Goal: Task Accomplishment & Management: Manage account settings

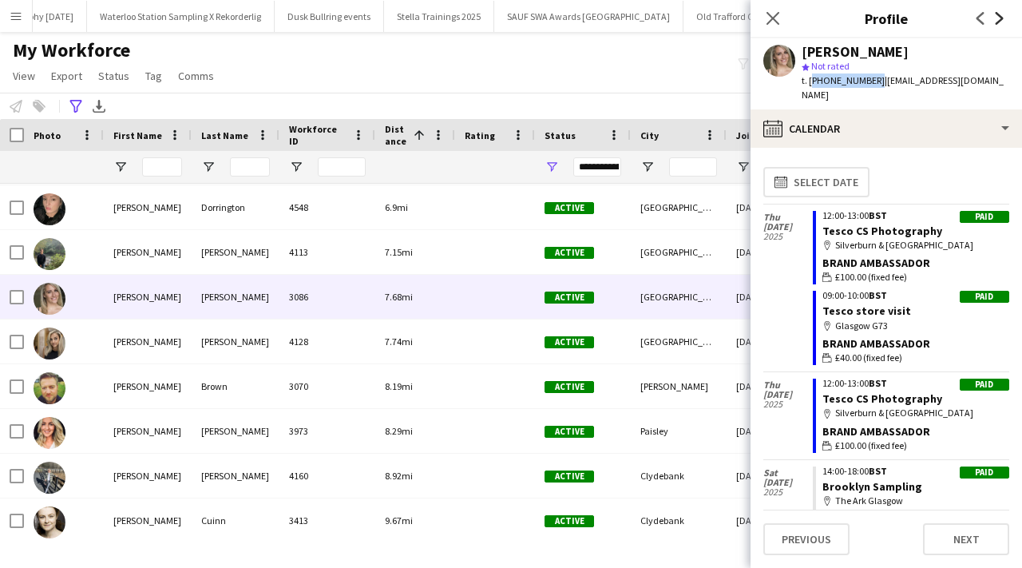
click at [1003, 17] on icon "Next" at bounding box center [999, 18] width 13 height 13
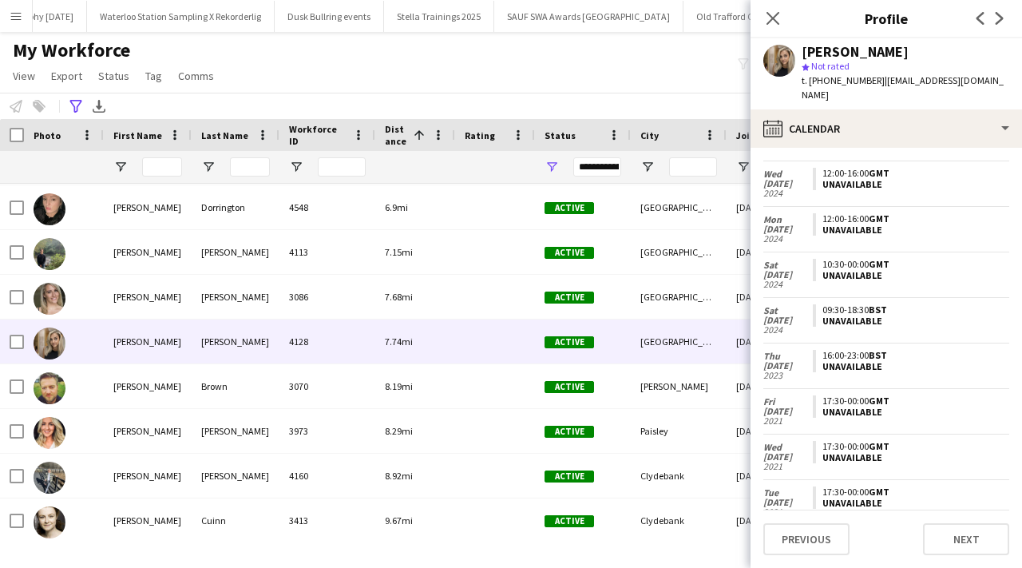
scroll to position [180, 0]
click at [996, 20] on icon "Next" at bounding box center [999, 18] width 13 height 13
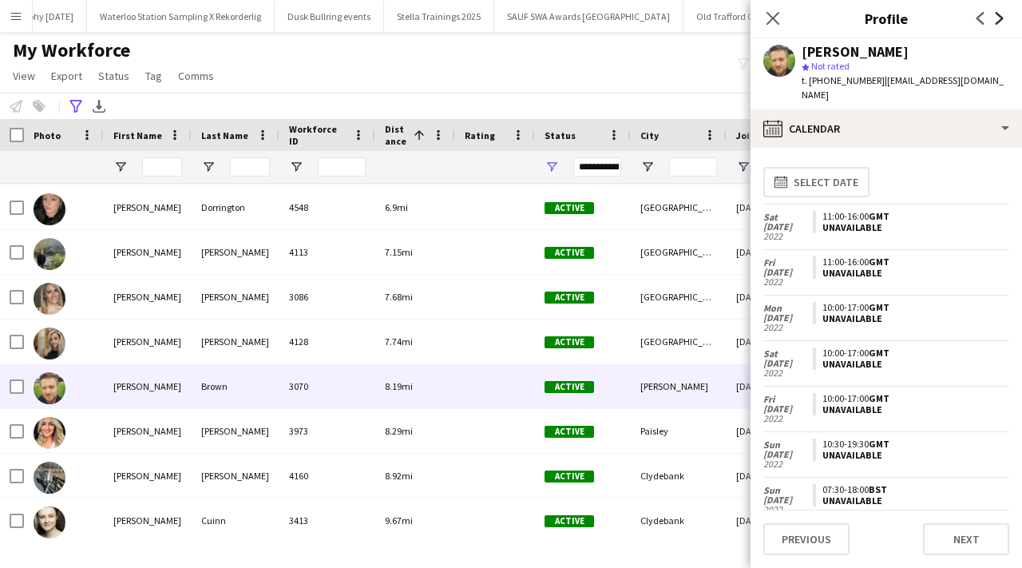
click at [996, 19] on icon "Next" at bounding box center [999, 18] width 13 height 13
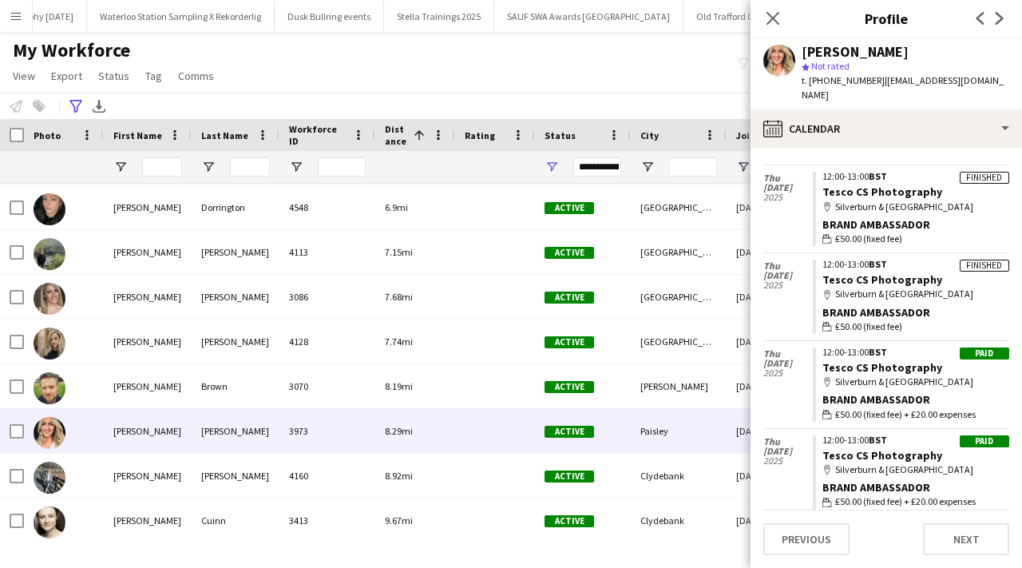
scroll to position [1886, 0]
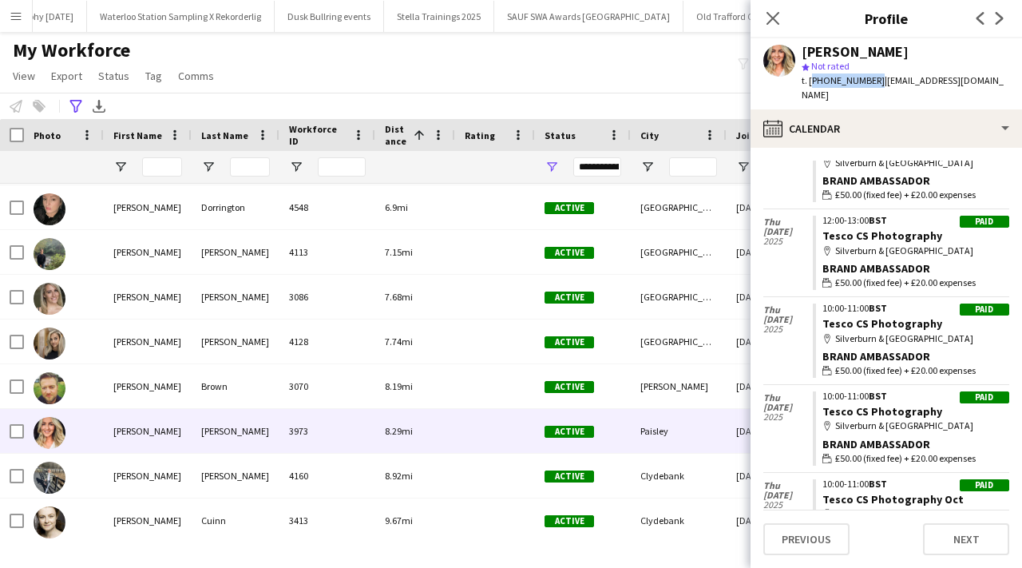
drag, startPoint x: 810, startPoint y: 81, endPoint x: 869, endPoint y: 85, distance: 59.2
click at [869, 85] on span "t. +447826575208" at bounding box center [843, 80] width 83 height 12
copy span "+447826575208"
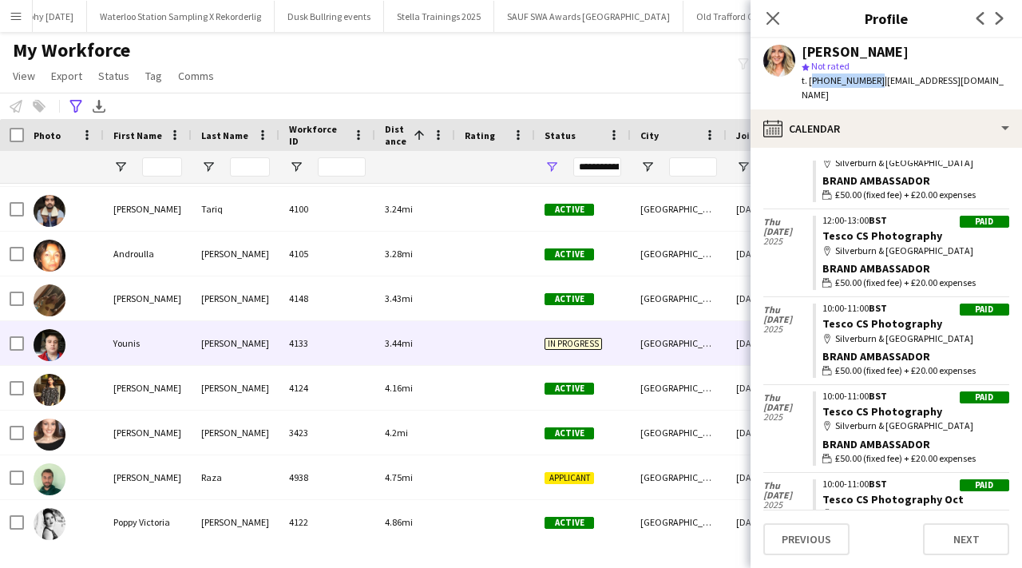
scroll to position [1063, 0]
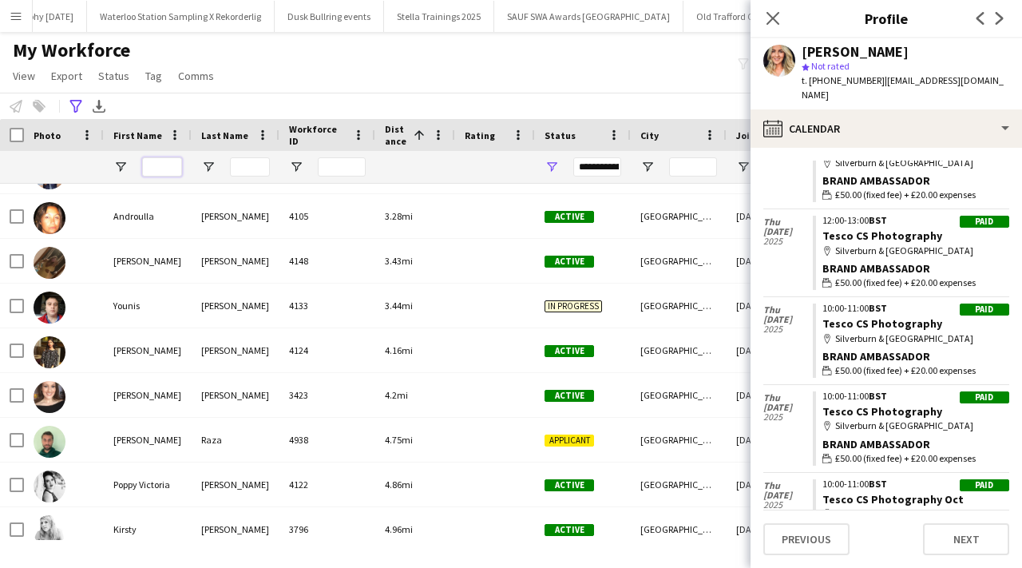
click at [168, 160] on input "First Name Filter Input" at bounding box center [162, 166] width 40 height 19
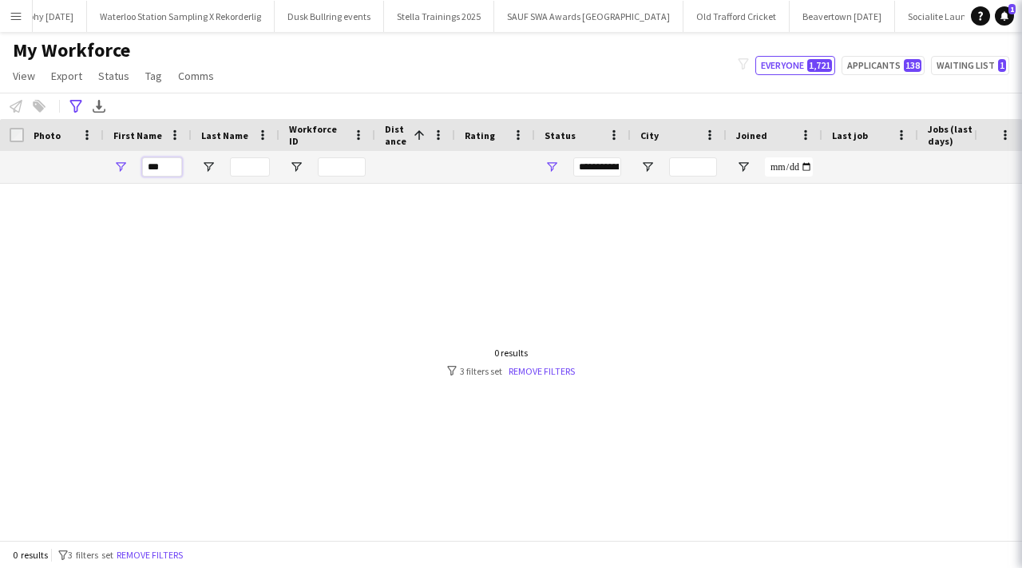
scroll to position [0, 0]
type input "*"
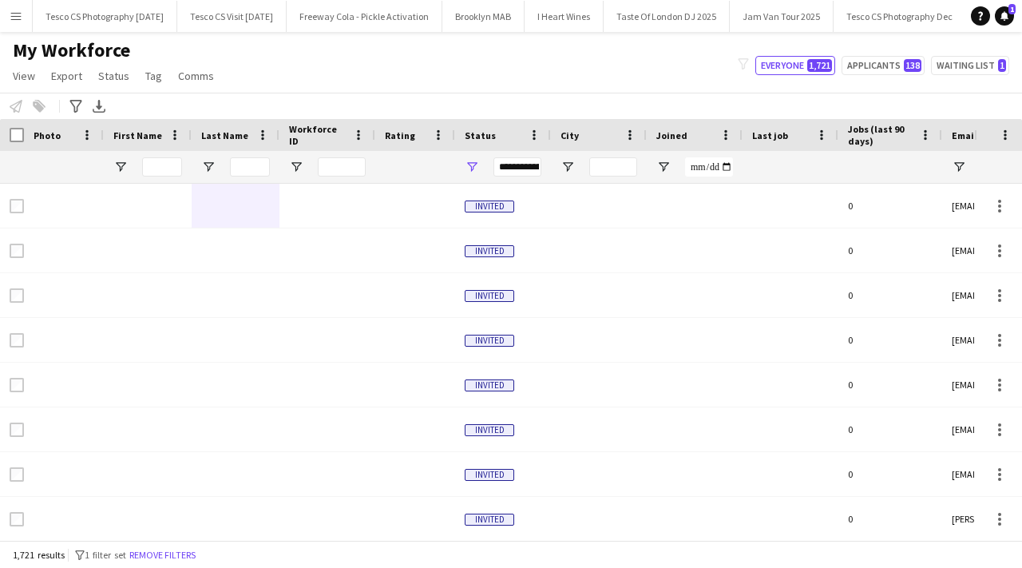
scroll to position [0, 3497]
click at [74, 108] on icon at bounding box center [75, 106] width 12 height 13
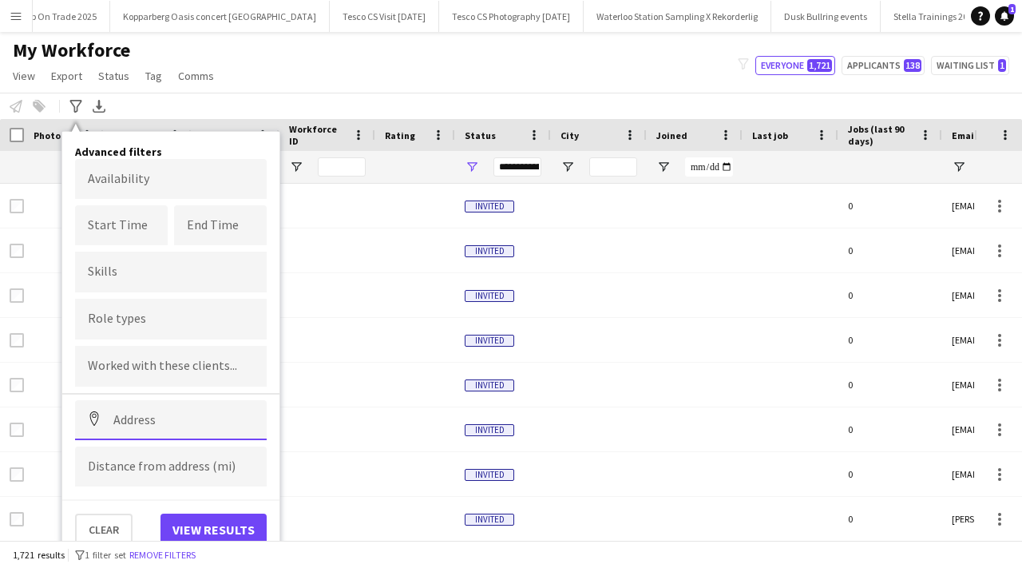
click at [169, 422] on input at bounding box center [171, 420] width 192 height 40
paste input "********"
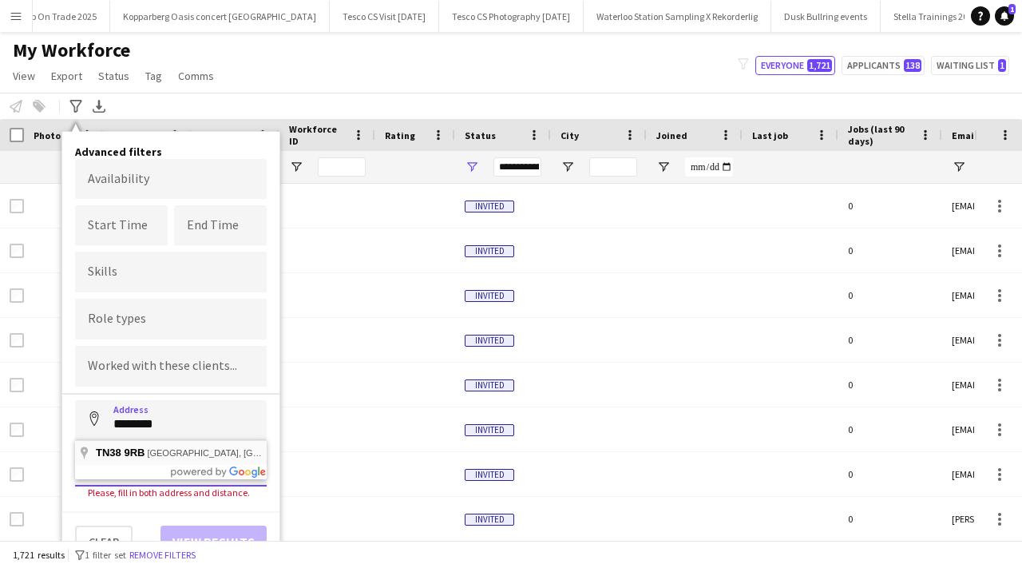
type input "**********"
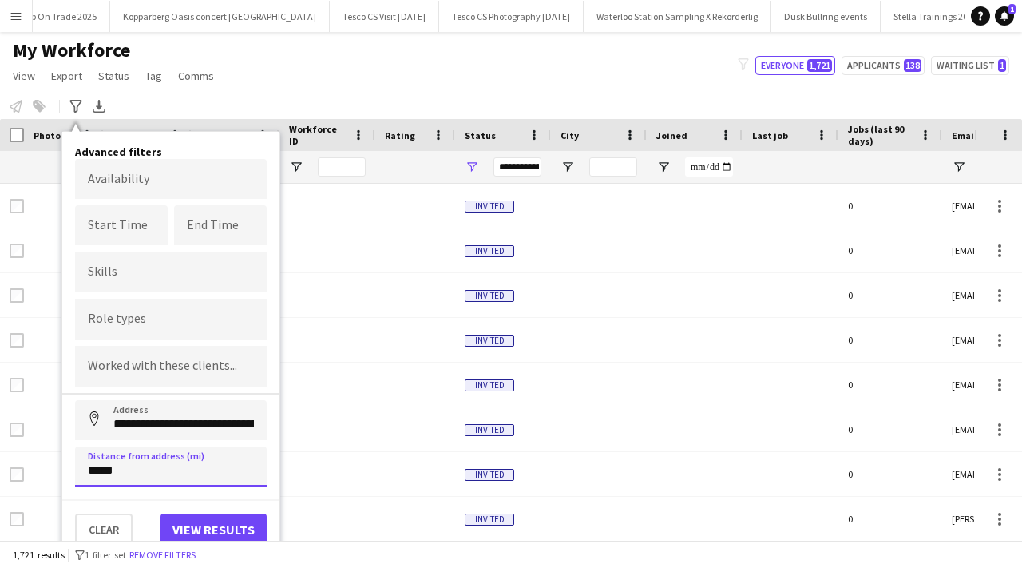
type input "*****"
click at [191, 526] on button "View results" at bounding box center [214, 529] width 106 height 32
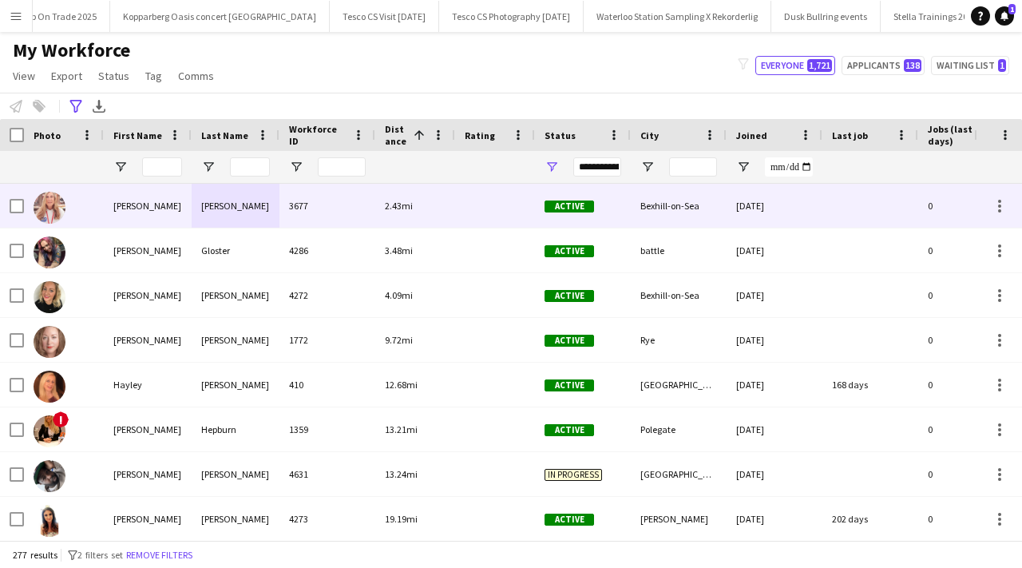
click at [228, 206] on div "[PERSON_NAME]" at bounding box center [236, 206] width 88 height 44
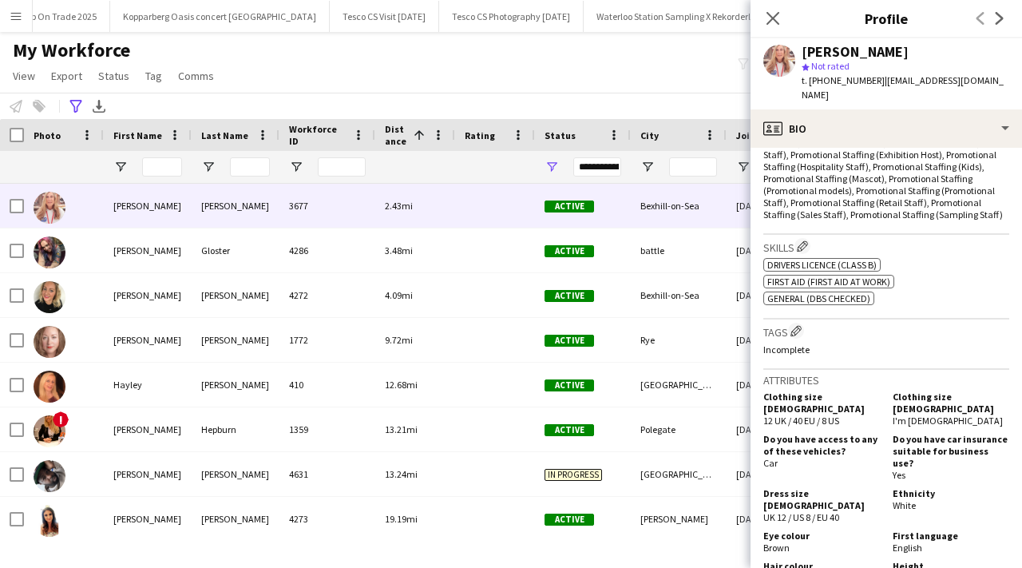
scroll to position [1062, 0]
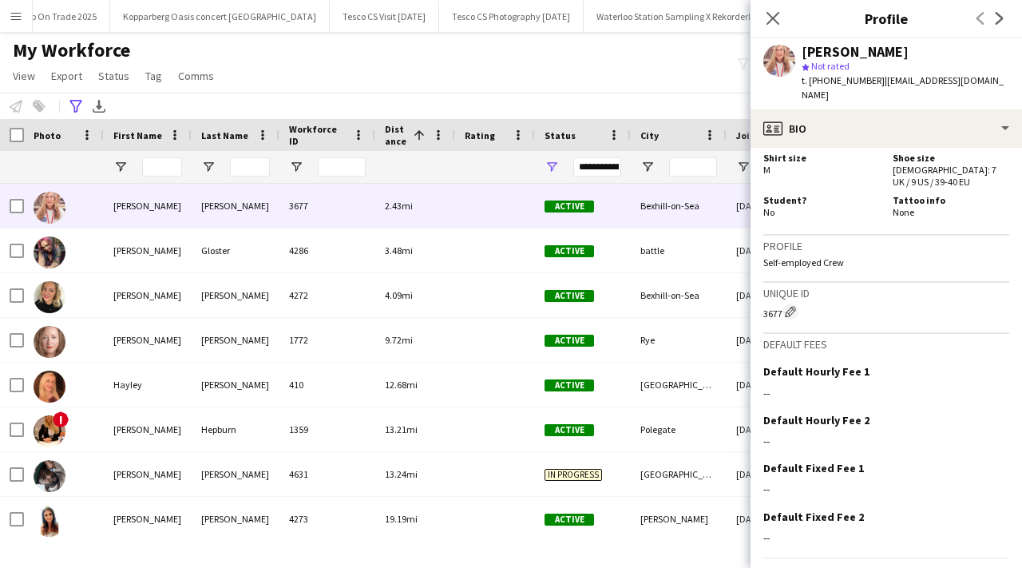
click at [791, 558] on app-crew-profile-bio "chevron-left chevron-right Open photos pop-in Gender Female Birthday 14-04-1956…" at bounding box center [887, 358] width 272 height 420
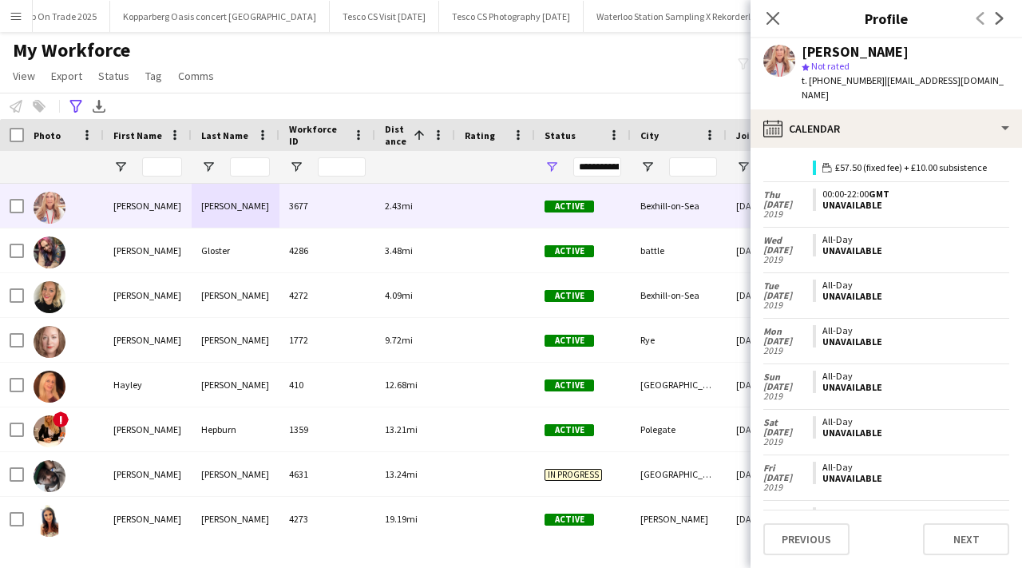
scroll to position [565, 0]
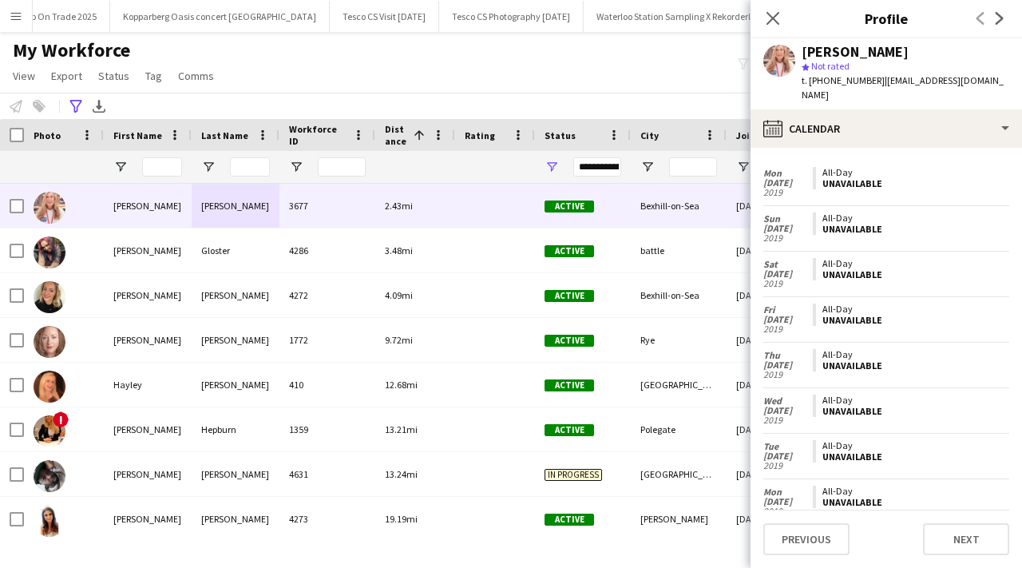
click at [1005, 6] on div "Previous Next" at bounding box center [990, 18] width 64 height 37
click at [1001, 15] on icon "Next" at bounding box center [999, 18] width 13 height 13
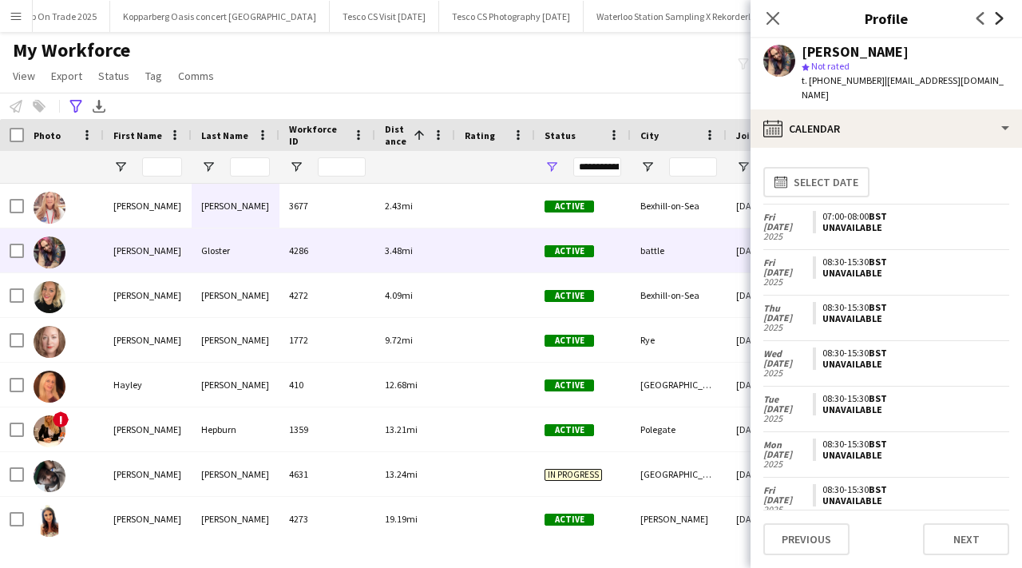
click at [1001, 15] on icon "Next" at bounding box center [999, 18] width 13 height 13
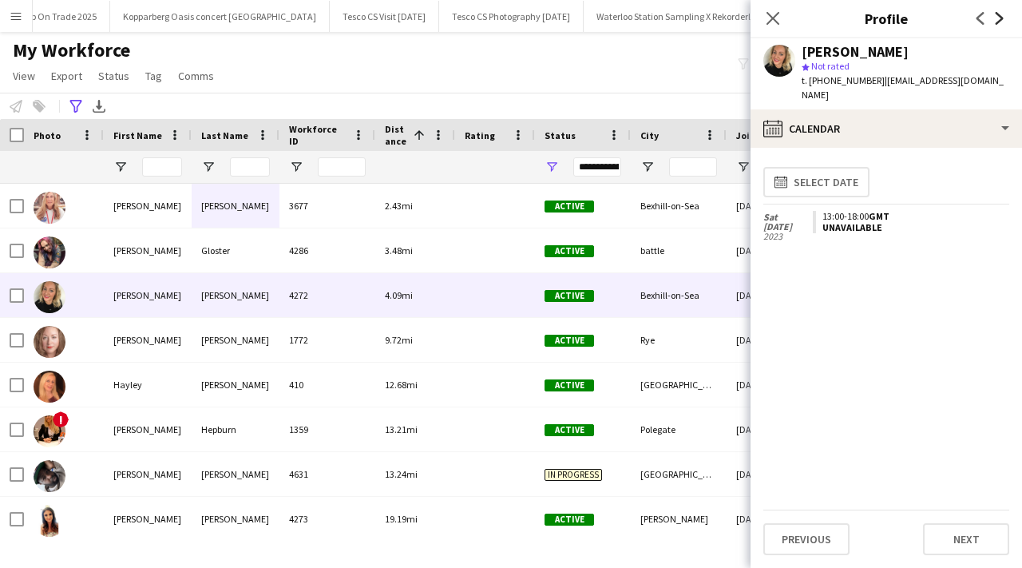
click at [1001, 15] on icon "Next" at bounding box center [999, 18] width 13 height 13
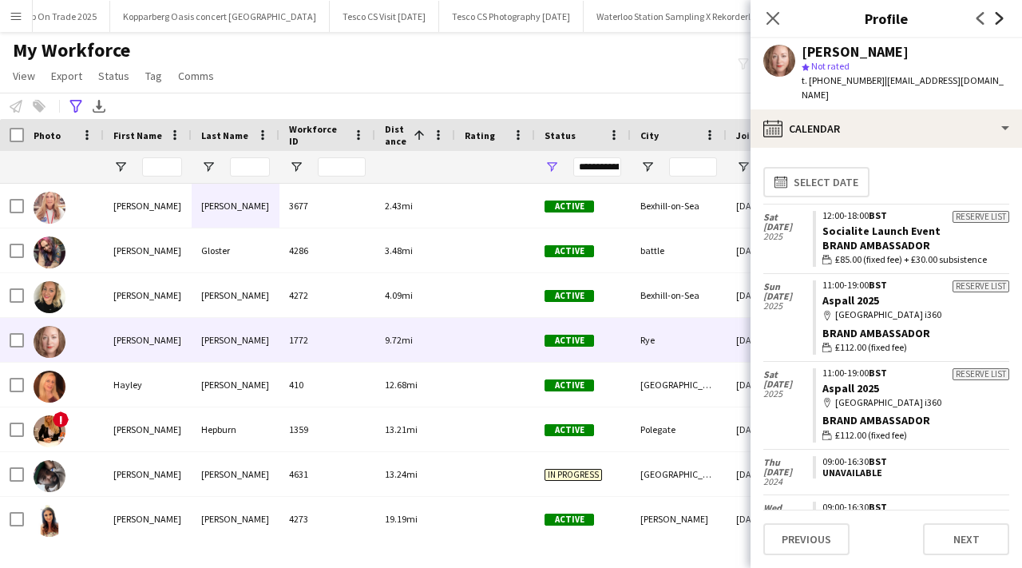
click at [1001, 15] on icon "Next" at bounding box center [999, 18] width 13 height 13
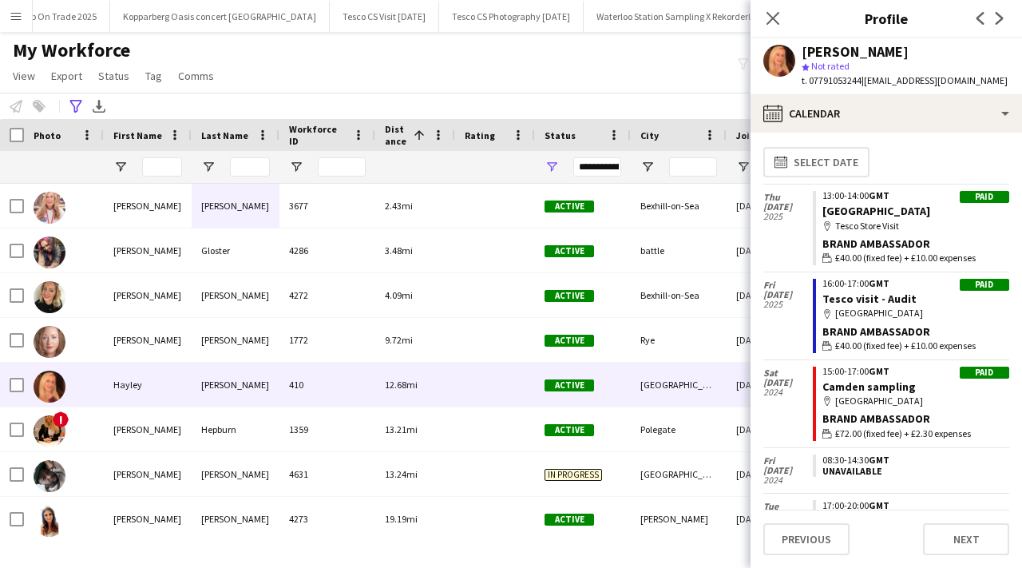
scroll to position [0, 0]
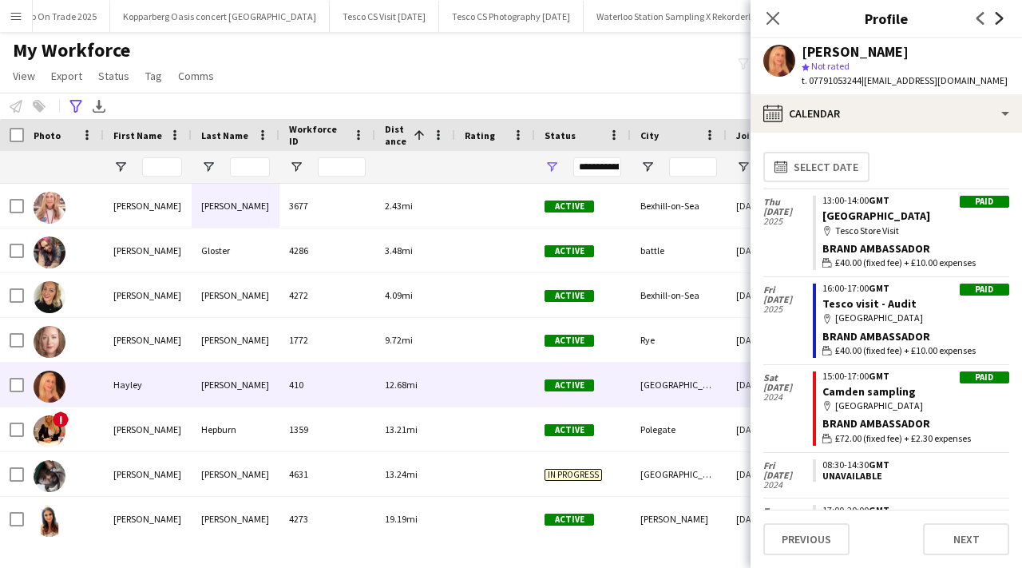
click at [994, 18] on icon "Next" at bounding box center [999, 18] width 13 height 13
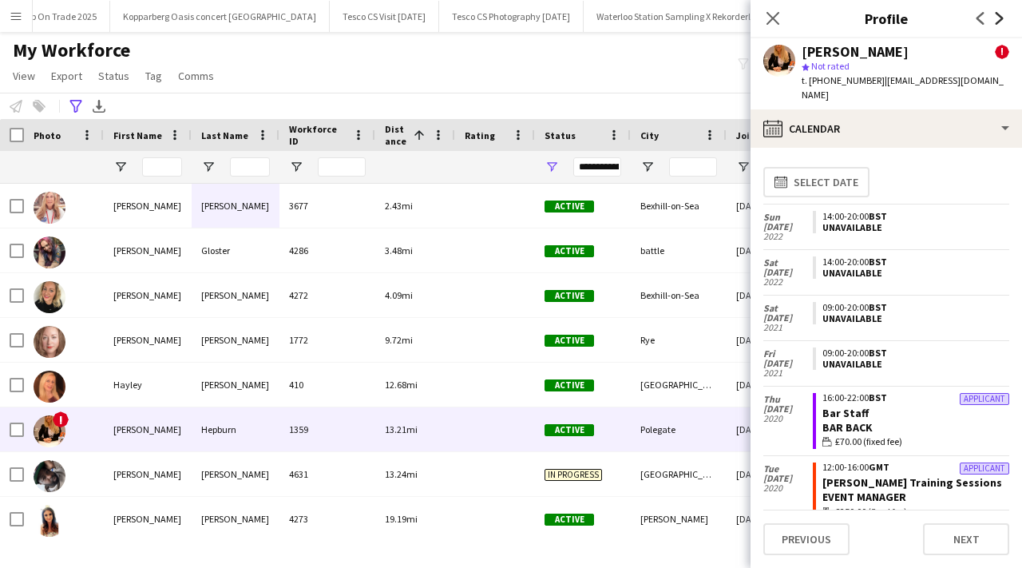
click at [998, 18] on icon "Next" at bounding box center [999, 18] width 13 height 13
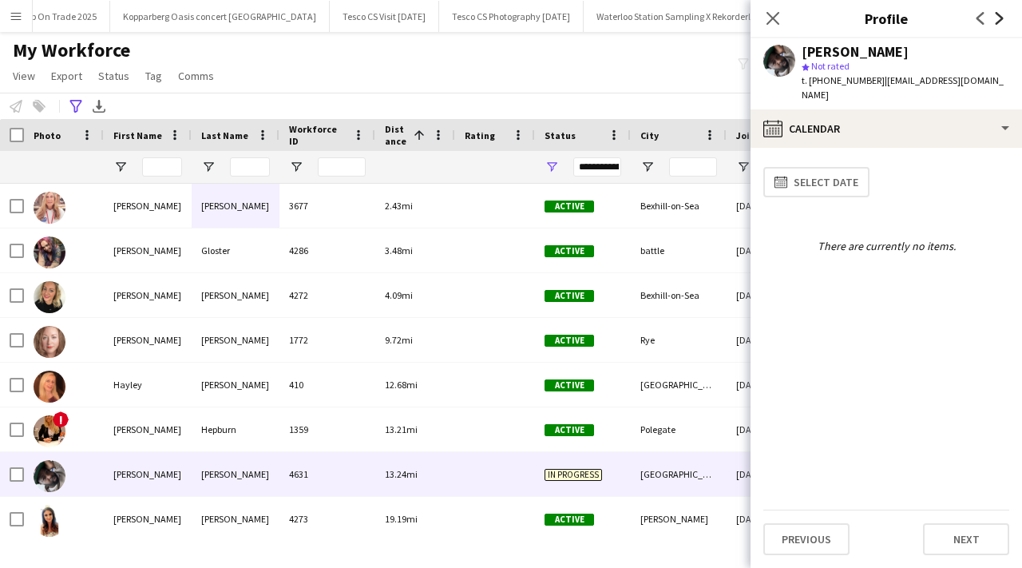
click at [998, 18] on icon "Next" at bounding box center [999, 18] width 13 height 13
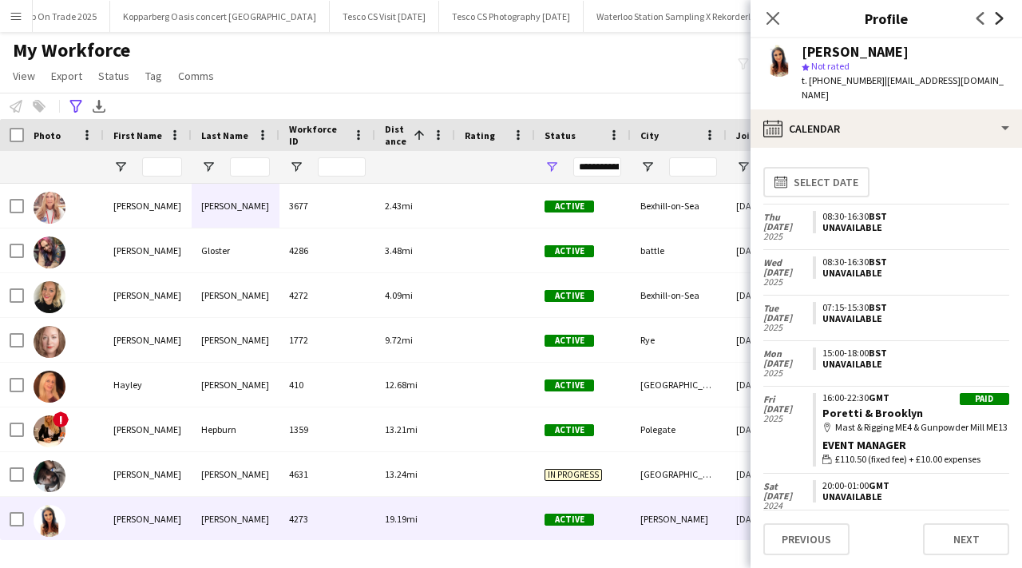
click at [998, 18] on icon "Next" at bounding box center [999, 18] width 13 height 13
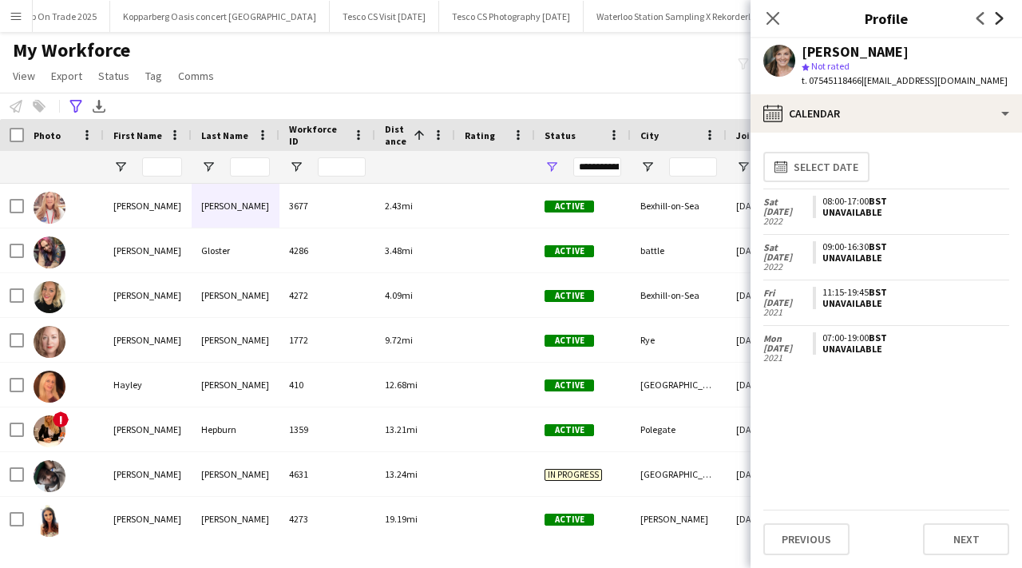
click at [998, 18] on icon "Next" at bounding box center [999, 18] width 13 height 13
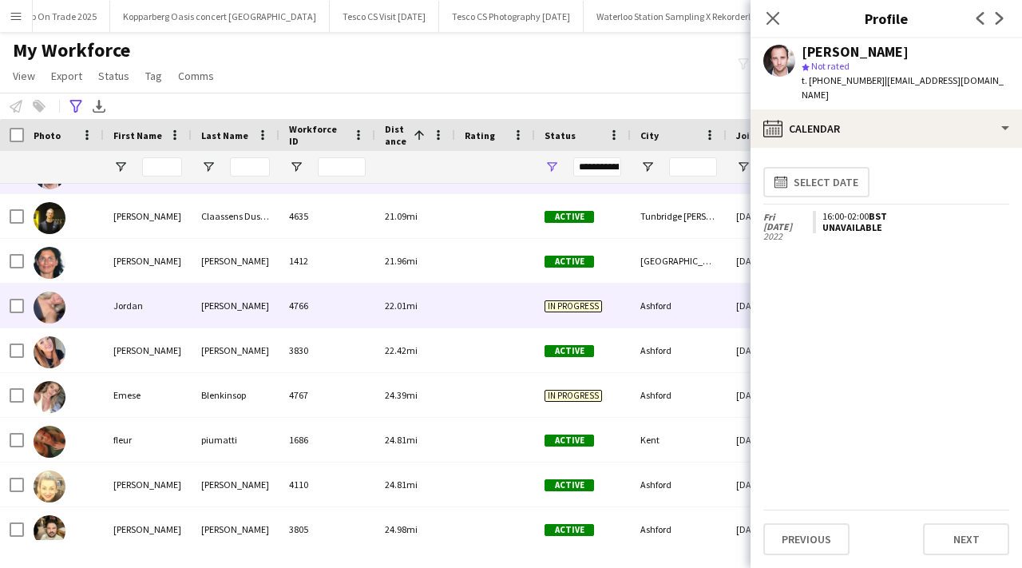
scroll to position [446, 0]
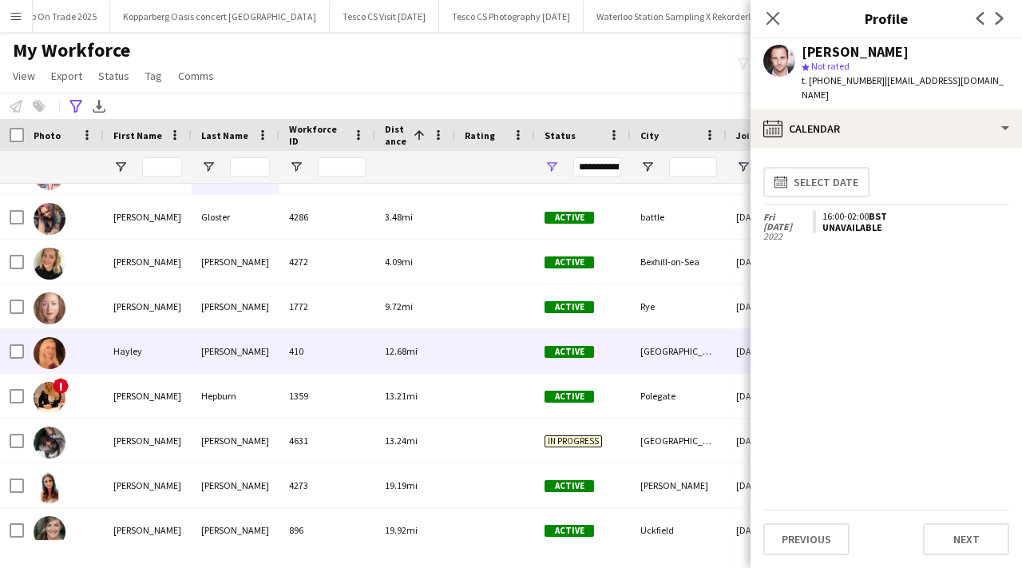
click at [421, 348] on div "12.68mi" at bounding box center [415, 351] width 80 height 44
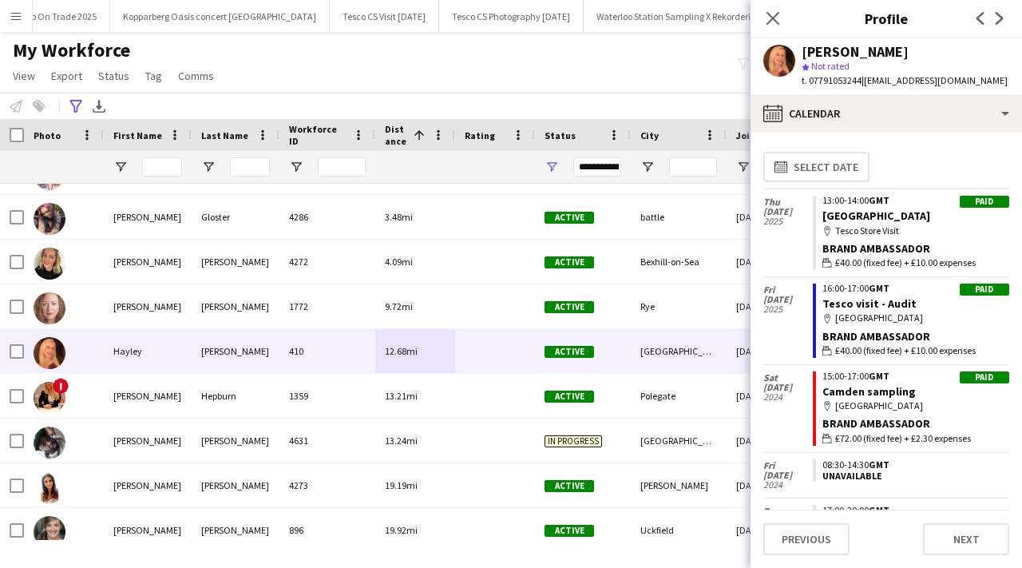
drag, startPoint x: 809, startPoint y: 82, endPoint x: 861, endPoint y: 86, distance: 52.1
click at [861, 86] on span "t. 07791053244" at bounding box center [832, 80] width 60 height 12
copy span "07791053244"
click at [775, 21] on icon at bounding box center [772, 17] width 15 height 15
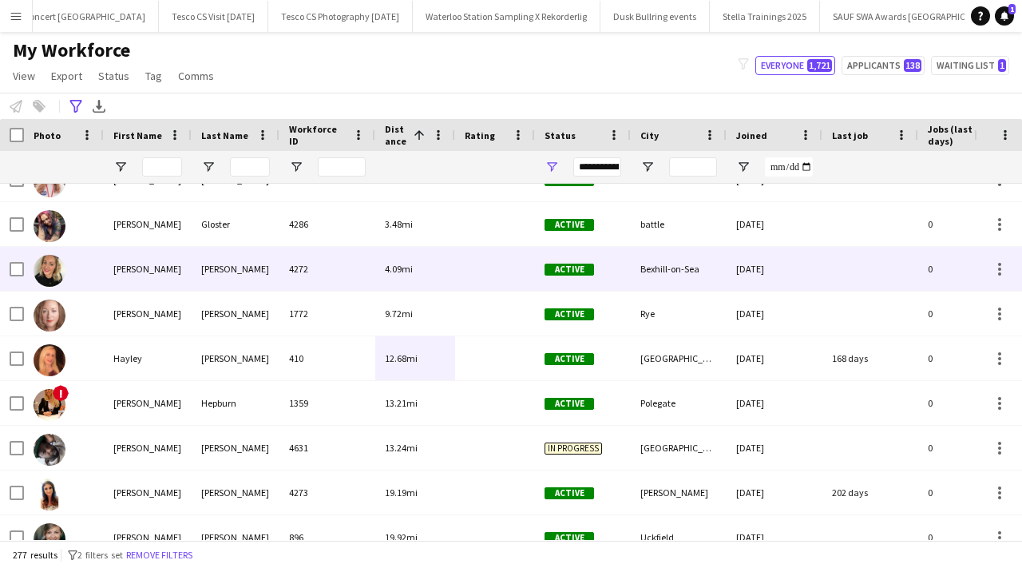
scroll to position [24, 0]
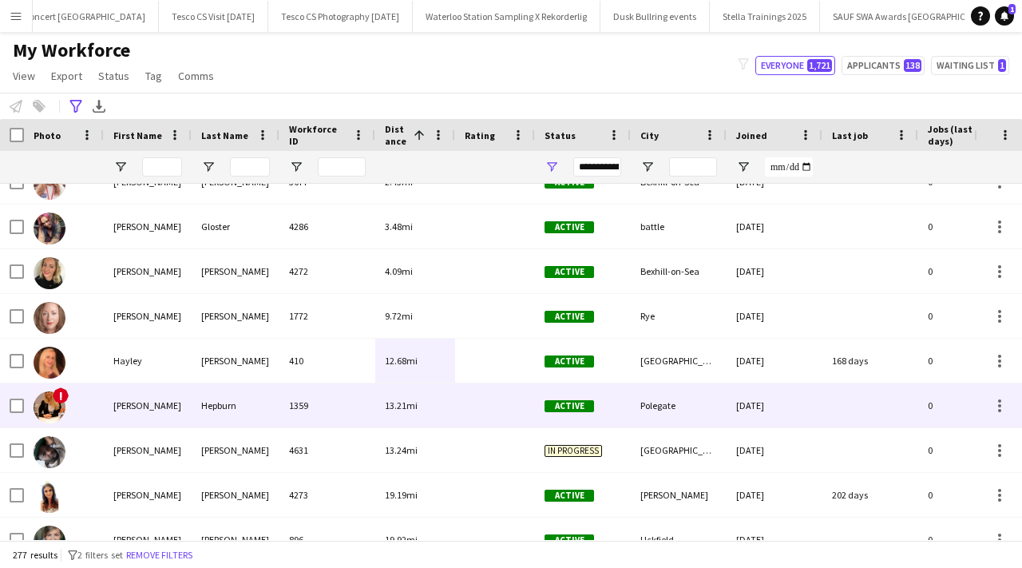
click at [347, 414] on div "1359" at bounding box center [327, 405] width 96 height 44
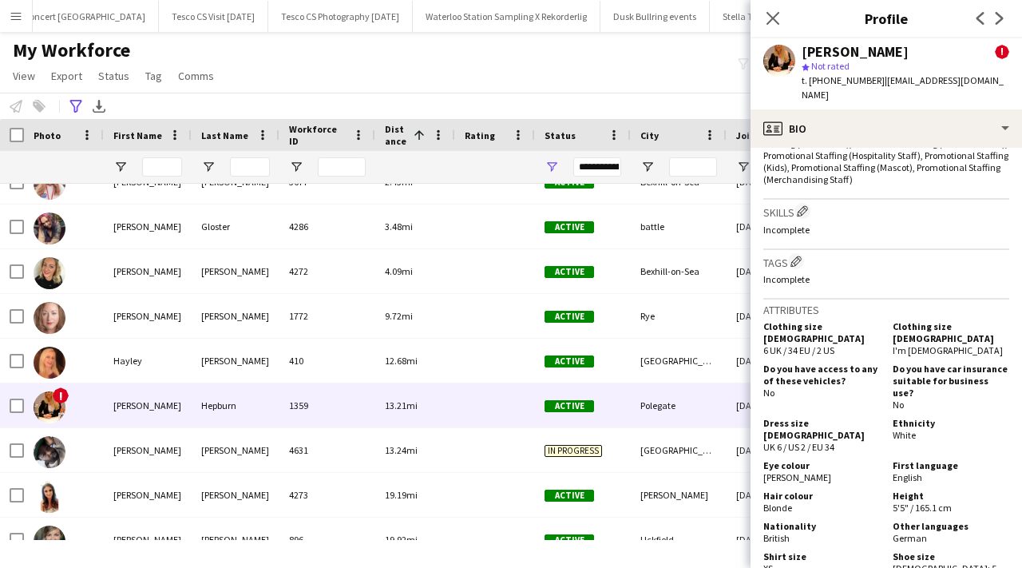
scroll to position [1274, 0]
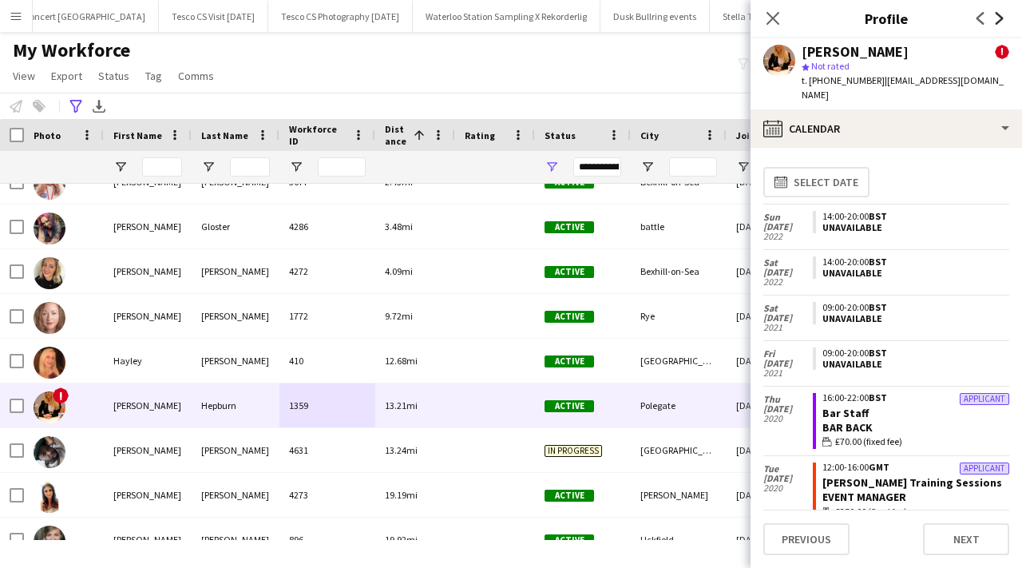
click at [1002, 24] on icon "Next" at bounding box center [999, 18] width 13 height 13
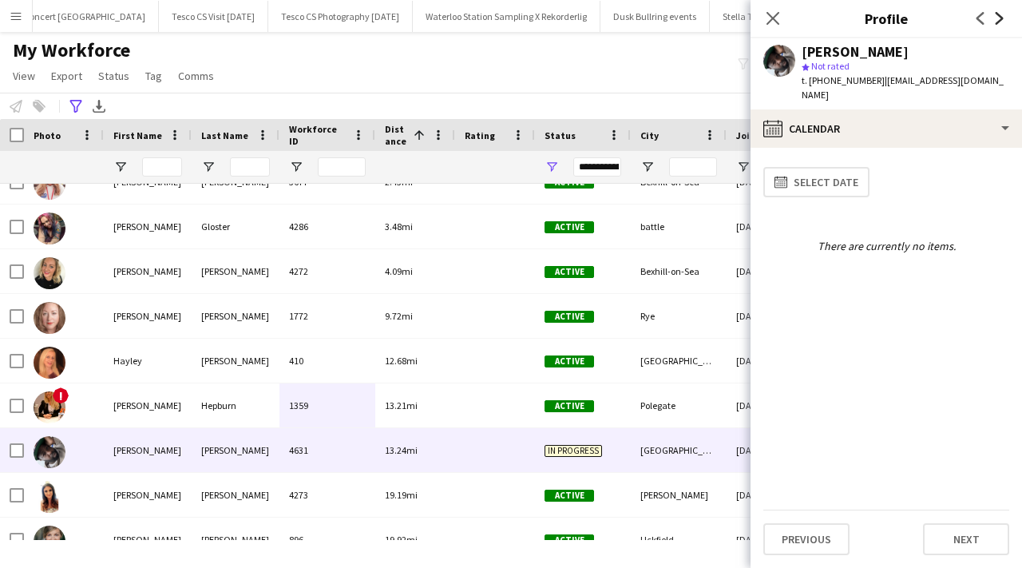
click at [1002, 24] on icon "Next" at bounding box center [999, 18] width 13 height 13
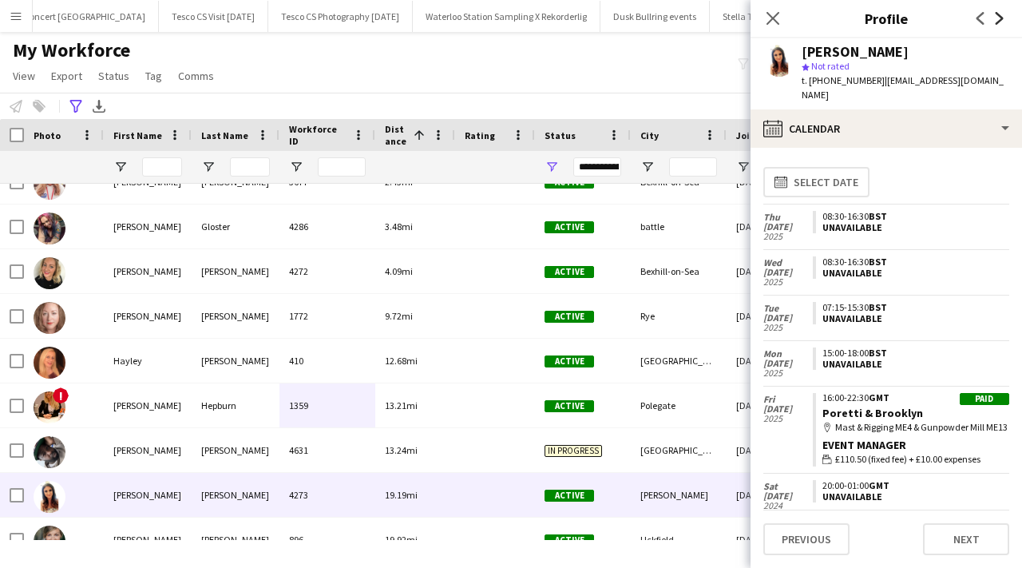
click at [995, 18] on icon "Next" at bounding box center [999, 18] width 13 height 13
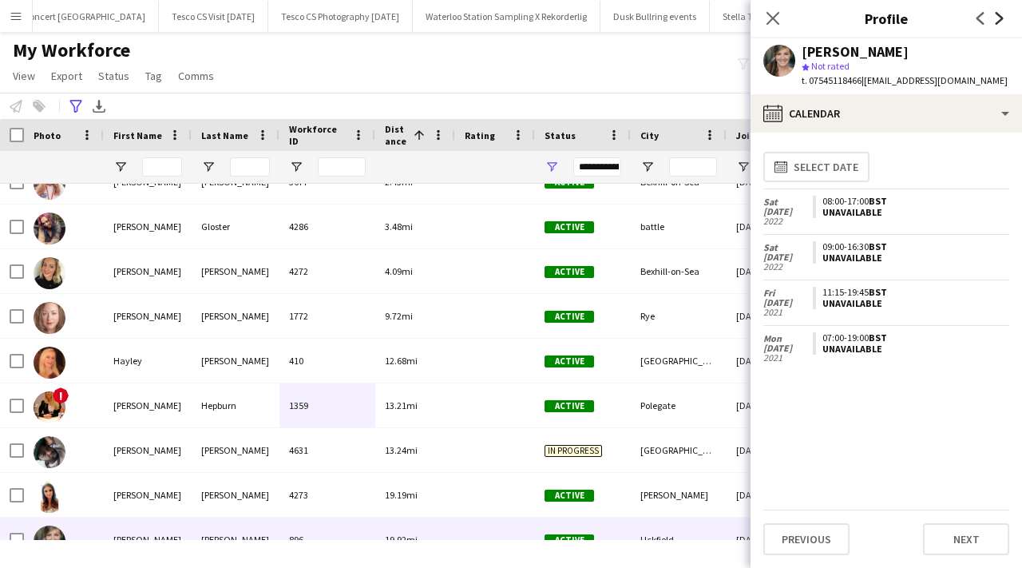
click at [995, 18] on icon "Next" at bounding box center [999, 18] width 13 height 13
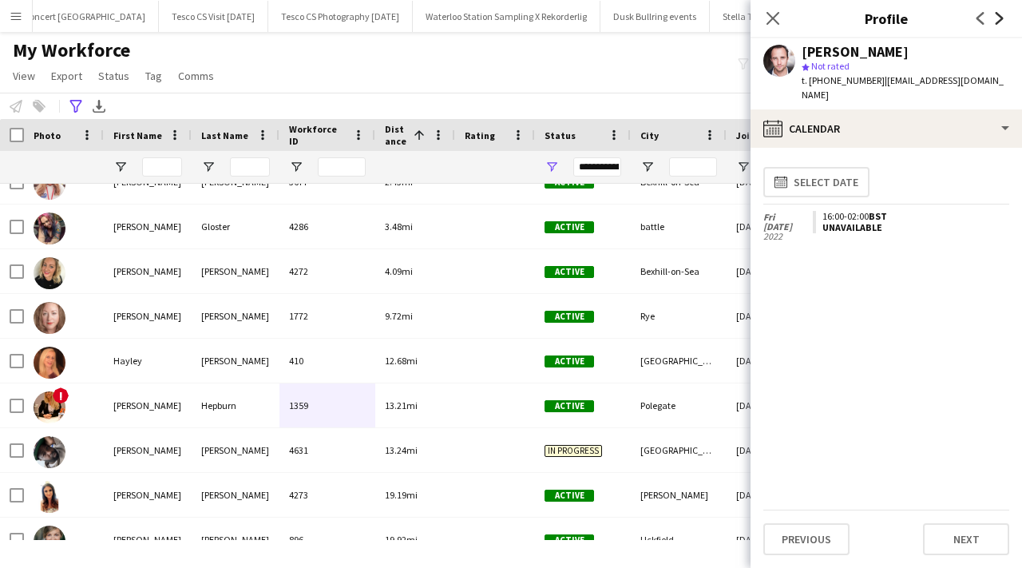
click at [995, 18] on icon "Next" at bounding box center [999, 18] width 13 height 13
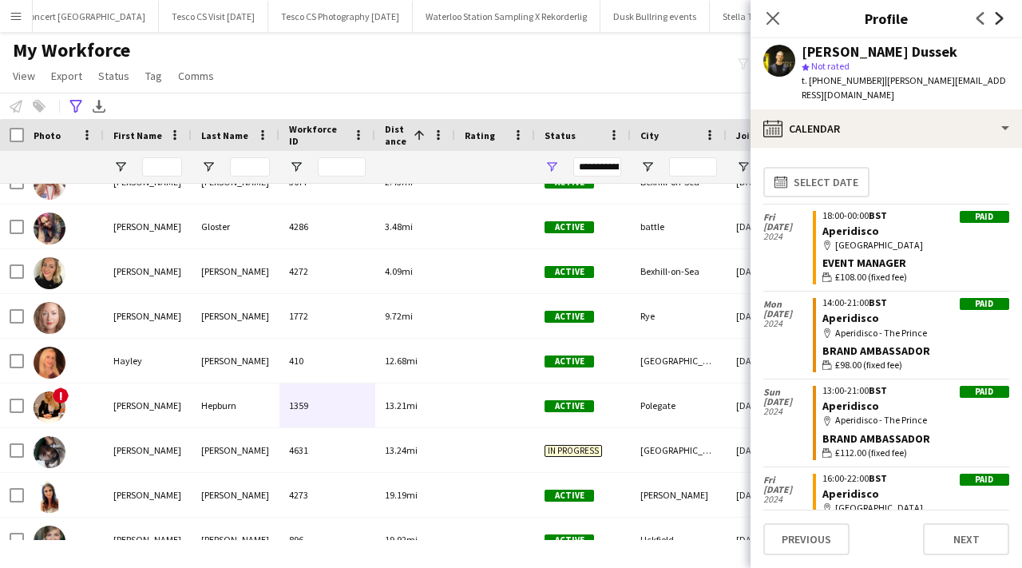
click at [995, 18] on icon "Next" at bounding box center [999, 18] width 13 height 13
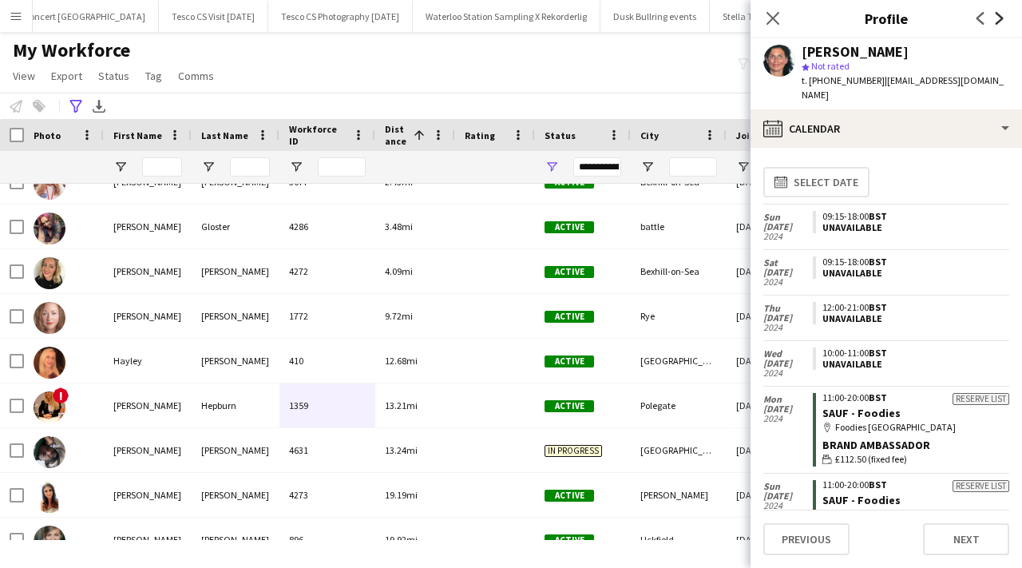
click at [995, 18] on icon "Next" at bounding box center [999, 18] width 13 height 13
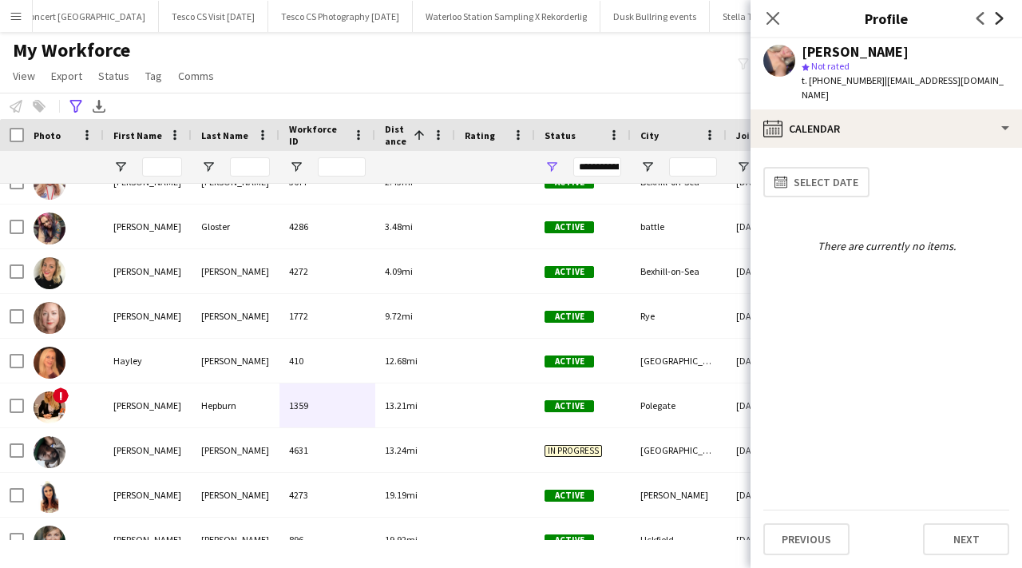
click at [995, 18] on icon "Next" at bounding box center [999, 18] width 13 height 13
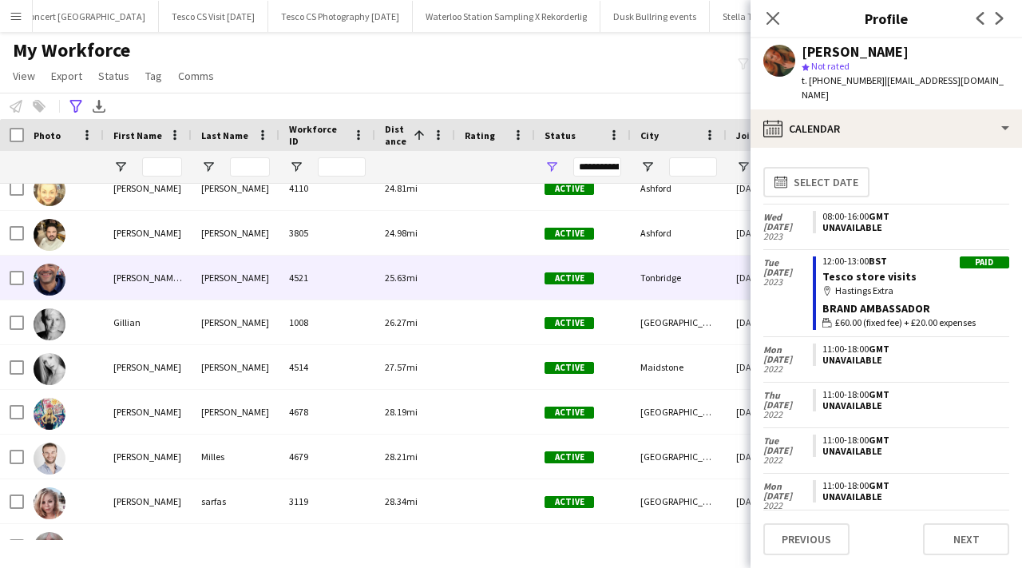
scroll to position [728, 0]
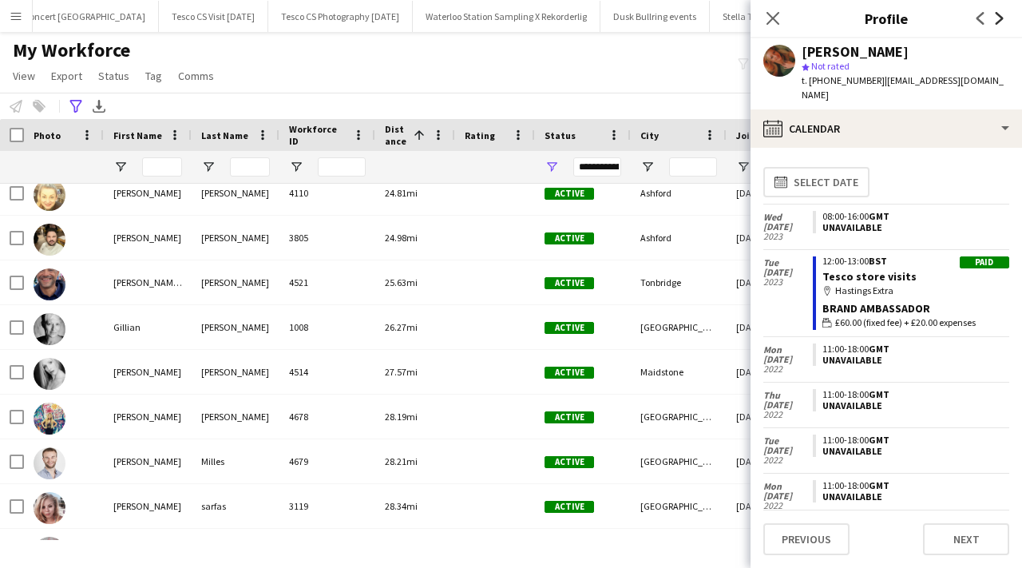
click at [996, 15] on icon "Next" at bounding box center [999, 18] width 13 height 13
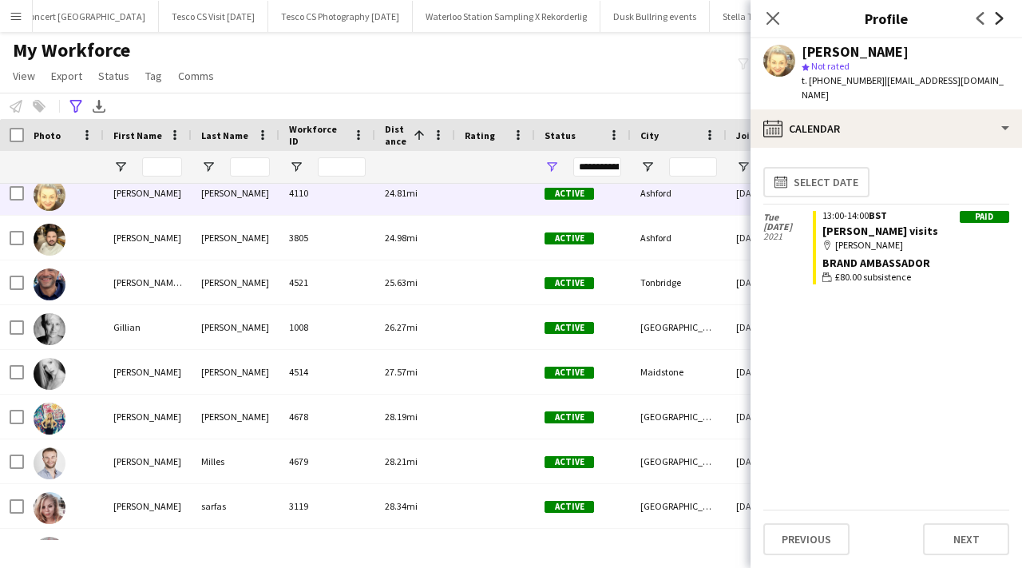
click at [996, 15] on icon "Next" at bounding box center [999, 18] width 13 height 13
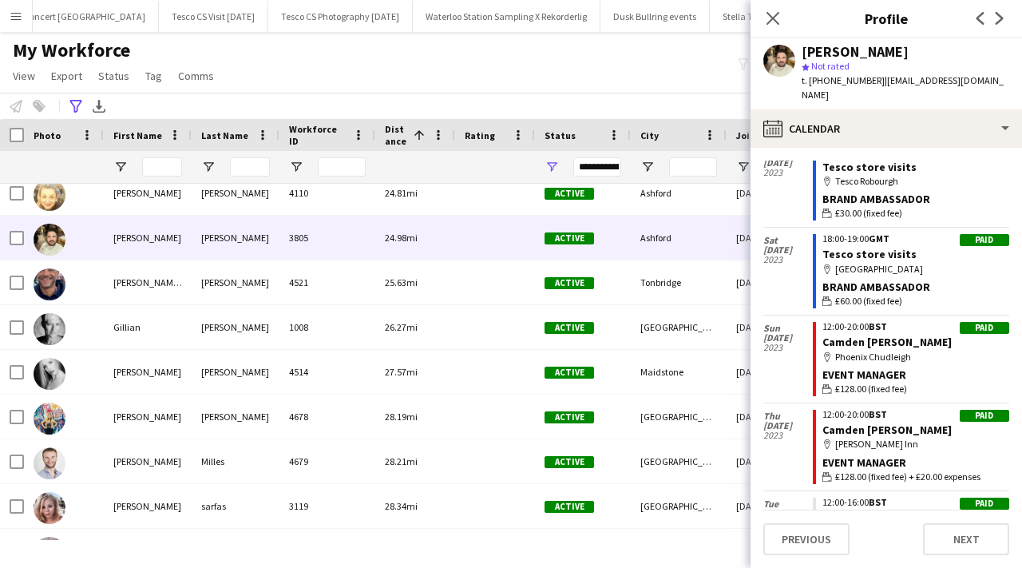
scroll to position [52, 0]
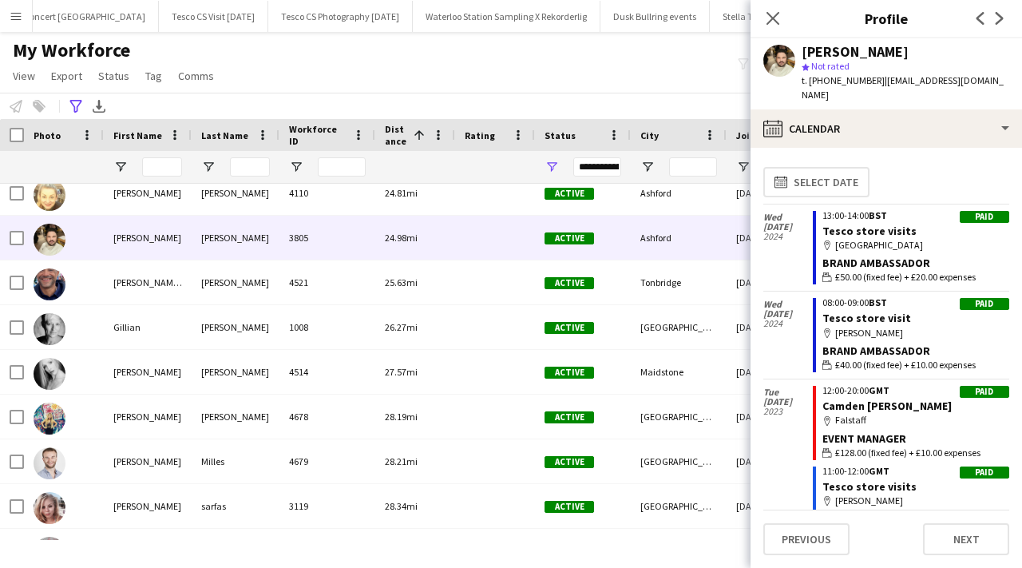
drag, startPoint x: 824, startPoint y: 80, endPoint x: 874, endPoint y: 84, distance: 49.7
click at [874, 84] on span "t. +4407500727088" at bounding box center [843, 80] width 83 height 12
copy span "07500727088"
click at [1000, 15] on icon at bounding box center [1000, 18] width 8 height 13
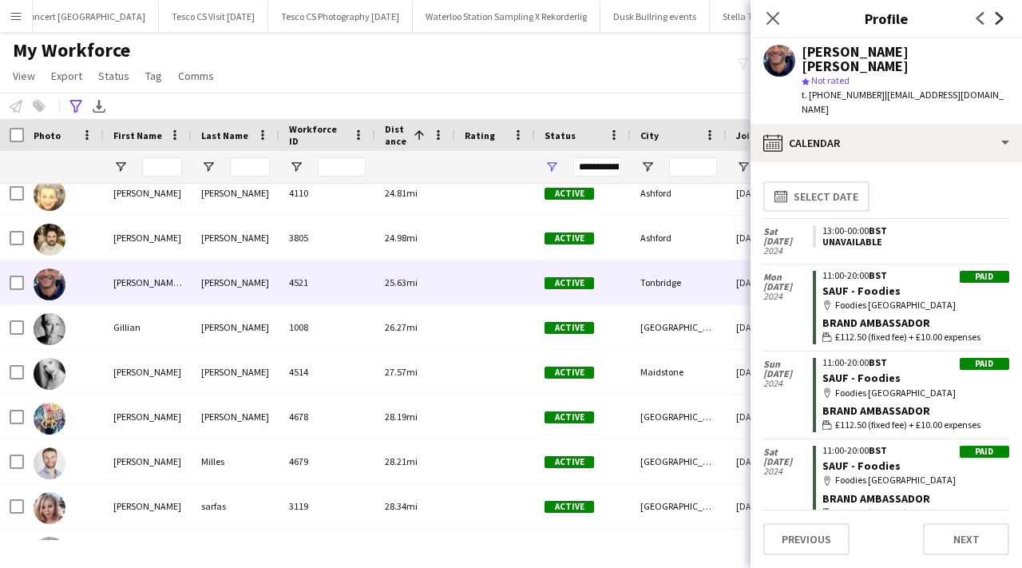
click at [1000, 15] on icon at bounding box center [1000, 18] width 8 height 13
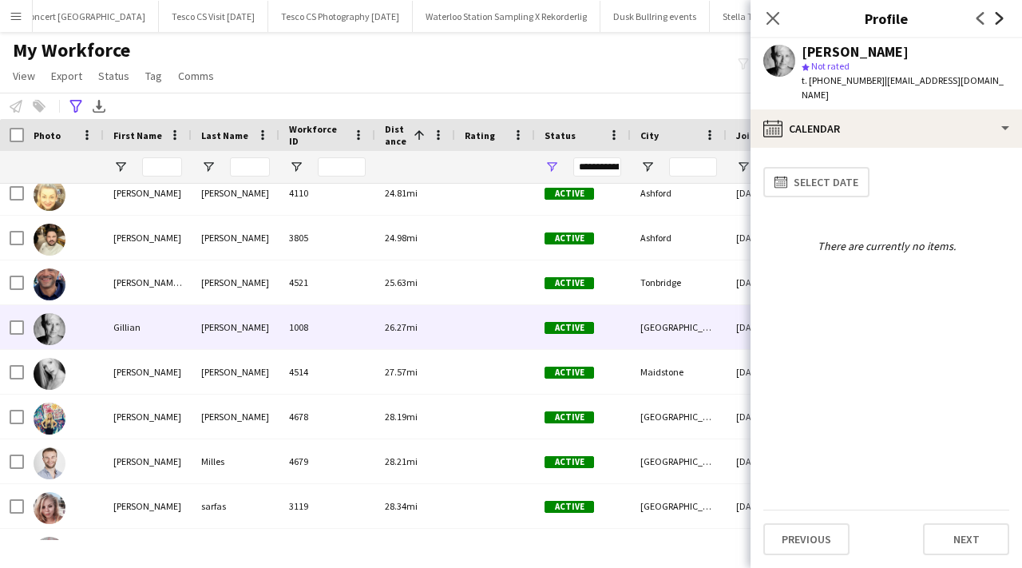
click at [1000, 15] on icon at bounding box center [1000, 18] width 8 height 13
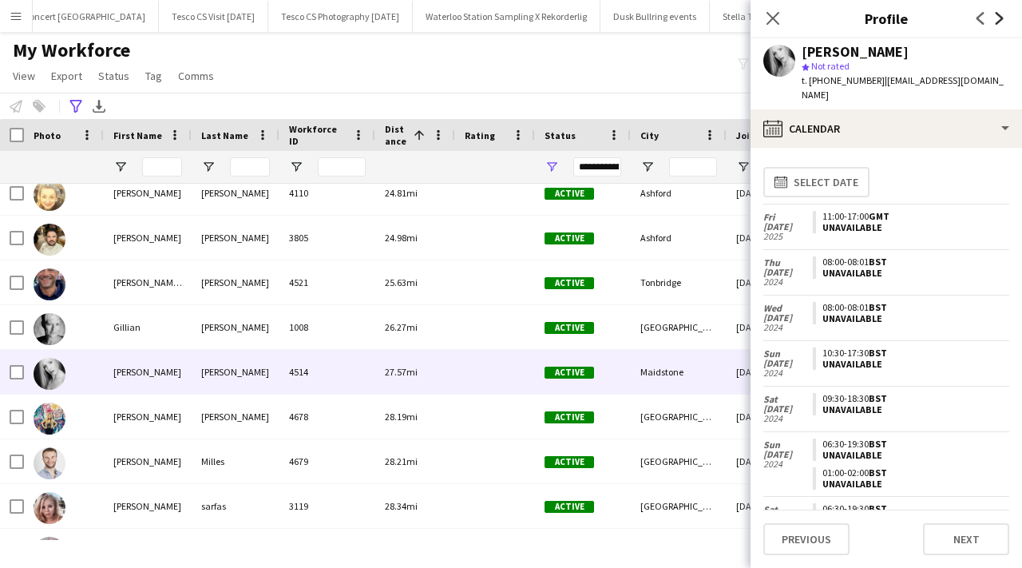
click at [1000, 15] on icon at bounding box center [1000, 18] width 8 height 13
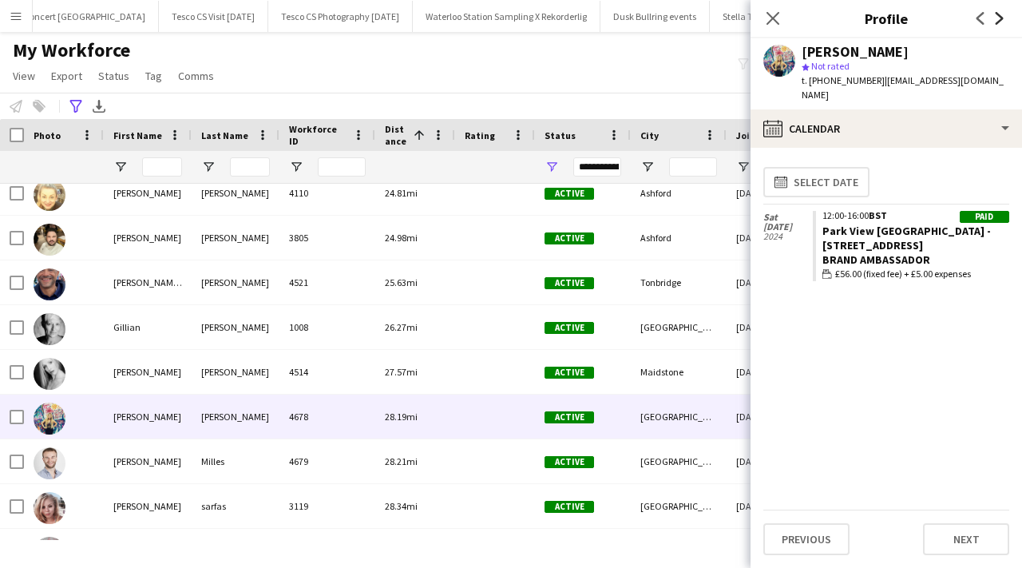
click at [1000, 15] on icon at bounding box center [1000, 18] width 8 height 13
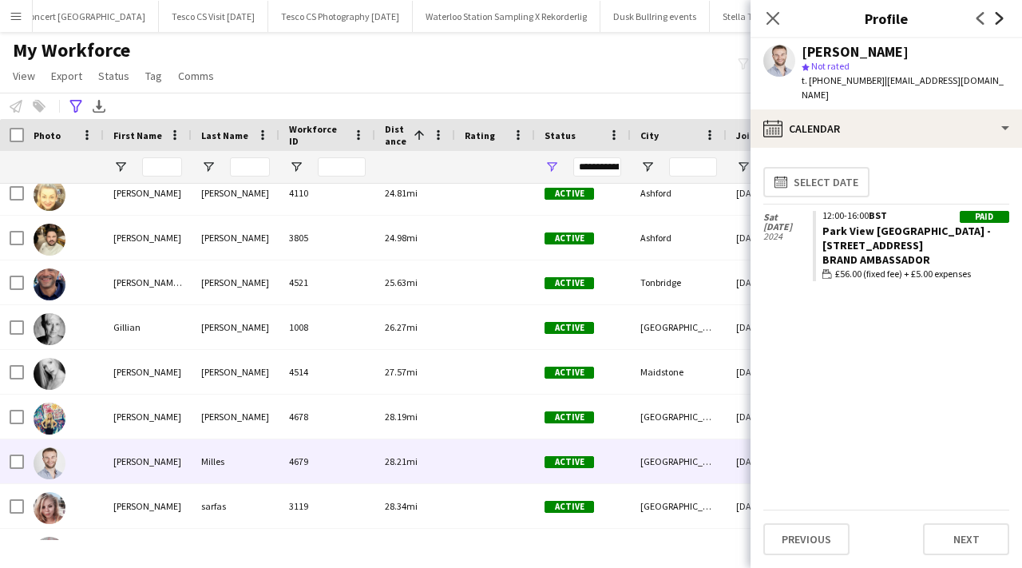
click at [1000, 15] on icon at bounding box center [1000, 18] width 8 height 13
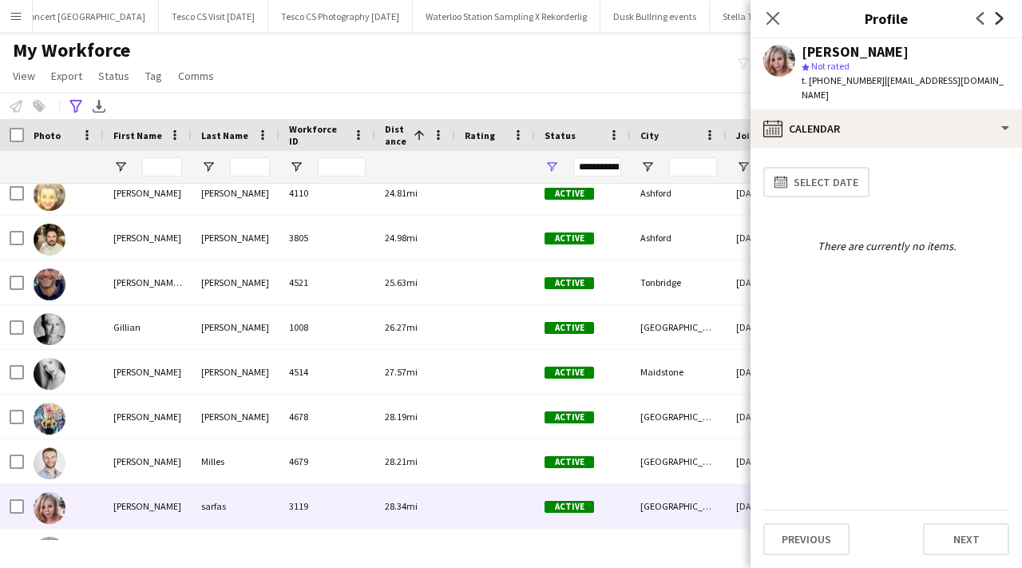
click at [1000, 15] on icon at bounding box center [1000, 18] width 8 height 13
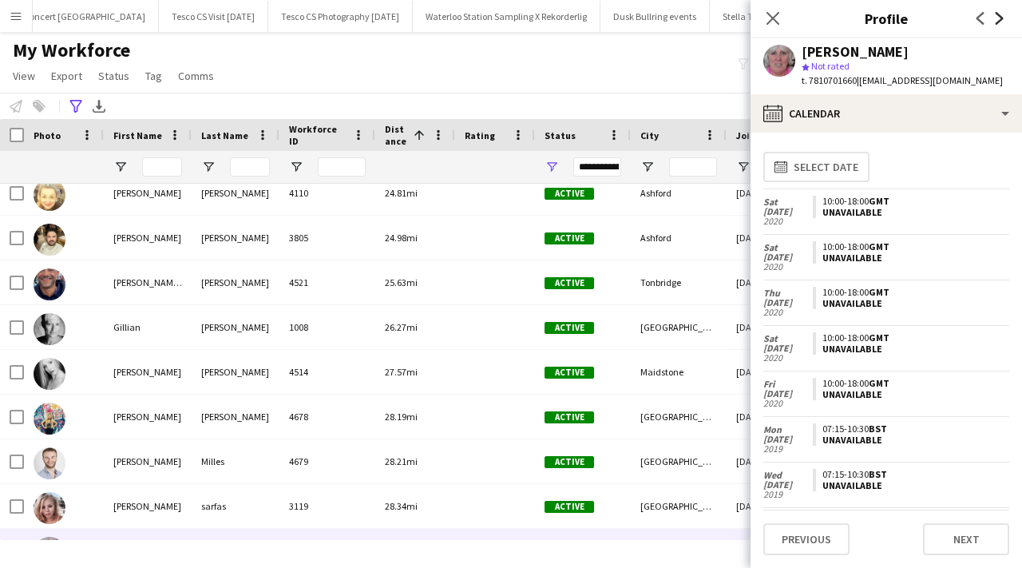
click at [1000, 15] on icon at bounding box center [1000, 18] width 8 height 13
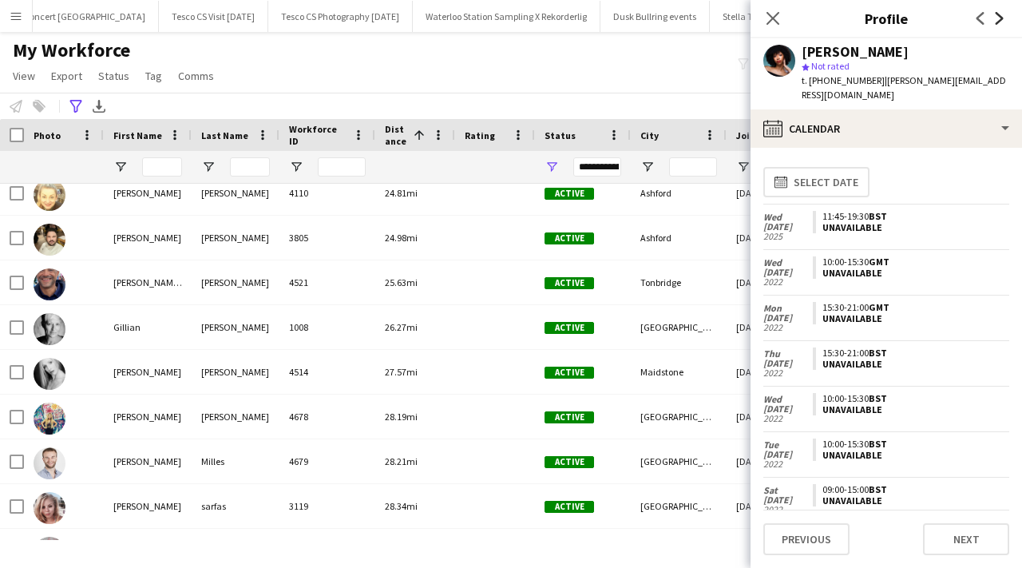
click at [1000, 15] on icon at bounding box center [1000, 18] width 8 height 13
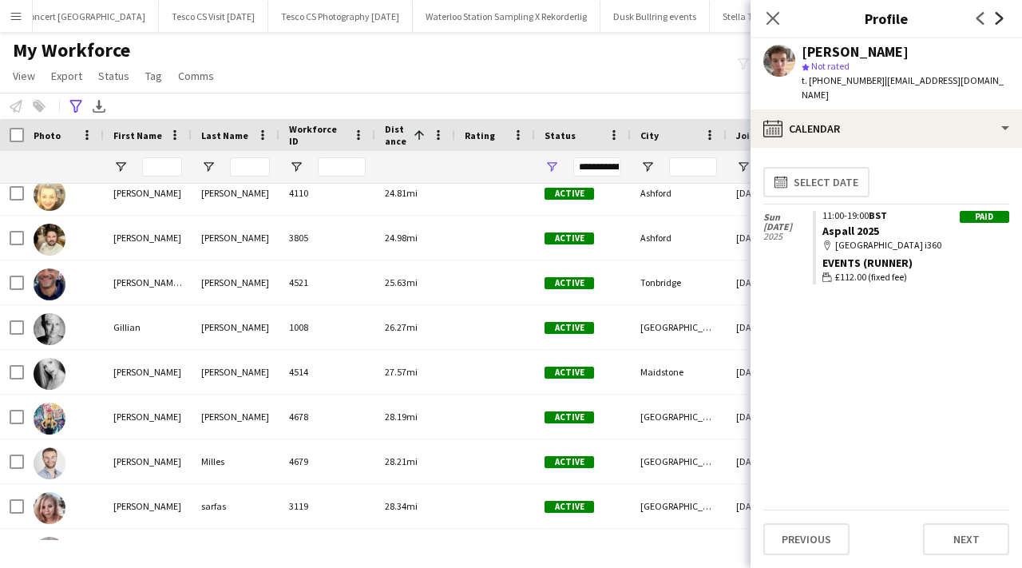
click at [1000, 15] on icon at bounding box center [1000, 18] width 8 height 13
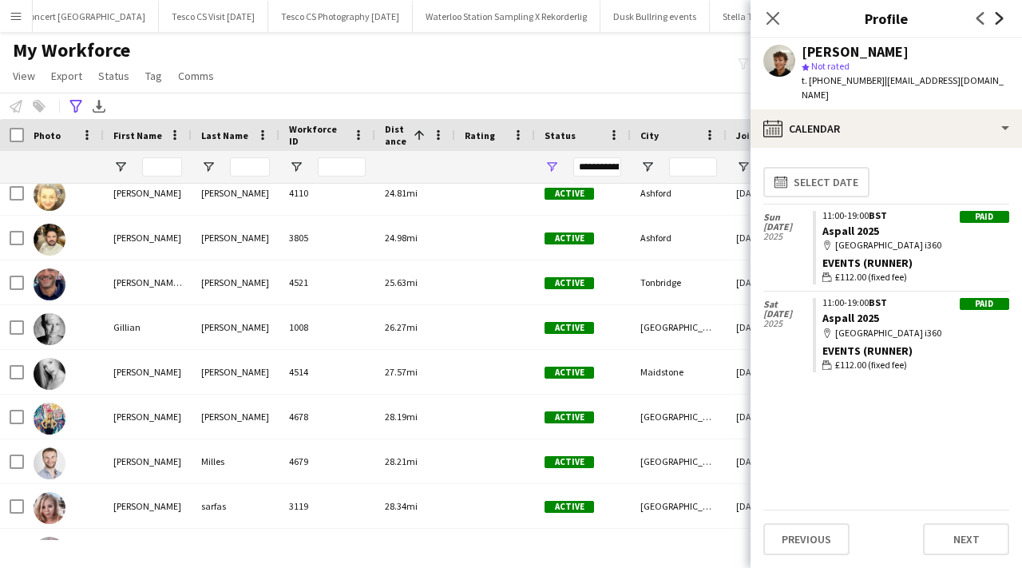
click at [1000, 15] on icon at bounding box center [1000, 18] width 8 height 13
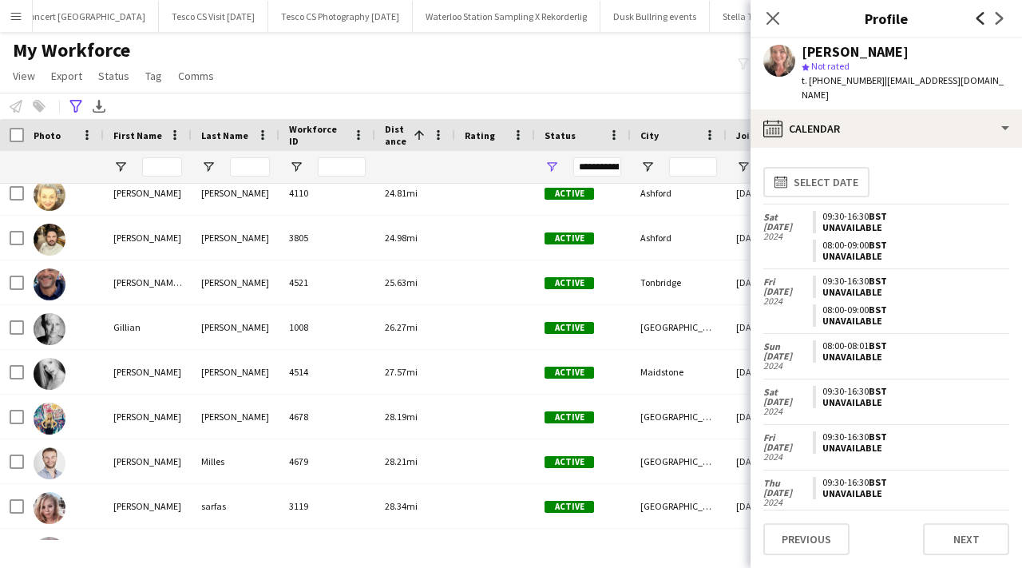
click at [985, 18] on icon "Previous" at bounding box center [980, 18] width 13 height 13
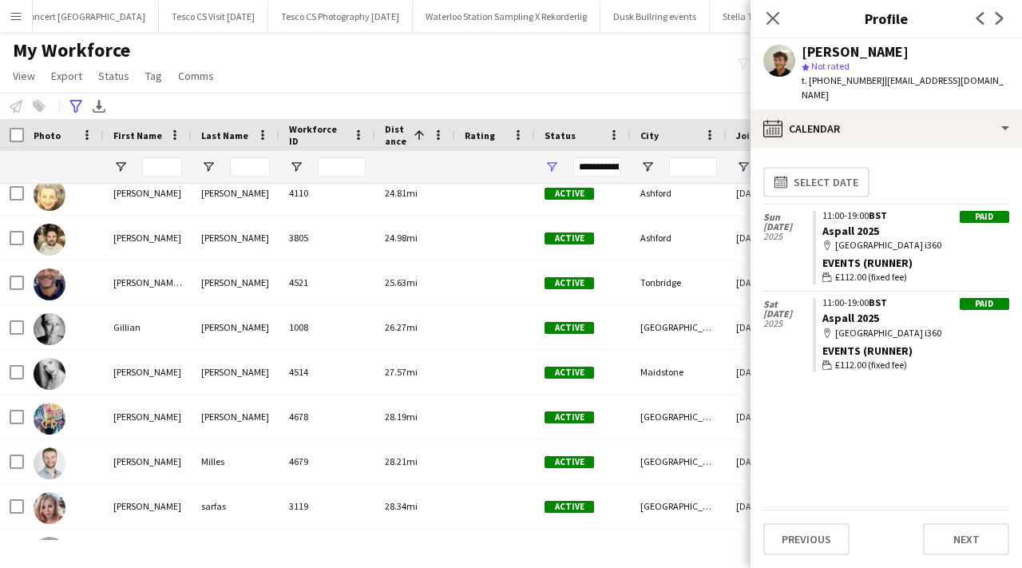
click at [1009, 19] on app-icon "Next" at bounding box center [999, 18] width 19 height 19
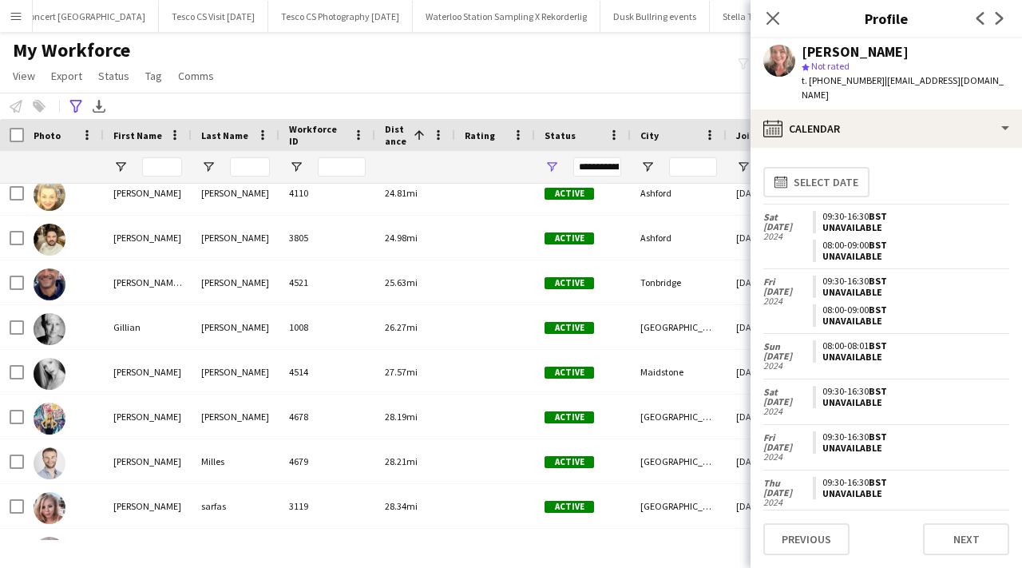
click at [1009, 18] on app-icon "Next" at bounding box center [999, 18] width 19 height 19
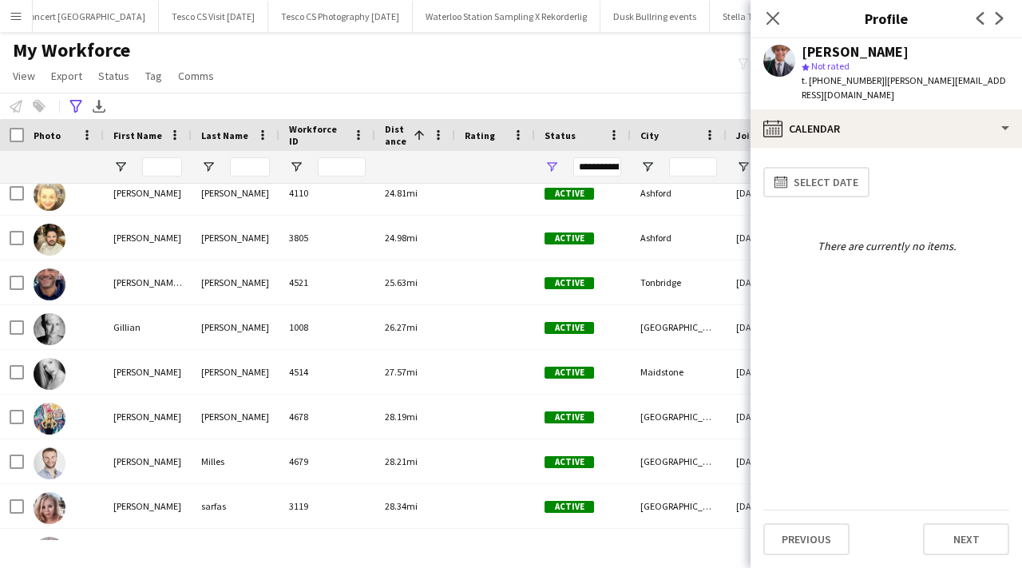
click at [1008, 18] on app-icon "Next" at bounding box center [999, 18] width 19 height 19
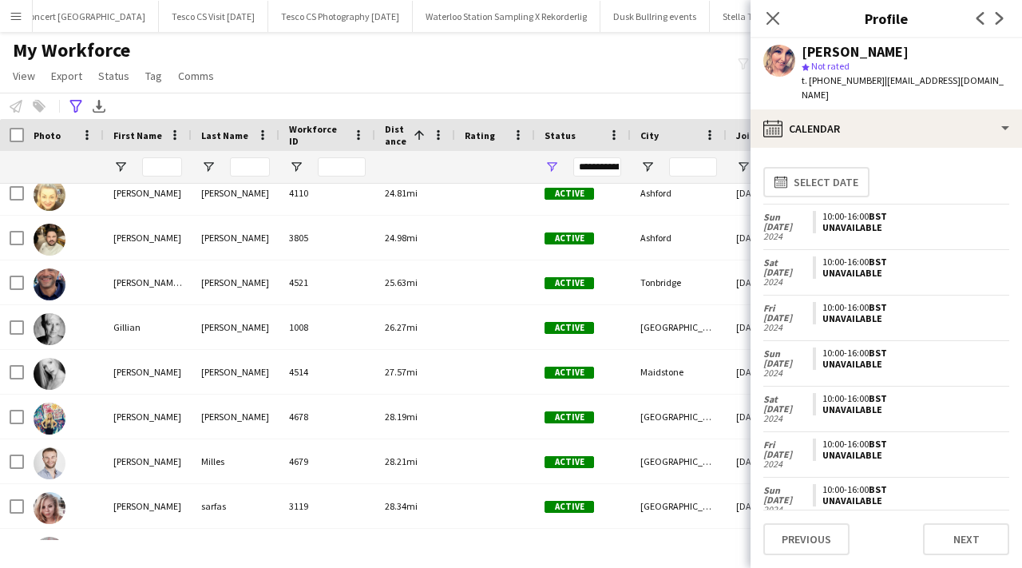
click at [1008, 18] on app-icon "Next" at bounding box center [999, 18] width 19 height 19
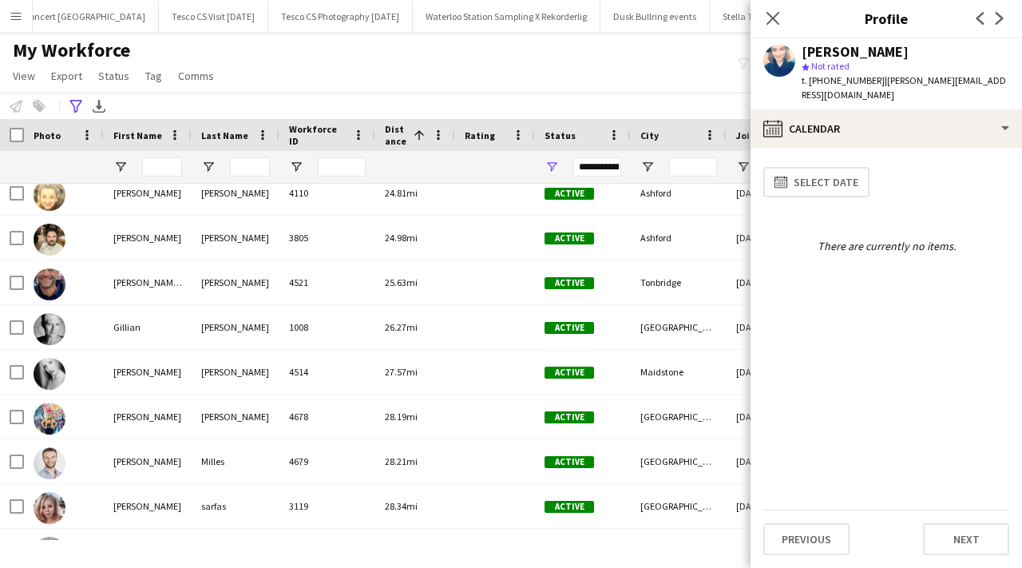
click at [1008, 18] on app-icon "Next" at bounding box center [999, 18] width 19 height 19
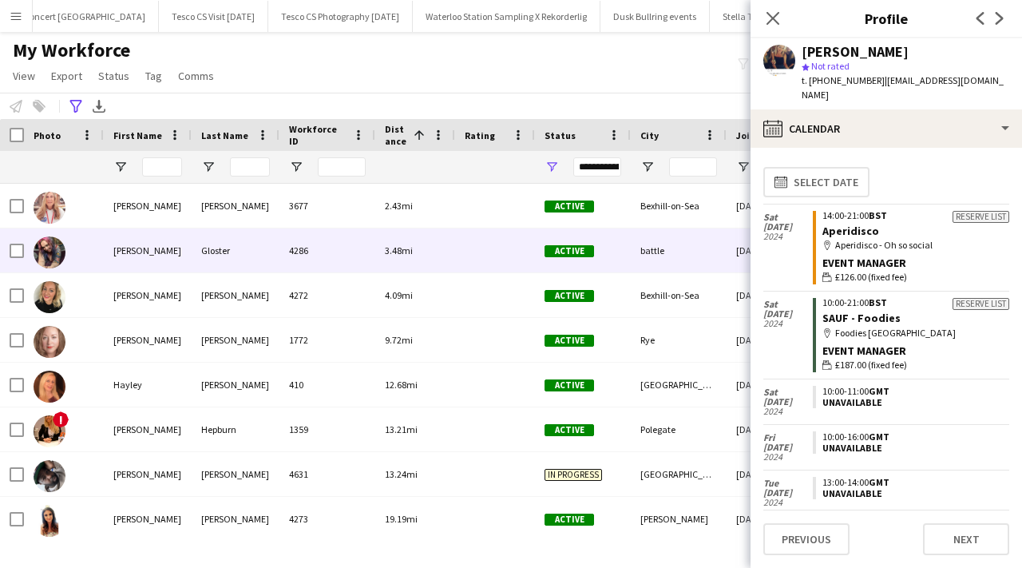
click at [490, 251] on div at bounding box center [495, 250] width 80 height 44
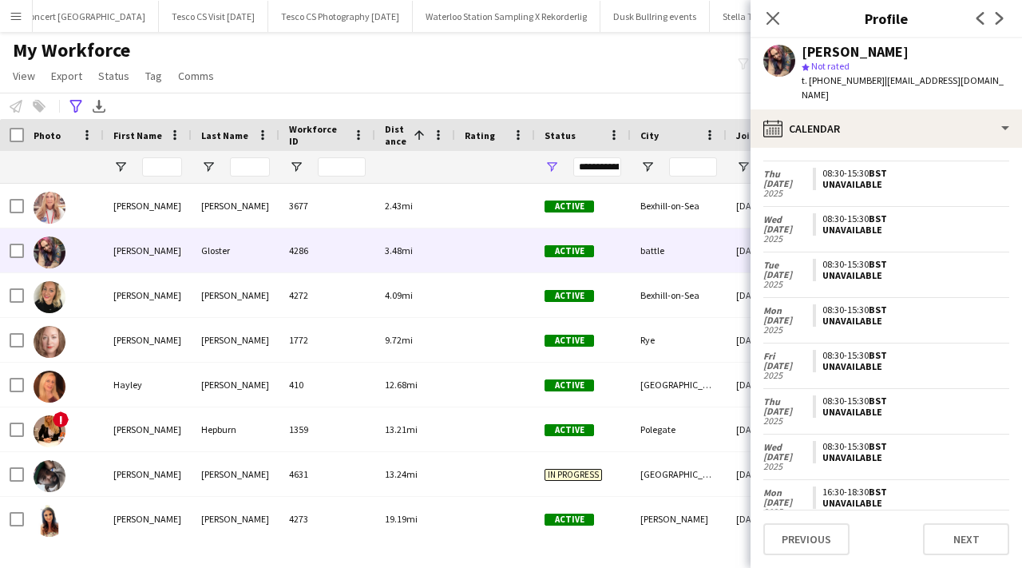
scroll to position [0, 0]
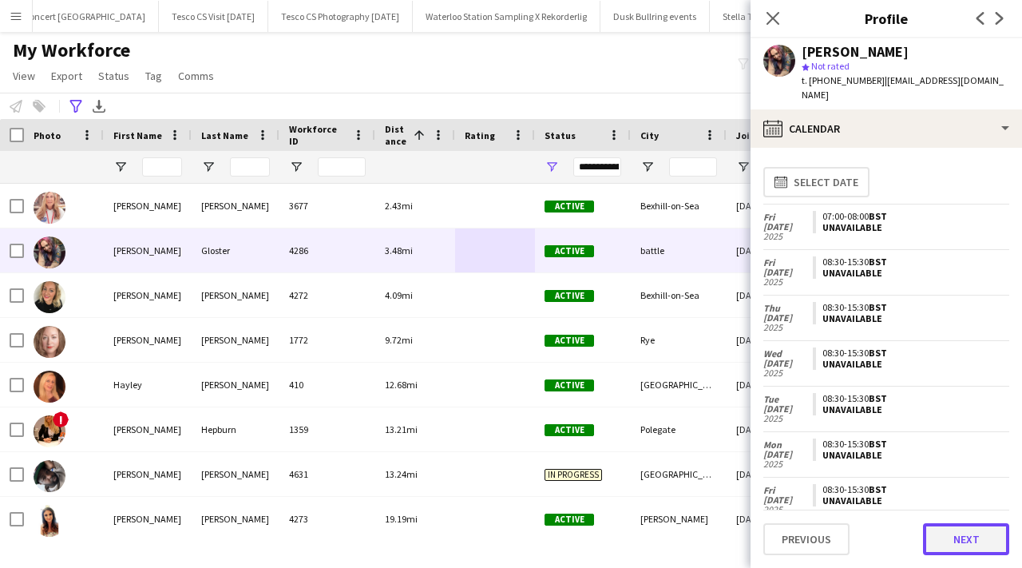
click at [989, 541] on button "Next" at bounding box center [966, 539] width 86 height 32
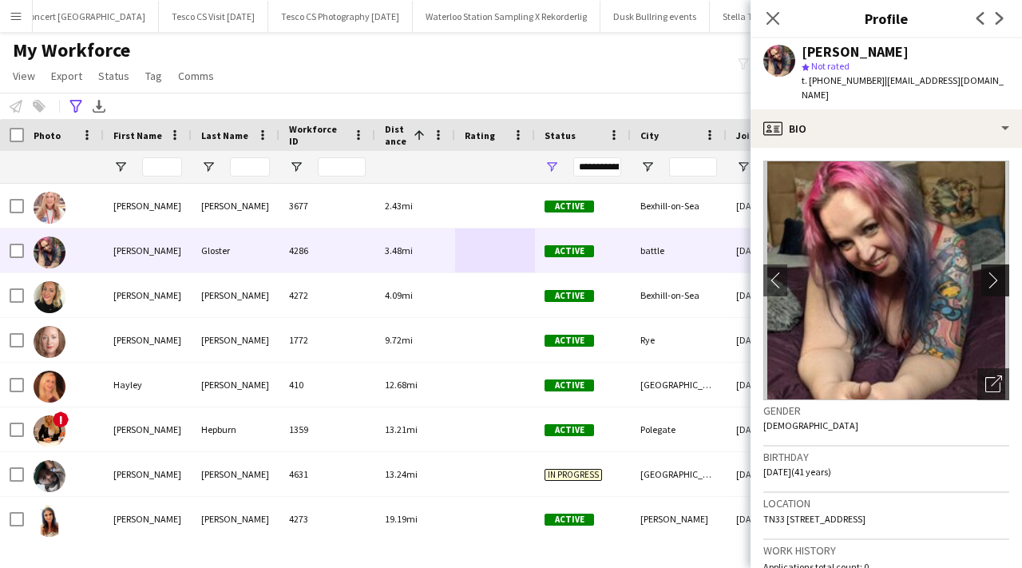
click at [993, 272] on app-icon "chevron-right" at bounding box center [997, 280] width 25 height 17
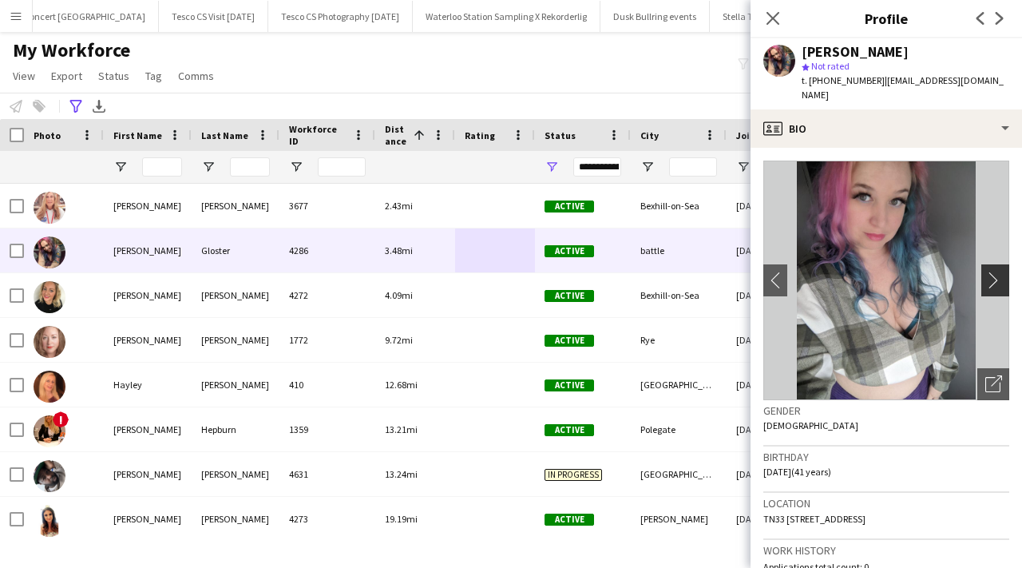
click at [993, 272] on app-icon "chevron-right" at bounding box center [997, 280] width 25 height 17
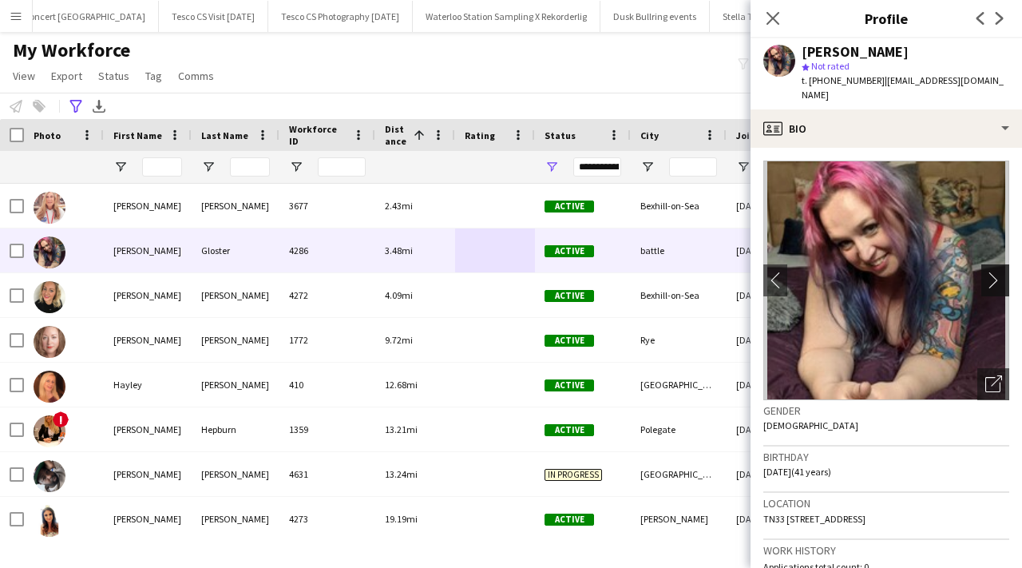
click at [993, 272] on app-icon "chevron-right" at bounding box center [997, 280] width 25 height 17
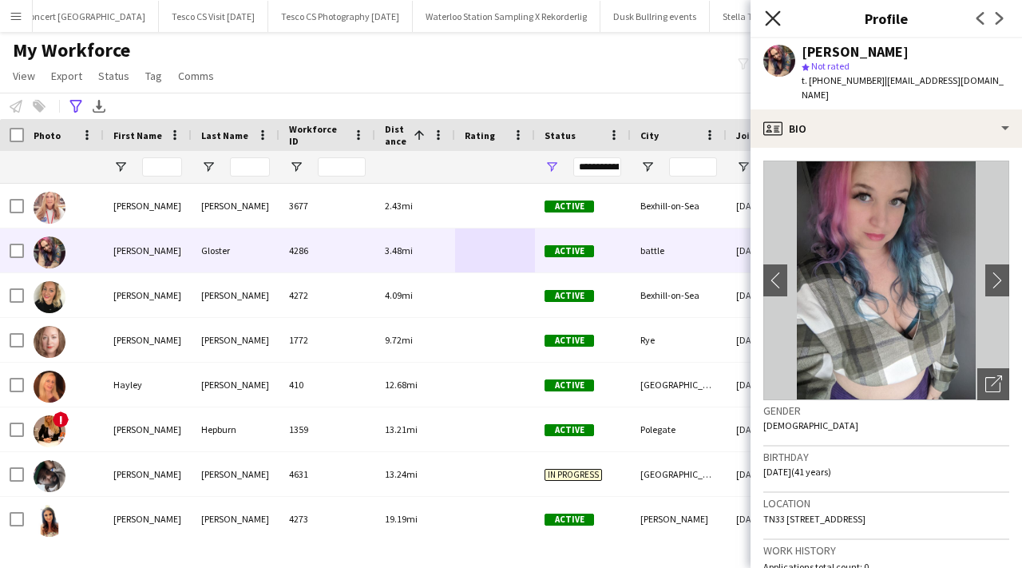
click at [774, 22] on icon "Close pop-in" at bounding box center [772, 17] width 15 height 15
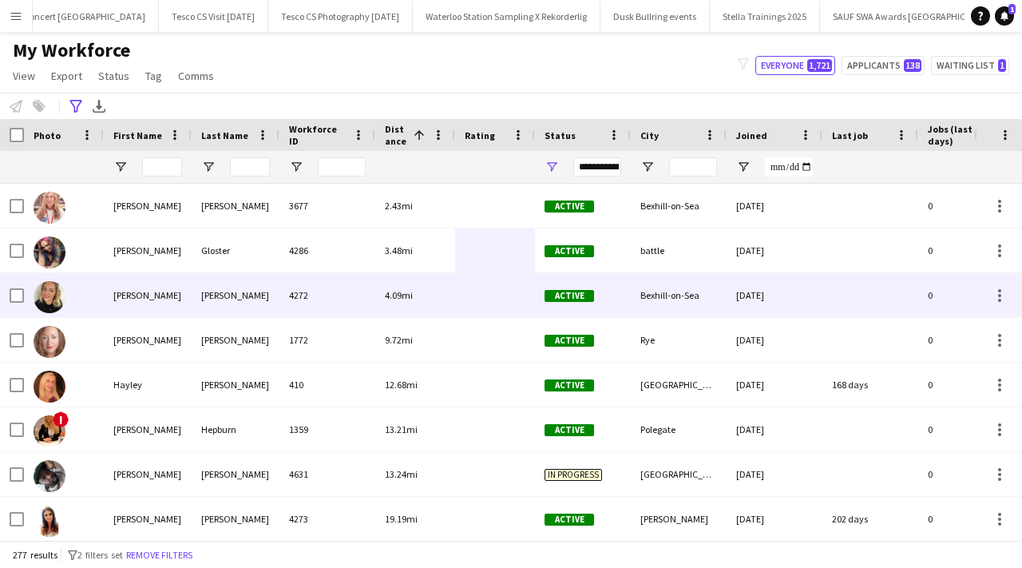
click at [416, 289] on div "4.09mi" at bounding box center [415, 295] width 80 height 44
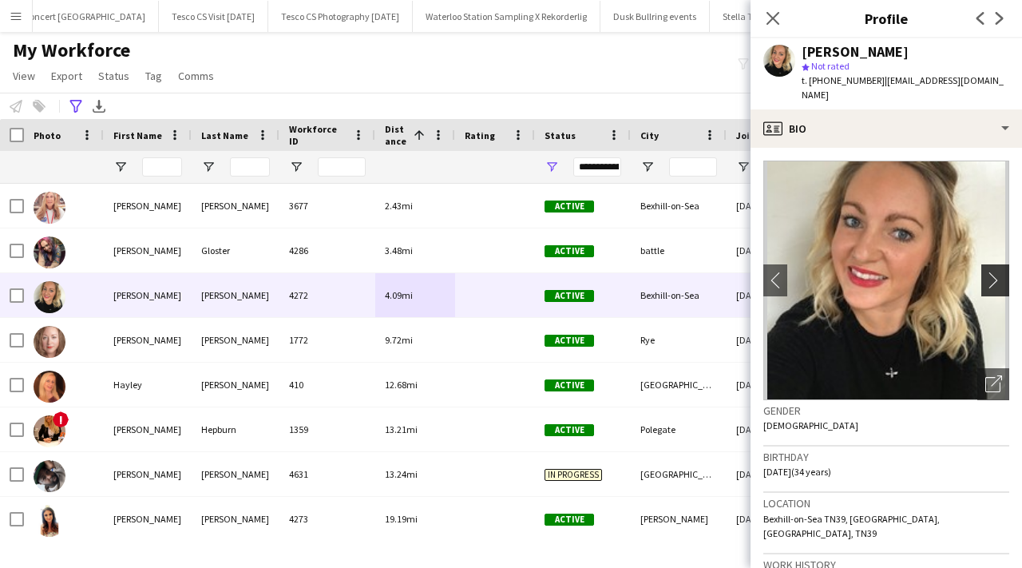
click at [989, 272] on app-icon "chevron-right" at bounding box center [997, 280] width 25 height 17
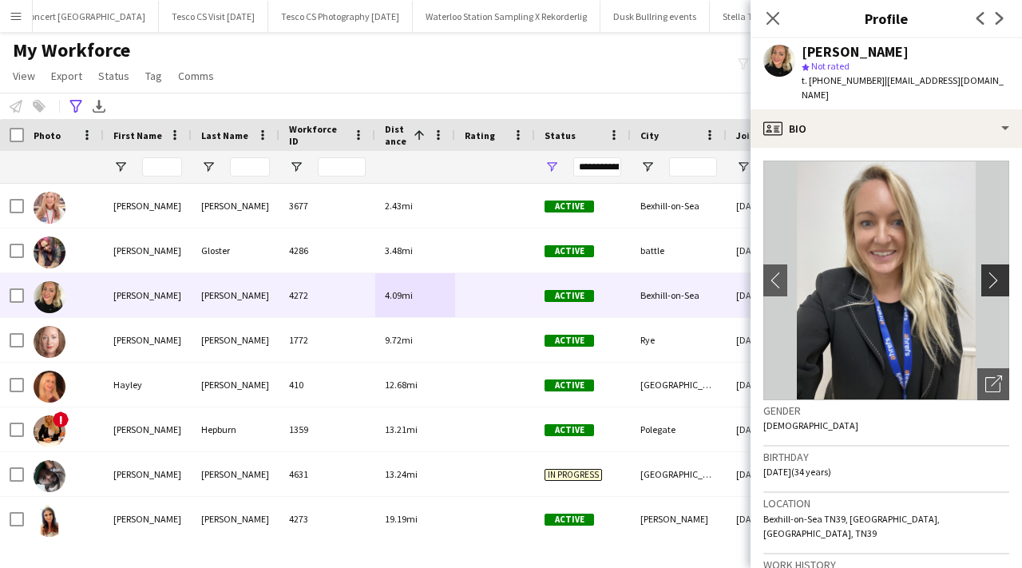
click at [989, 272] on app-icon "chevron-right" at bounding box center [997, 280] width 25 height 17
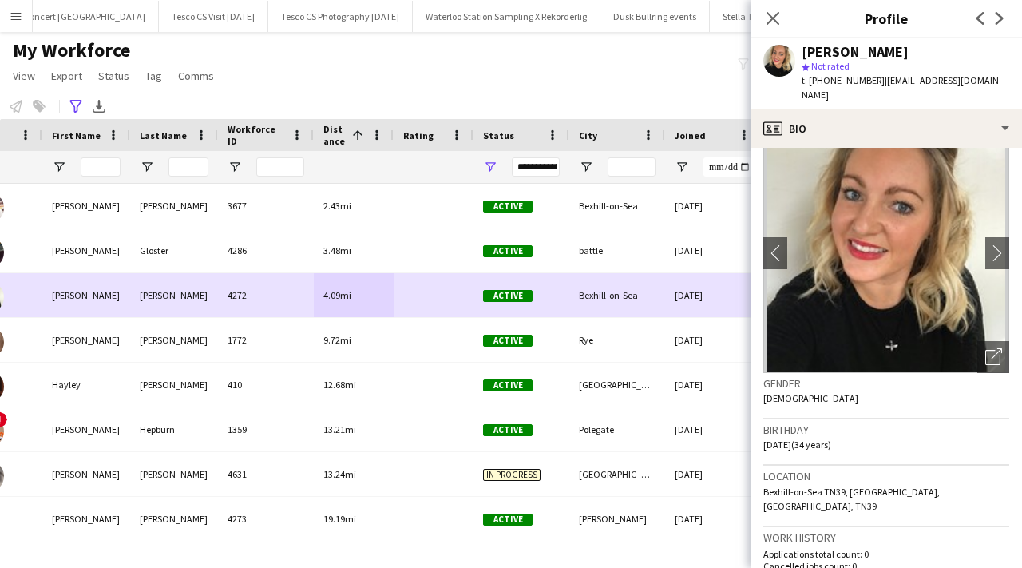
scroll to position [0, 56]
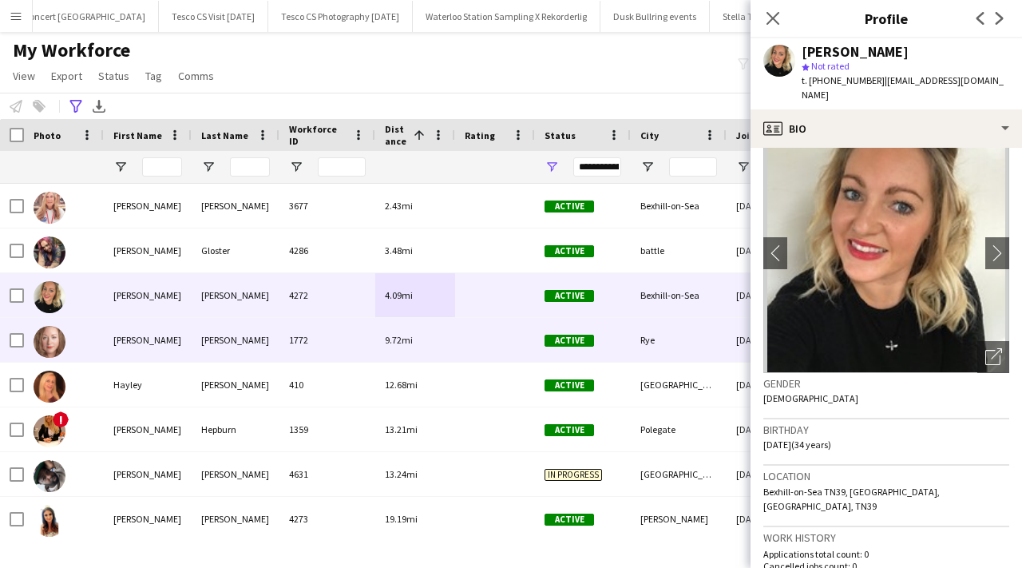
click at [497, 338] on div at bounding box center [495, 340] width 80 height 44
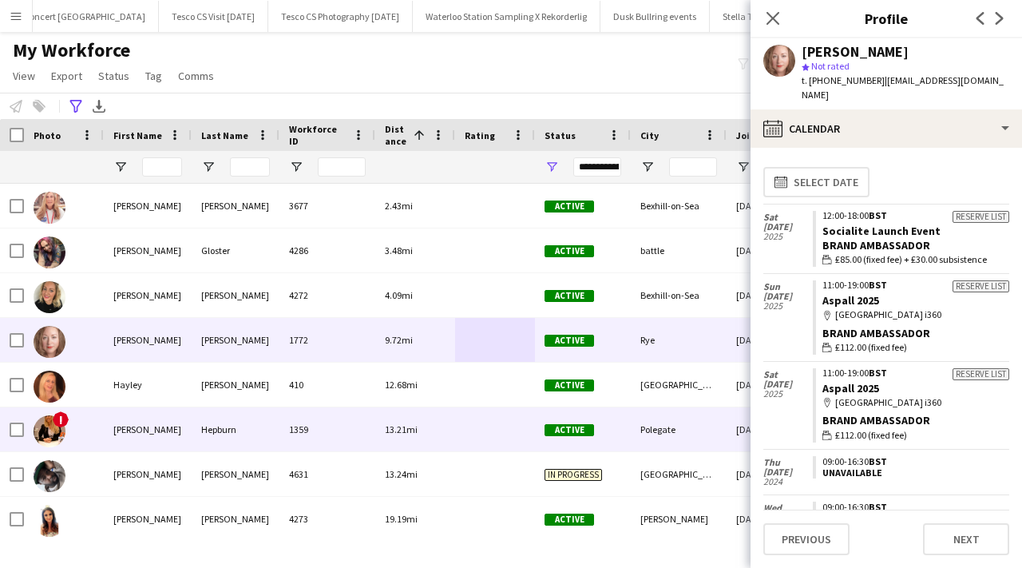
click at [377, 435] on div "13.21mi" at bounding box center [415, 429] width 80 height 44
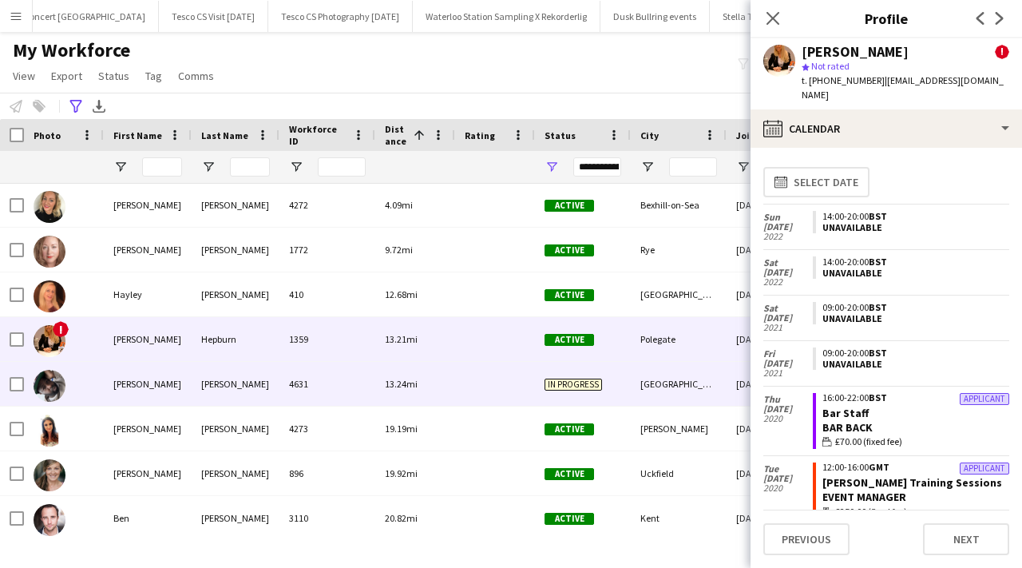
click at [380, 379] on div "13.24mi" at bounding box center [415, 384] width 80 height 44
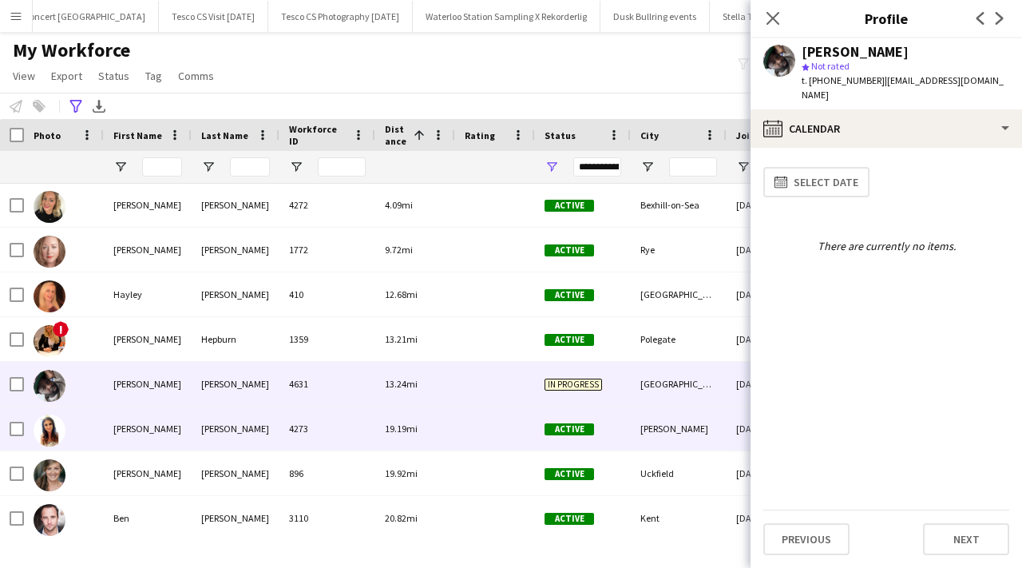
click at [499, 420] on div at bounding box center [495, 428] width 80 height 44
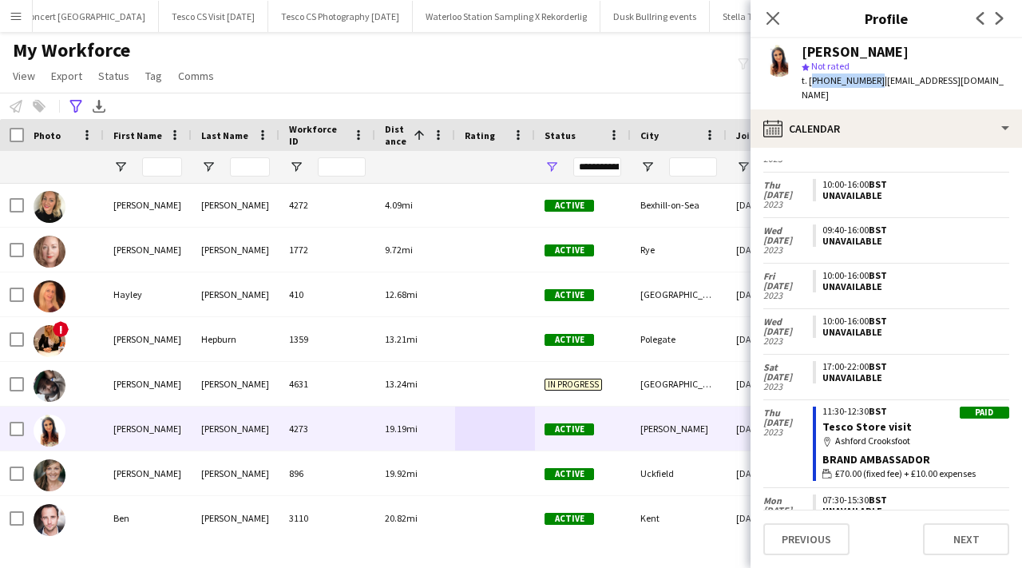
drag, startPoint x: 810, startPoint y: 82, endPoint x: 870, endPoint y: 85, distance: 60.0
click at [870, 85] on span "t. +447756280762" at bounding box center [843, 80] width 83 height 12
copy span "+447756280762"
click at [774, 13] on icon "Close pop-in" at bounding box center [772, 17] width 15 height 15
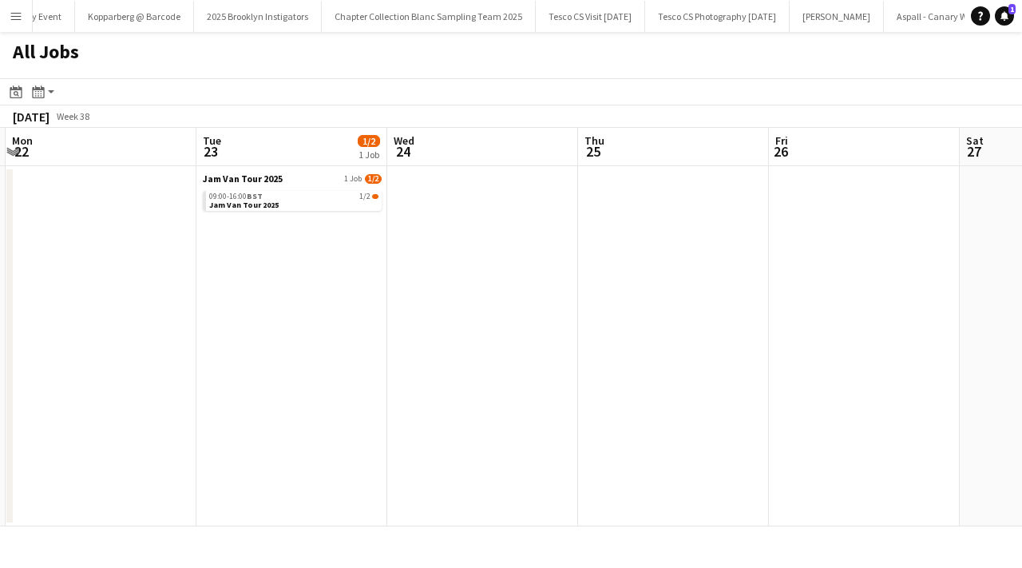
scroll to position [0, 1322]
click at [815, 10] on button "Tesco CS Photography July 2025 Close" at bounding box center [839, 16] width 145 height 31
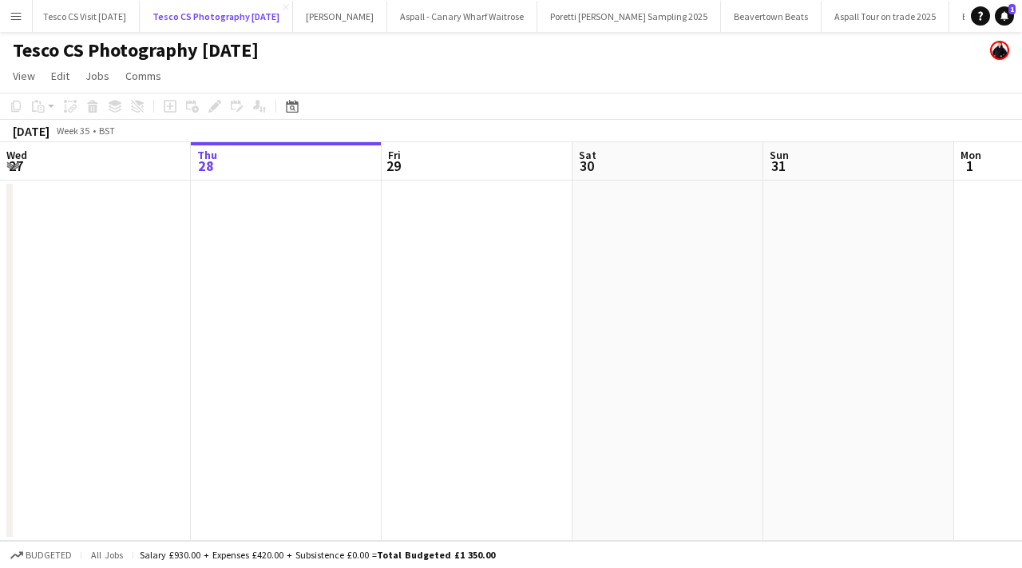
scroll to position [0, 1838]
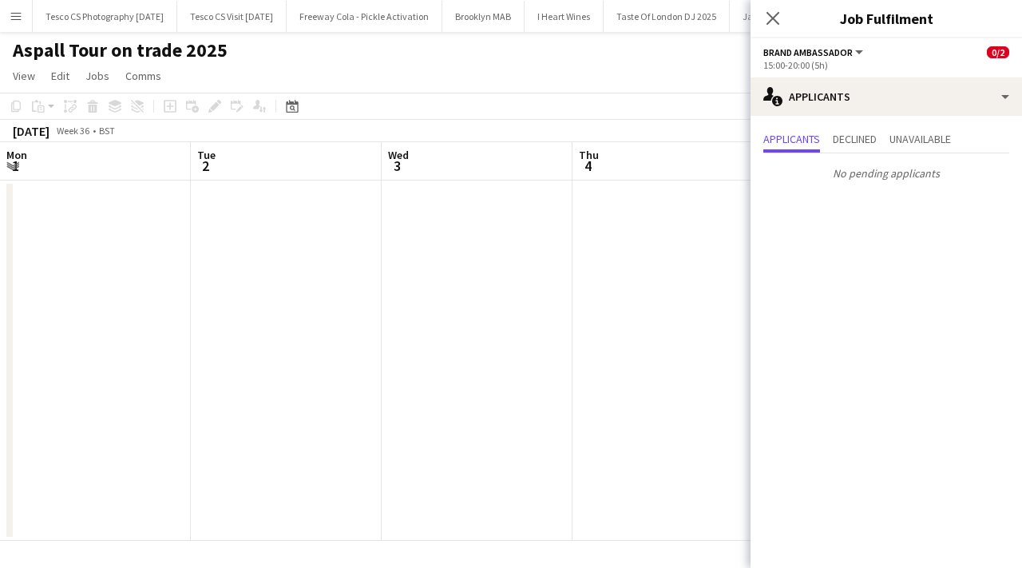
scroll to position [0, 549]
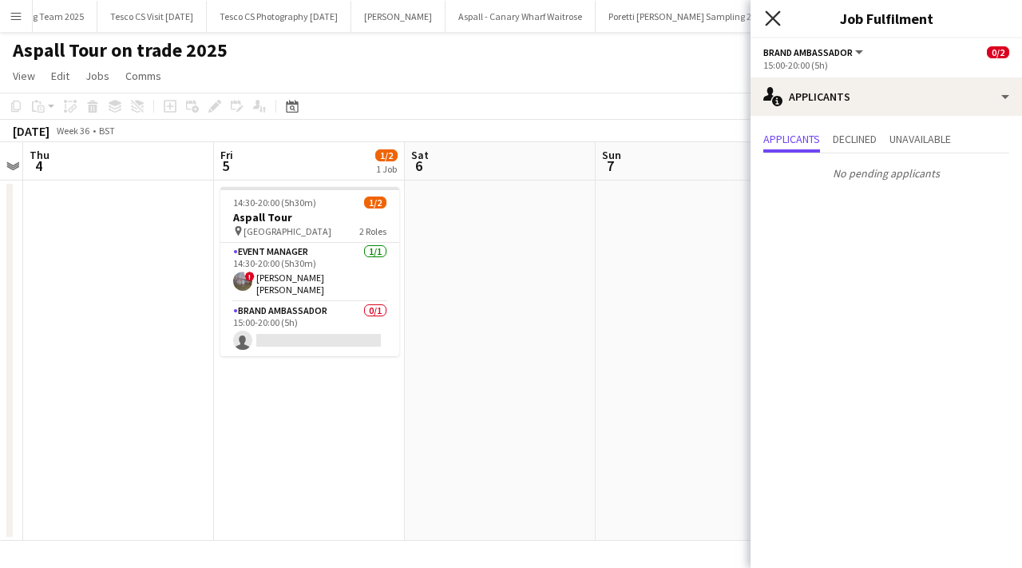
click at [772, 24] on icon "Close pop-in" at bounding box center [772, 17] width 15 height 15
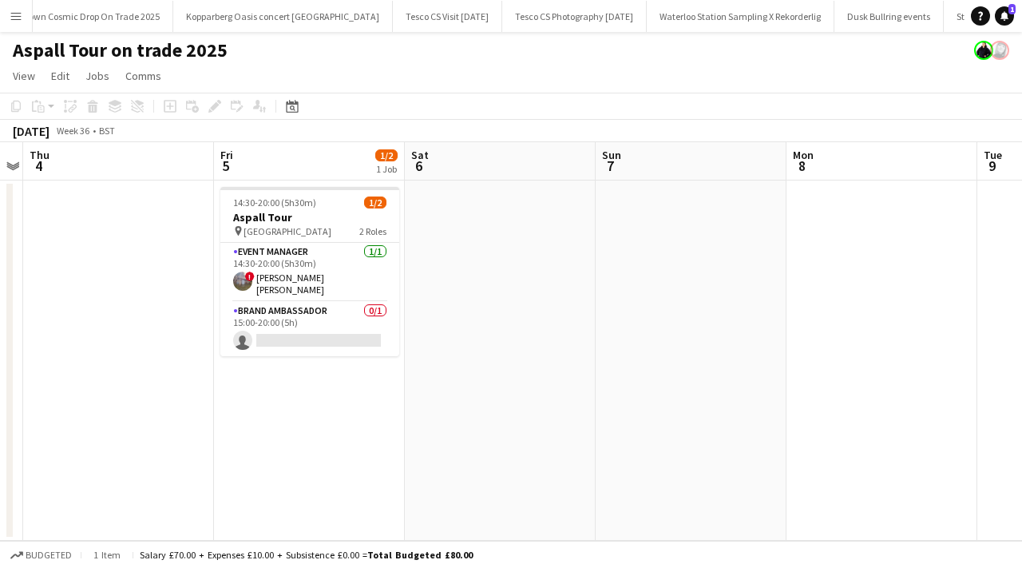
scroll to position [0, 3411]
click at [529, 6] on button "Tesco CS Photography August 2025 Close" at bounding box center [601, 16] width 145 height 31
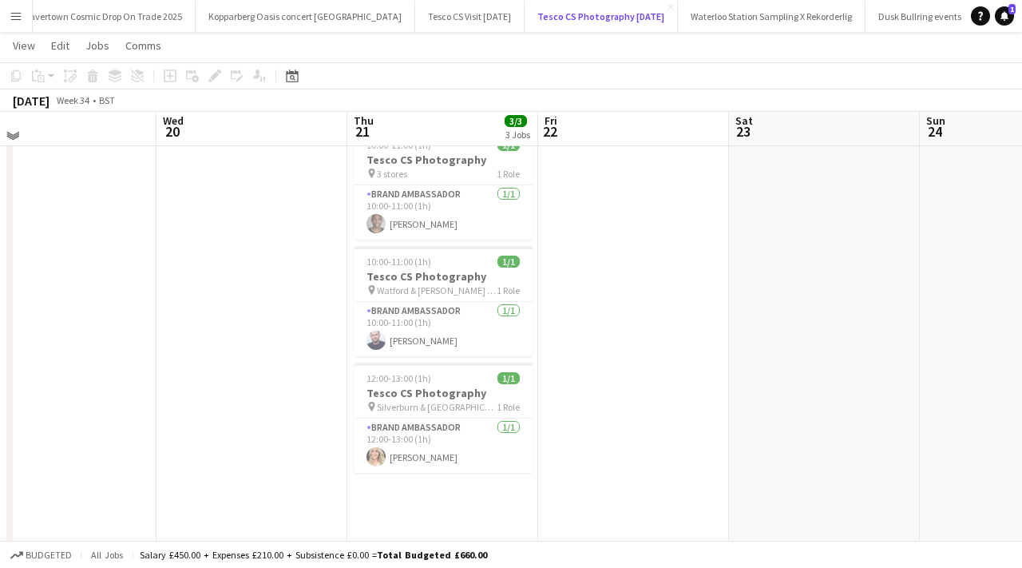
scroll to position [40, 0]
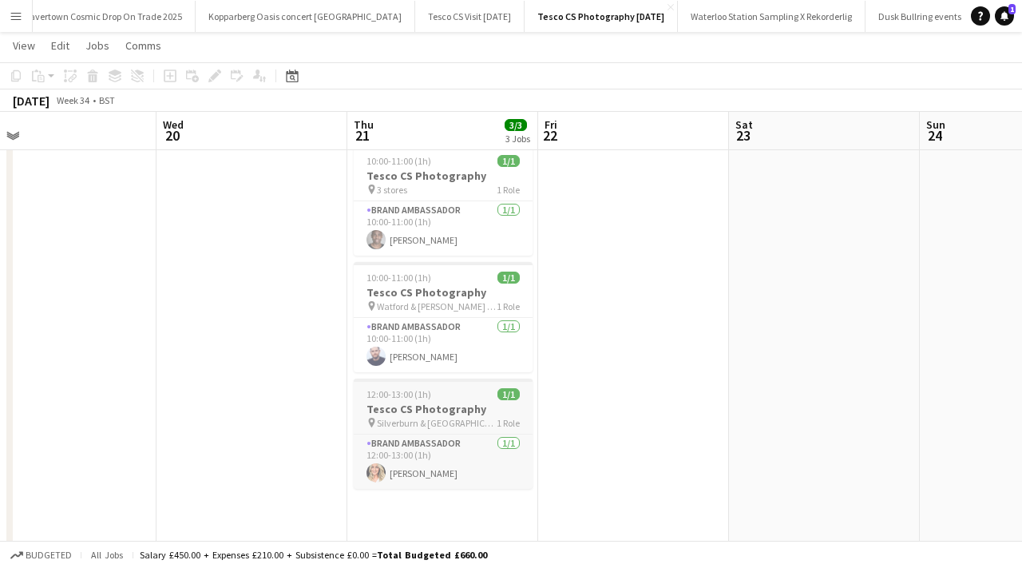
click at [438, 401] on app-job-card "12:00-13:00 (1h) 1/1 Tesco CS Photography pin Silverburn & Port Glasgow 1 Role …" at bounding box center [443, 434] width 179 height 110
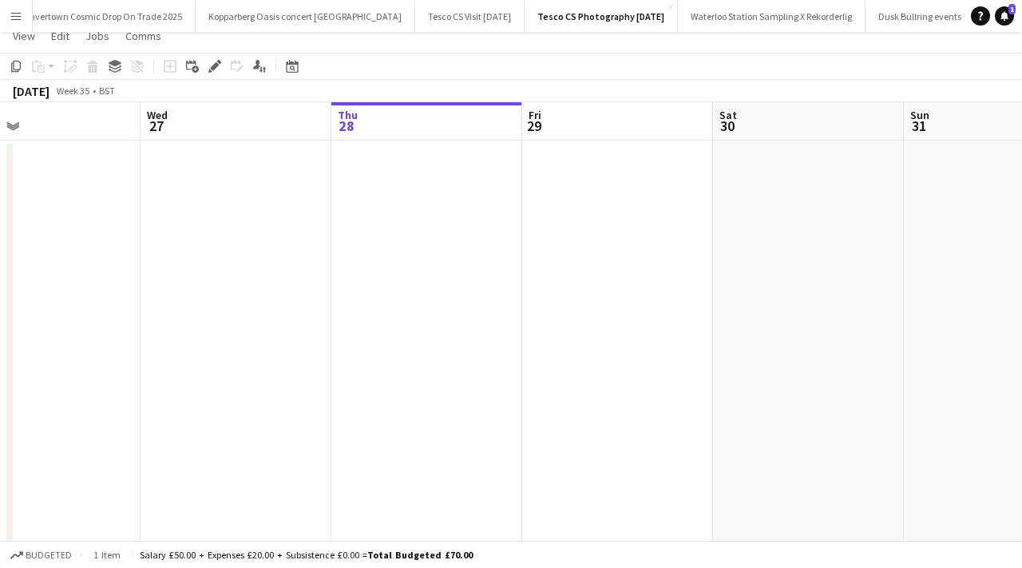
scroll to position [0, 0]
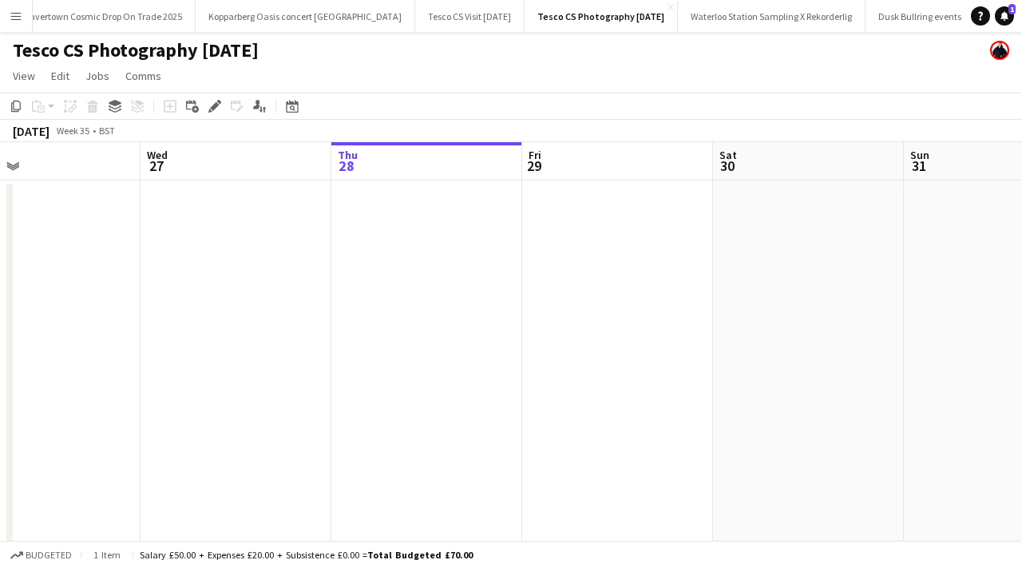
click at [444, 229] on app-date-cell at bounding box center [426, 394] width 191 height 429
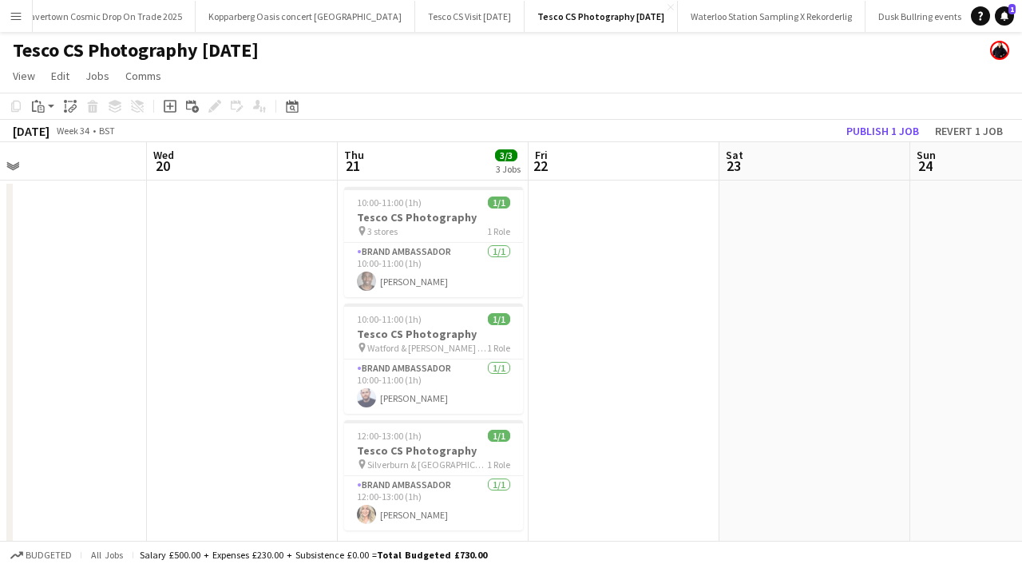
scroll to position [0, 418]
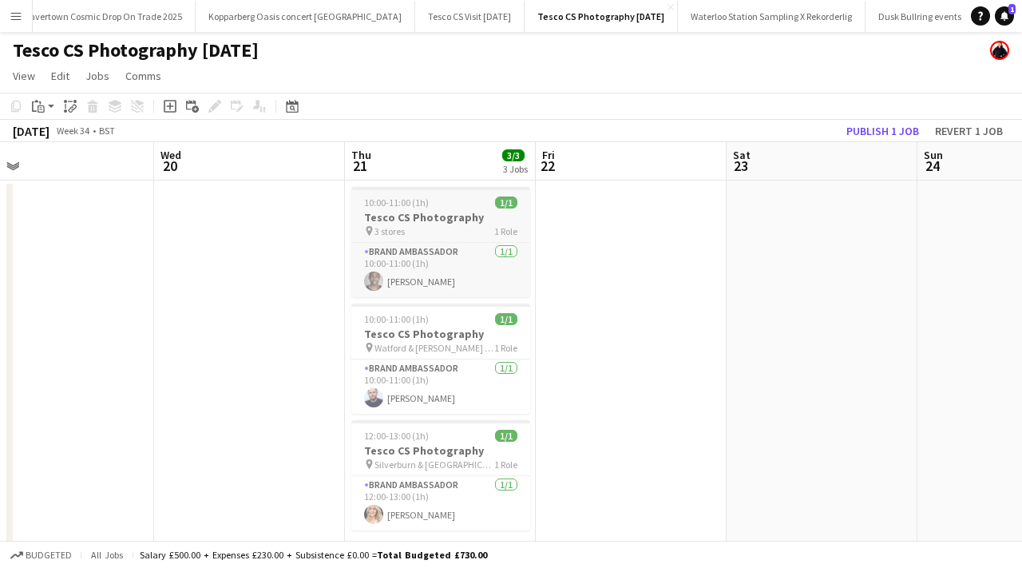
click at [438, 212] on h3 "Tesco CS Photography" at bounding box center [440, 217] width 179 height 14
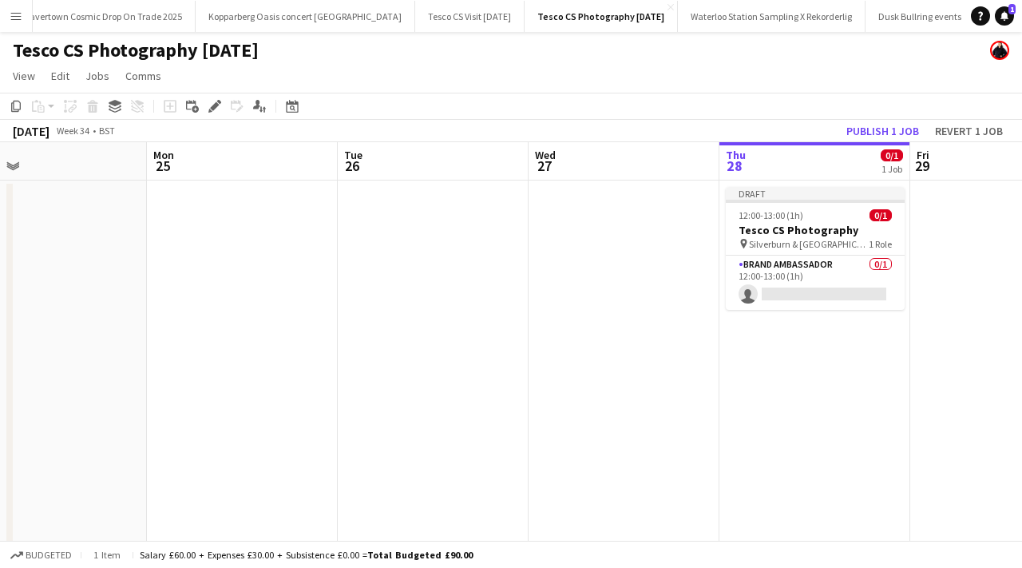
scroll to position [0, 570]
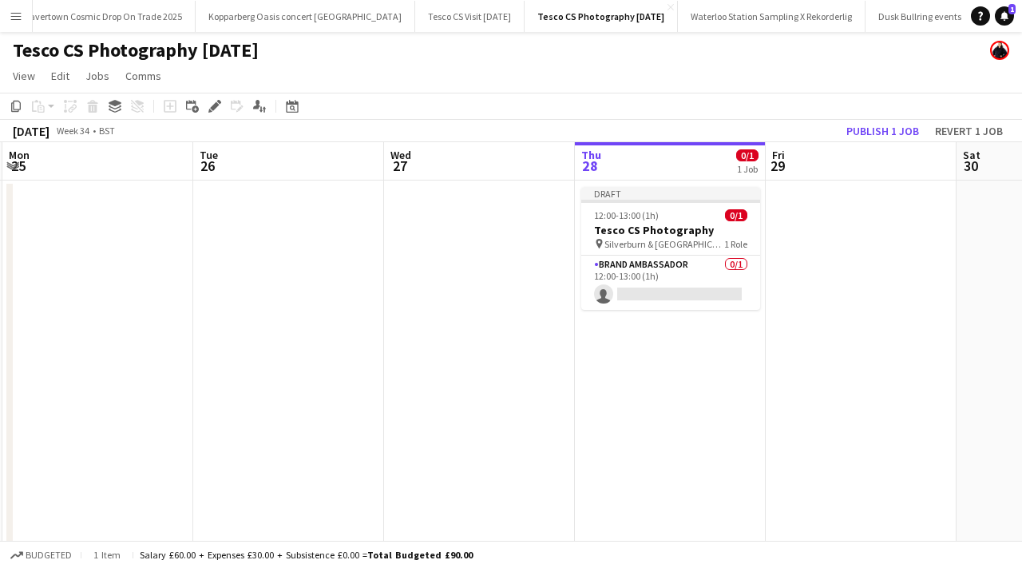
click at [597, 385] on app-date-cell "Draft 12:00-13:00 (1h) 0/1 Tesco CS Photography pin Silverburn & Port Glasgow 1…" at bounding box center [670, 394] width 191 height 429
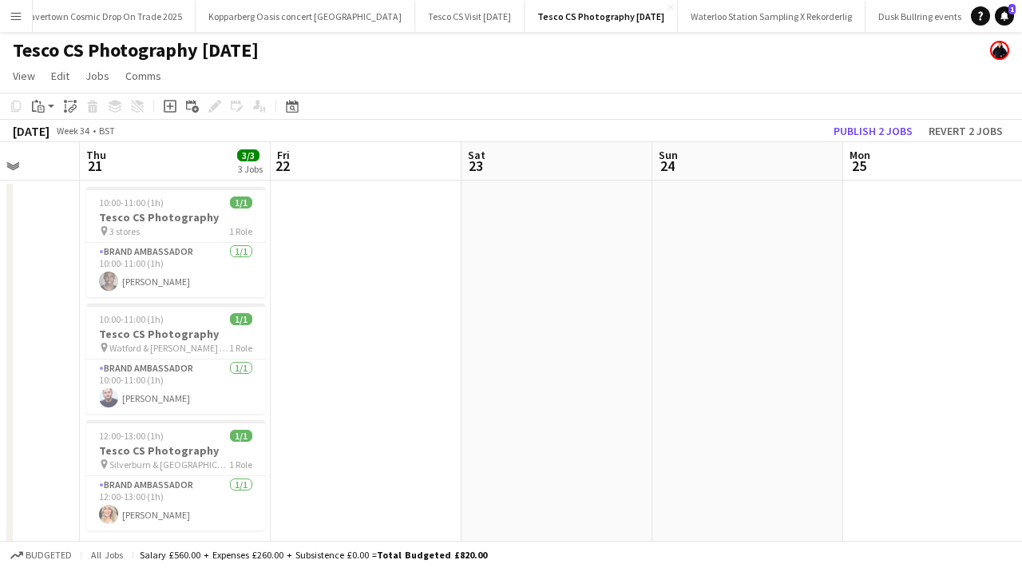
scroll to position [0, 379]
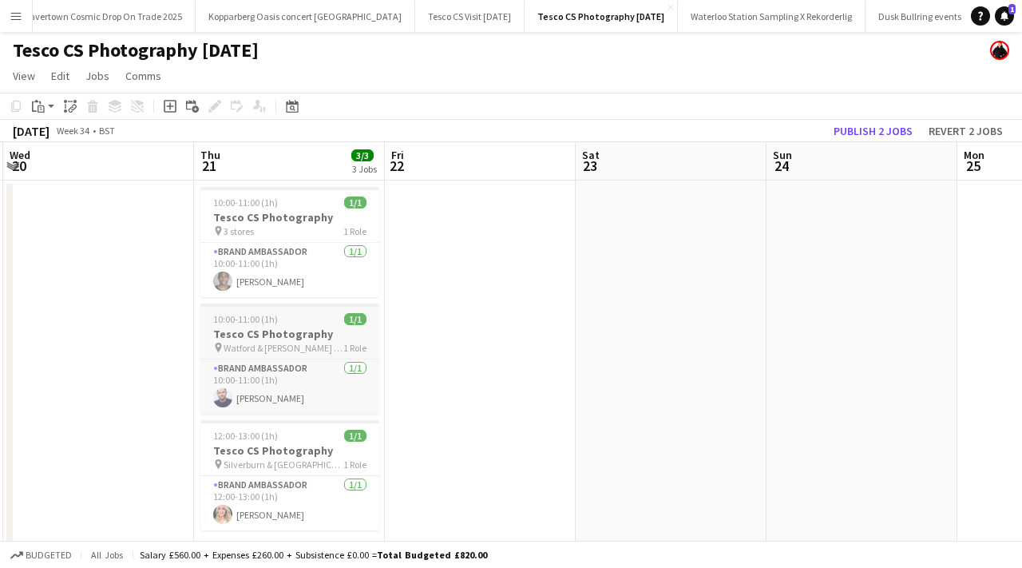
click at [285, 326] on app-job-card "10:00-11:00 (1h) 1/1 Tesco CS Photography pin Watford & Hatfield & Southgate Rd…" at bounding box center [289, 358] width 179 height 110
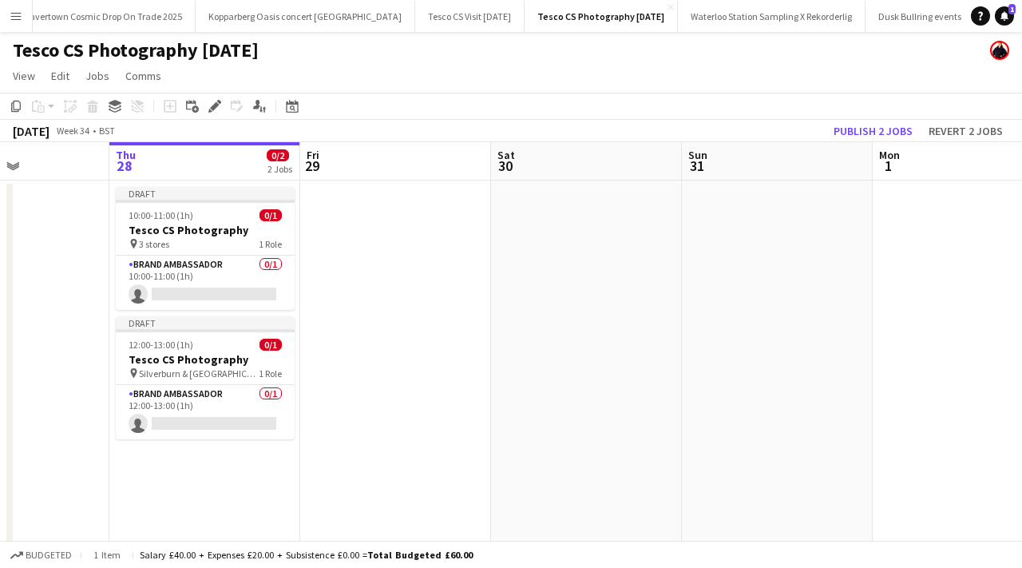
scroll to position [66, 0]
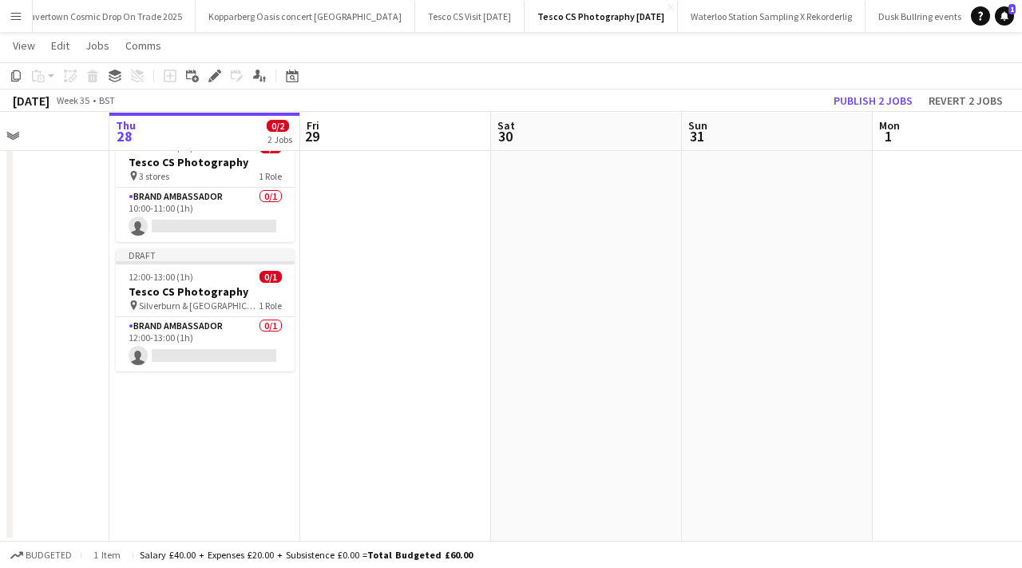
click at [240, 407] on app-date-cell "Draft 10:00-11:00 (1h) 0/1 Tesco CS Photography pin 3 stores 1 Role Brand Ambas…" at bounding box center [204, 327] width 191 height 429
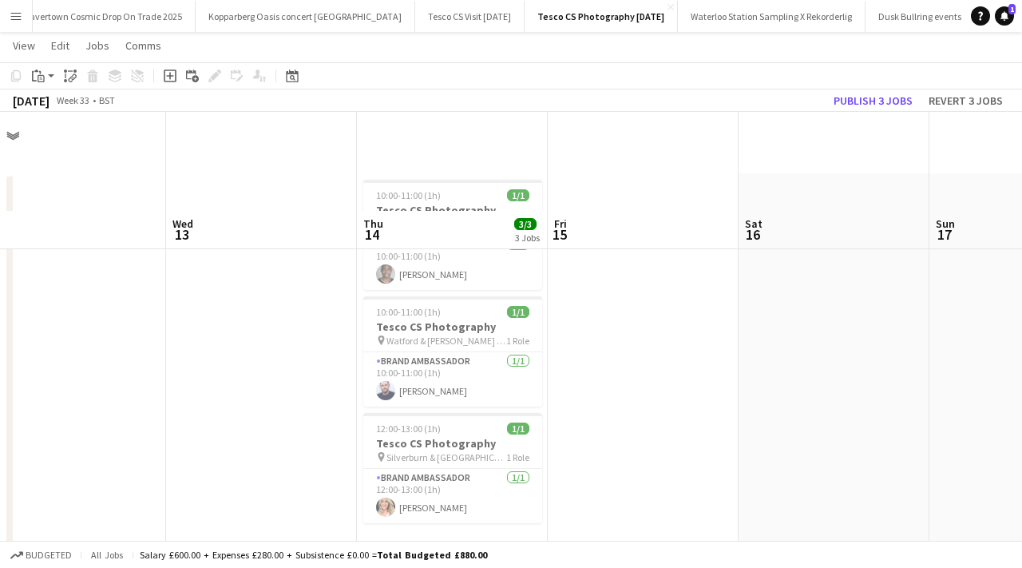
scroll to position [0, 0]
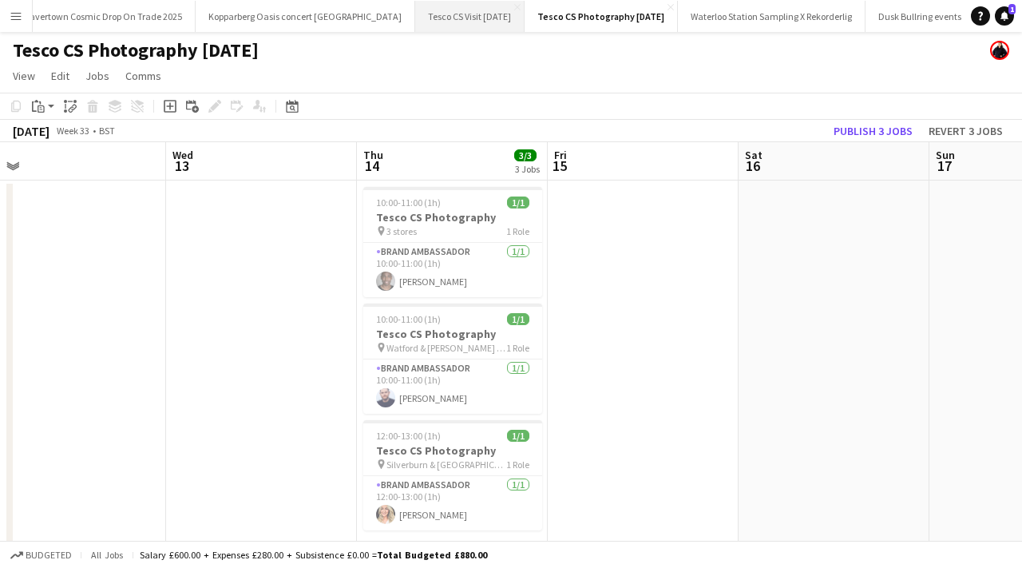
click at [415, 26] on button "Tesco CS Visit August 2025 Close" at bounding box center [469, 16] width 109 height 31
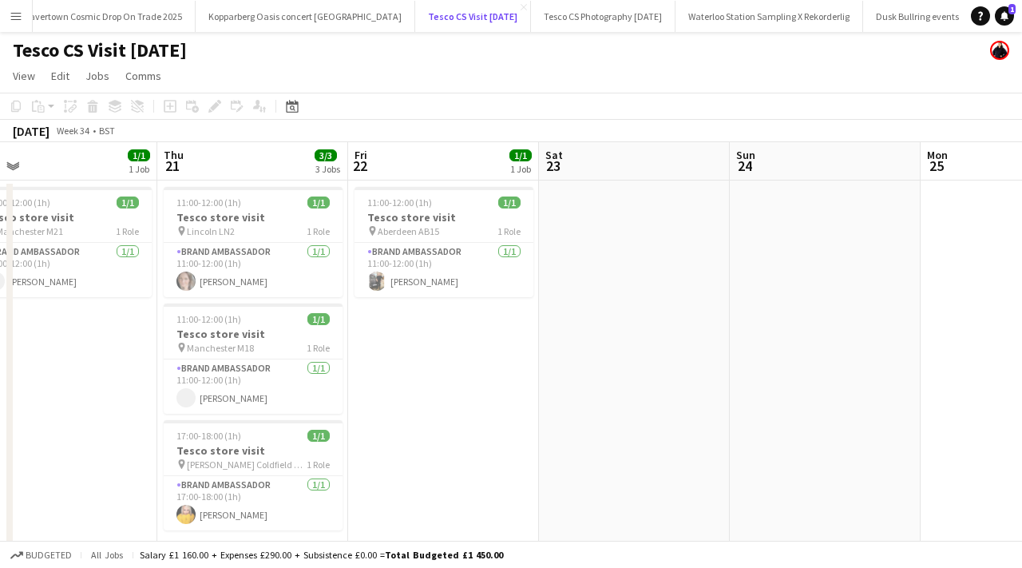
scroll to position [0, 414]
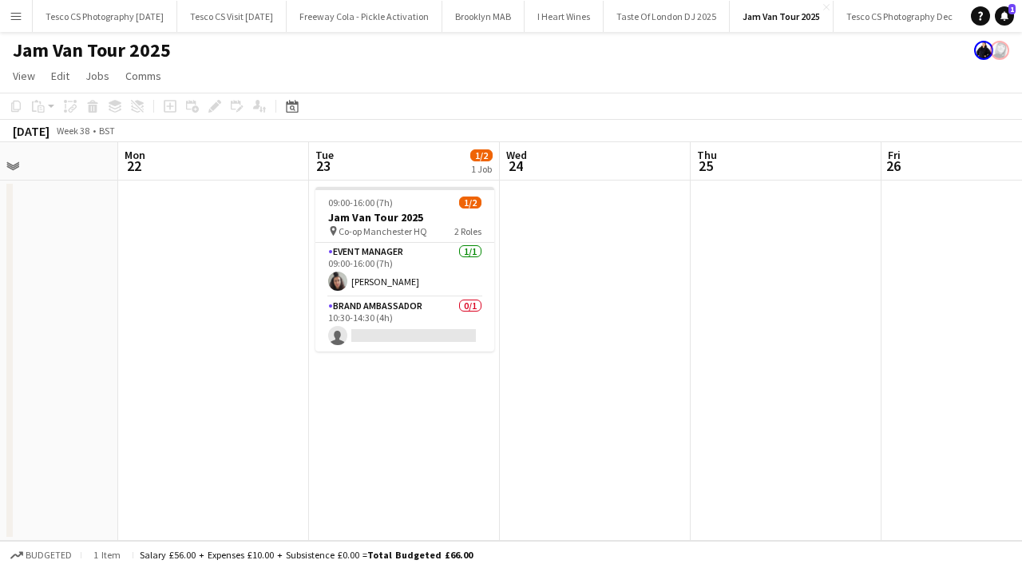
scroll to position [0, 568]
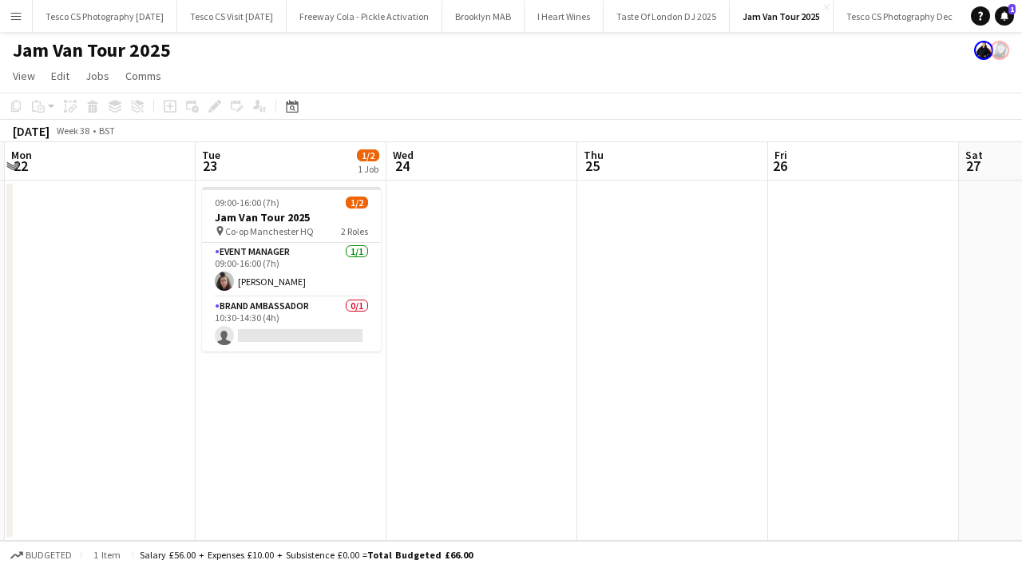
click at [11, 19] on app-icon "Menu" at bounding box center [16, 16] width 13 height 13
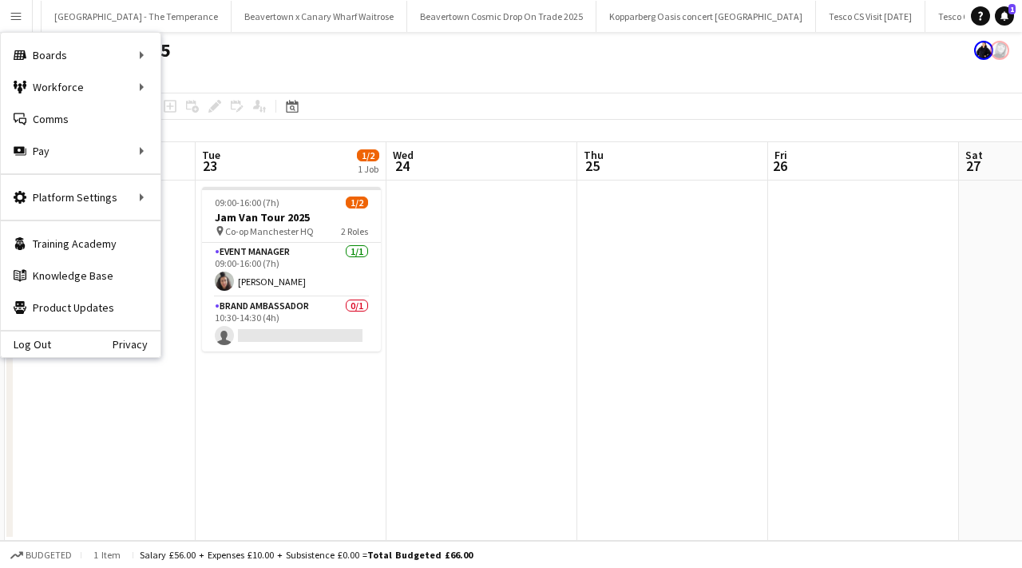
scroll to position [0, 2994]
click at [833, 8] on button "Tesco CS Visit August 2025 Close" at bounding box center [887, 16] width 109 height 31
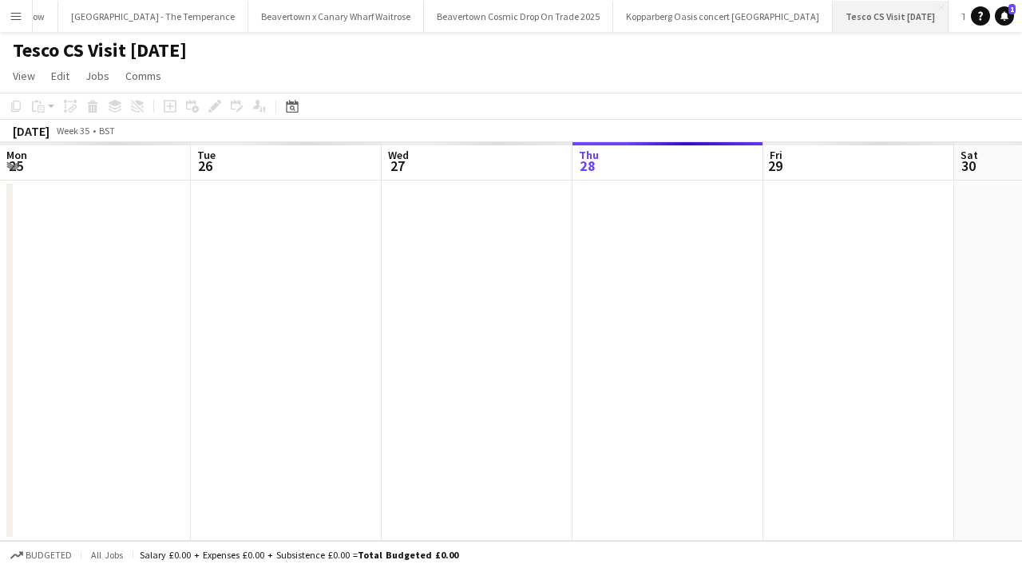
scroll to position [0, 382]
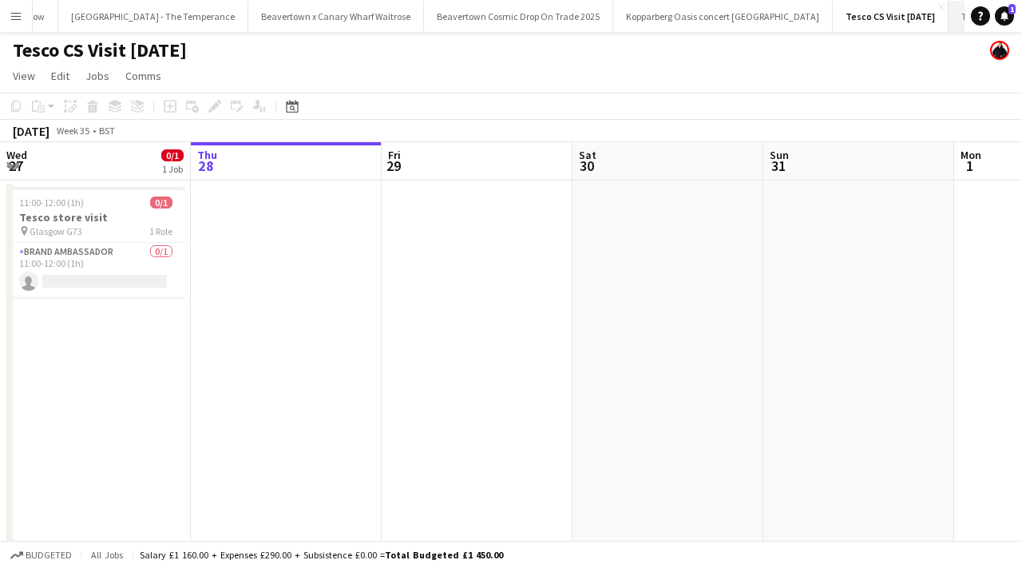
click at [949, 20] on button "Tesco CS Photography August 2025 Close" at bounding box center [1021, 16] width 145 height 31
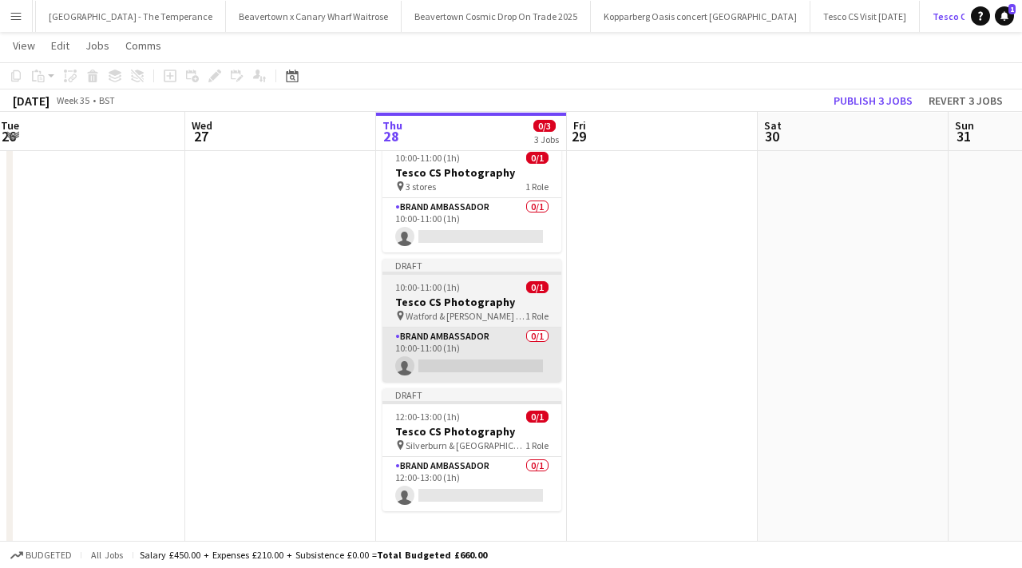
scroll to position [58, 0]
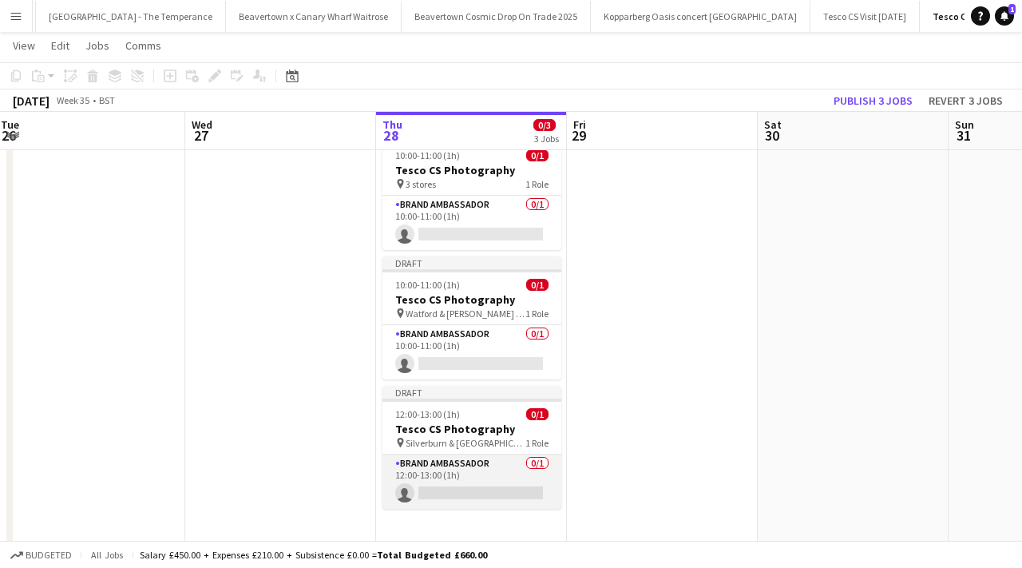
click at [488, 488] on app-card-role "Brand Ambassador 0/1 12:00-13:00 (1h) single-neutral-actions" at bounding box center [472, 481] width 179 height 54
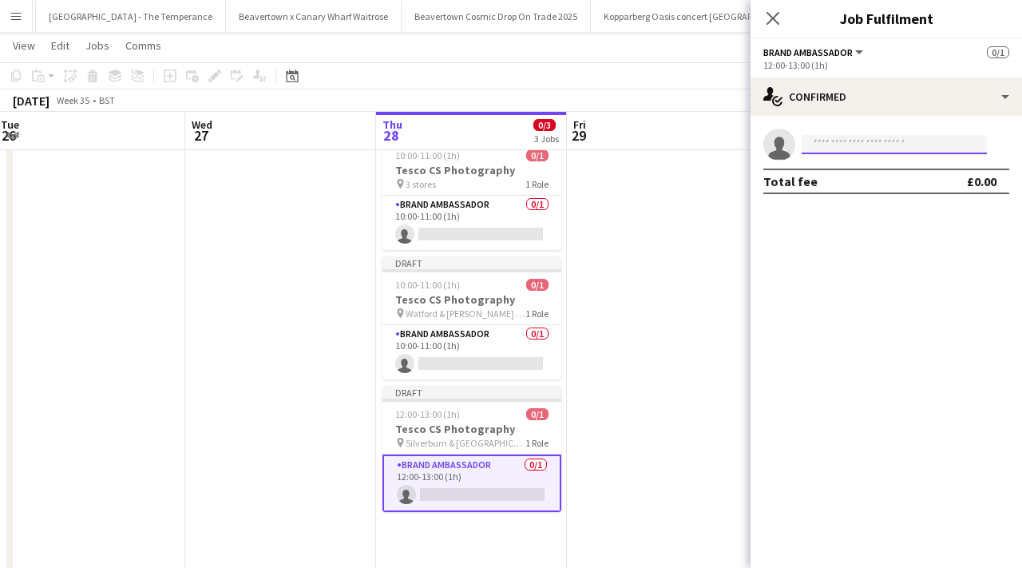
click at [842, 140] on input at bounding box center [894, 144] width 185 height 19
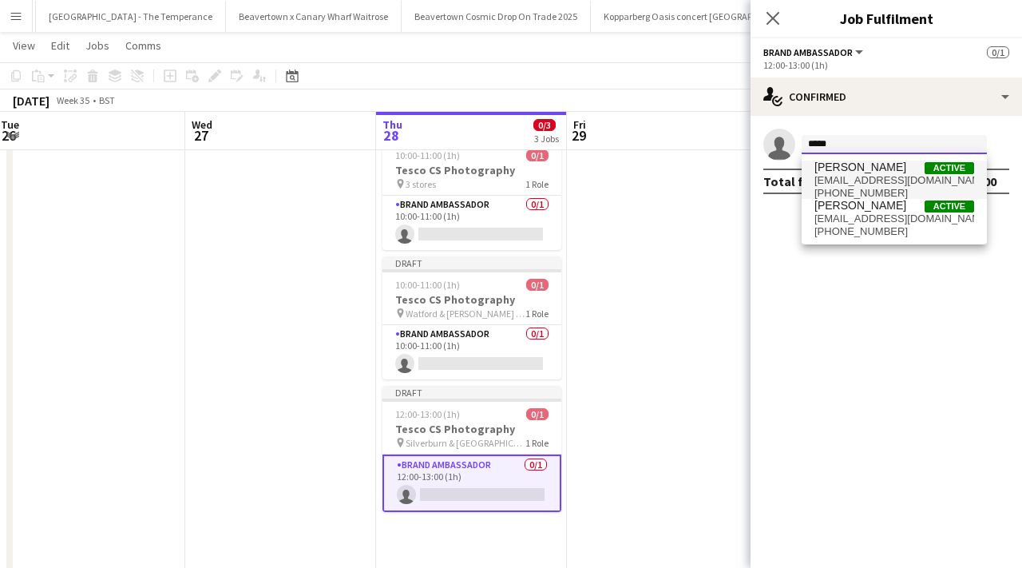
type input "*****"
click at [858, 175] on span "[EMAIL_ADDRESS][DOMAIN_NAME]" at bounding box center [895, 180] width 160 height 13
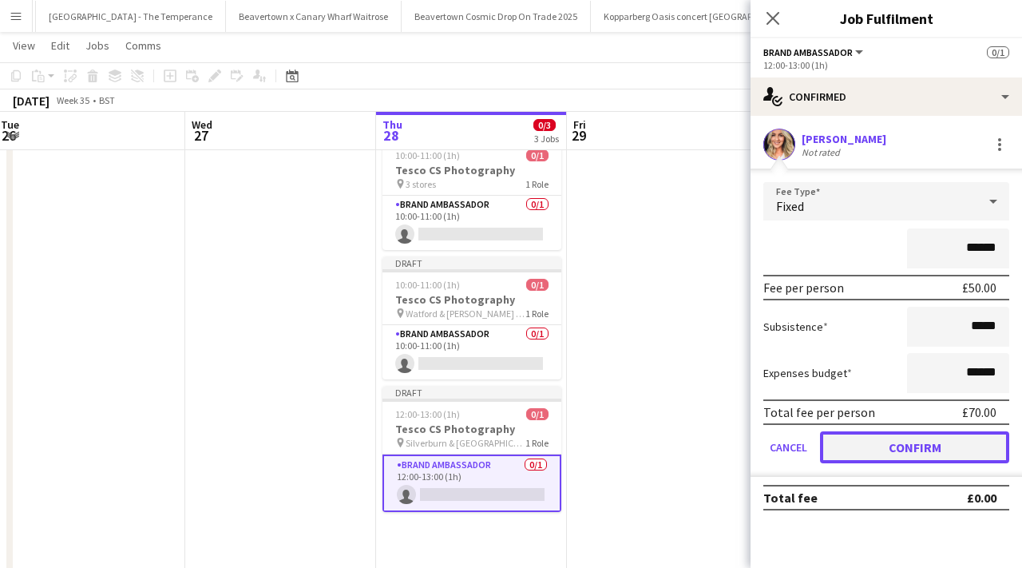
click at [957, 443] on button "Confirm" at bounding box center [914, 447] width 189 height 32
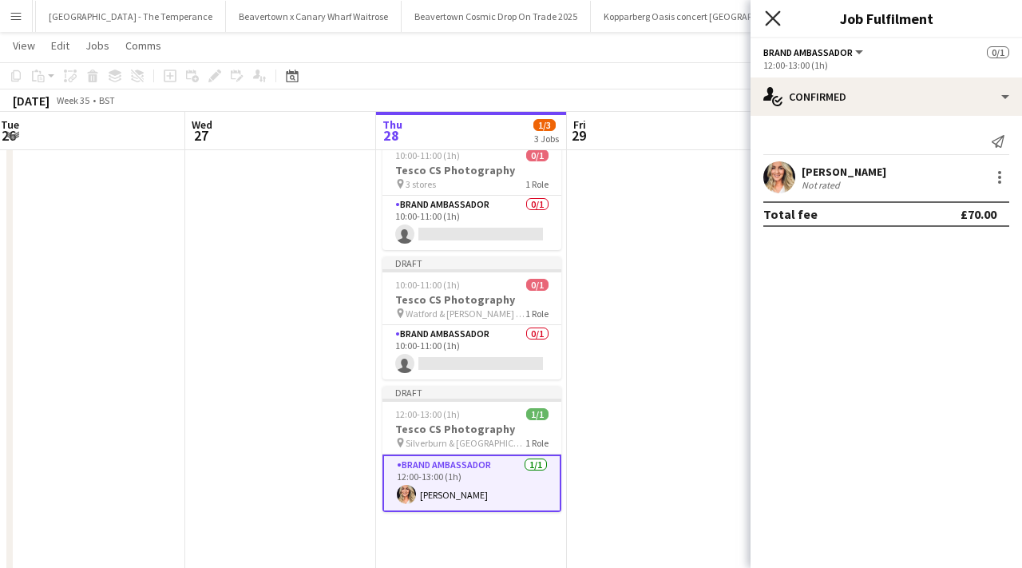
click at [774, 17] on icon at bounding box center [772, 17] width 15 height 15
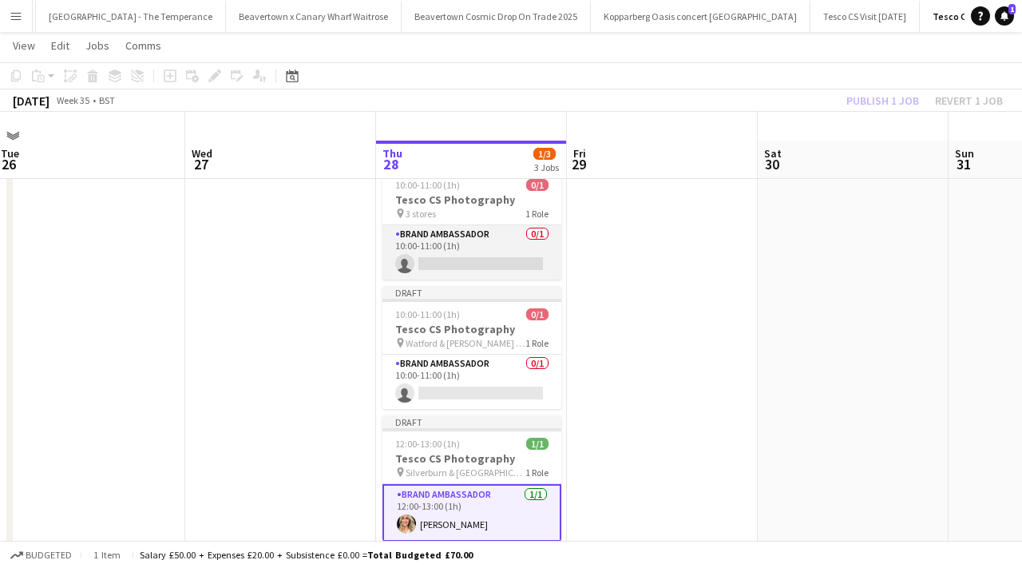
scroll to position [0, 0]
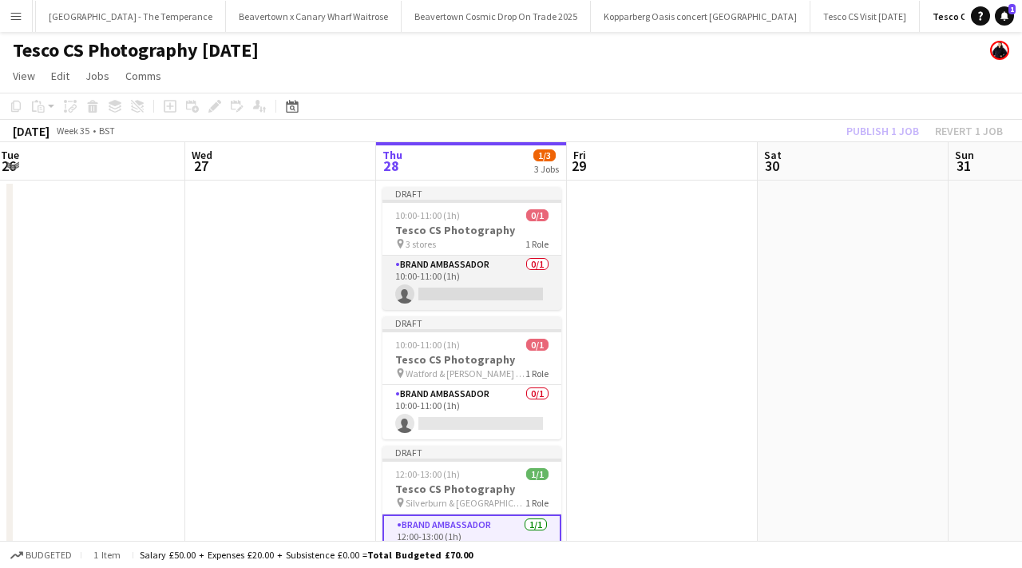
click at [483, 295] on app-card-role "Brand Ambassador 0/1 10:00-11:00 (1h) single-neutral-actions" at bounding box center [472, 283] width 179 height 54
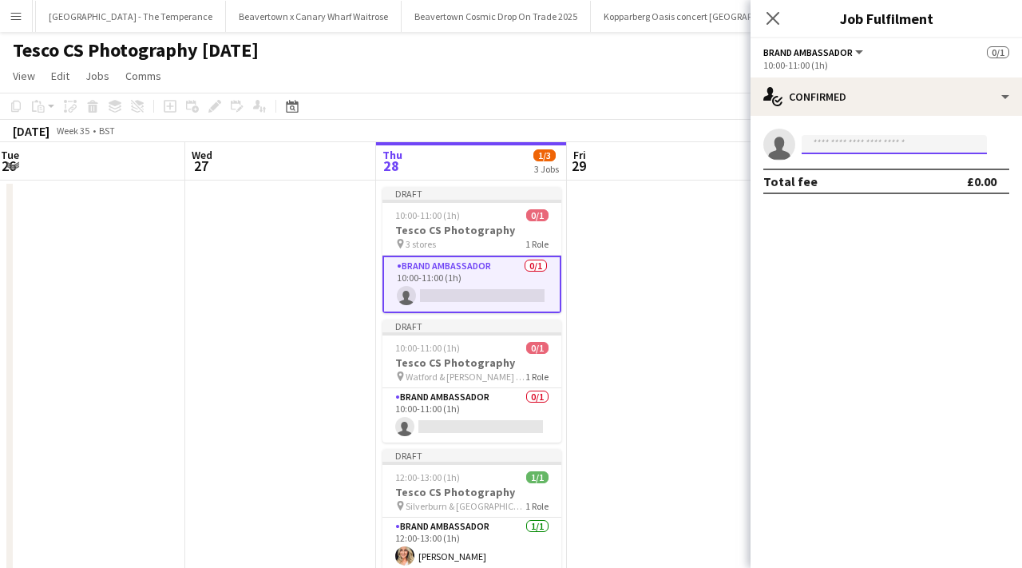
click at [826, 144] on input at bounding box center [894, 144] width 185 height 19
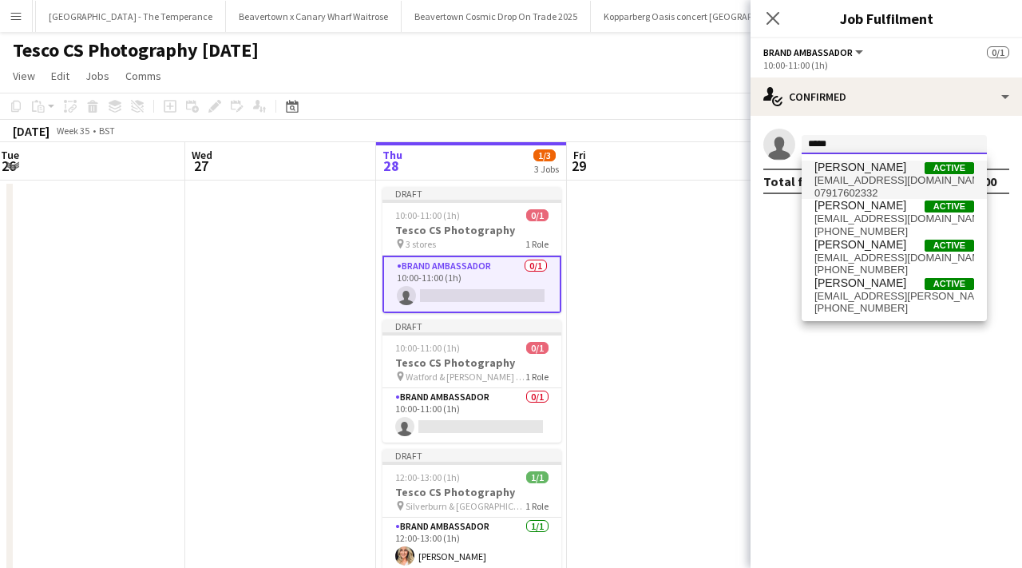
type input "*****"
click at [855, 169] on span "peter adams" at bounding box center [861, 168] width 92 height 14
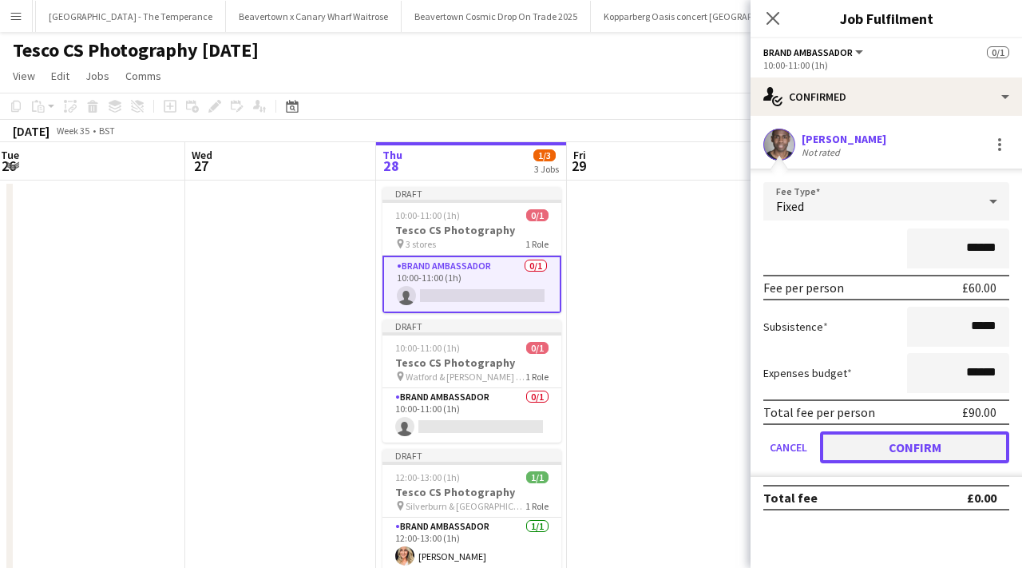
click at [898, 459] on button "Confirm" at bounding box center [914, 447] width 189 height 32
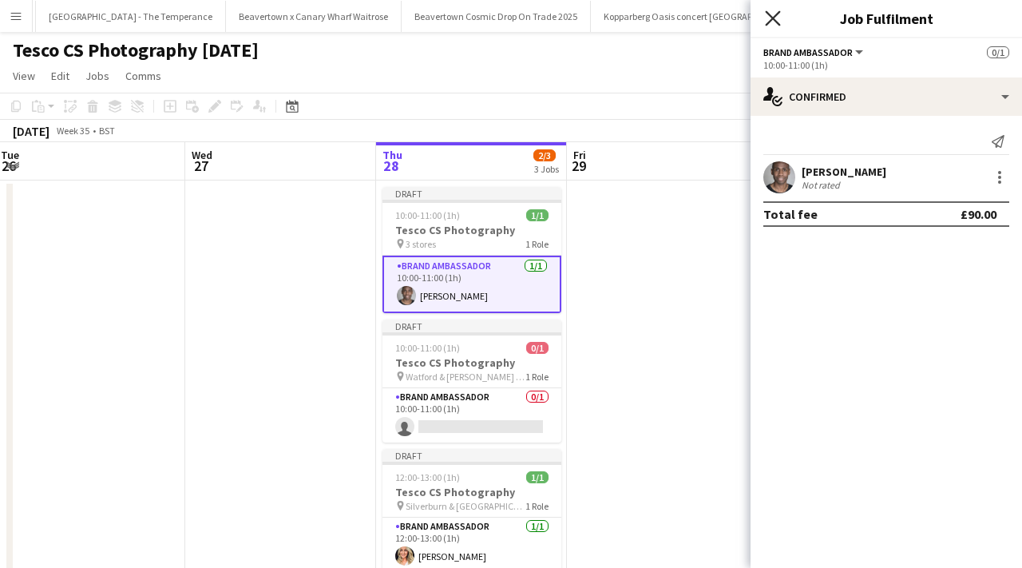
click at [772, 10] on icon "Close pop-in" at bounding box center [772, 17] width 15 height 15
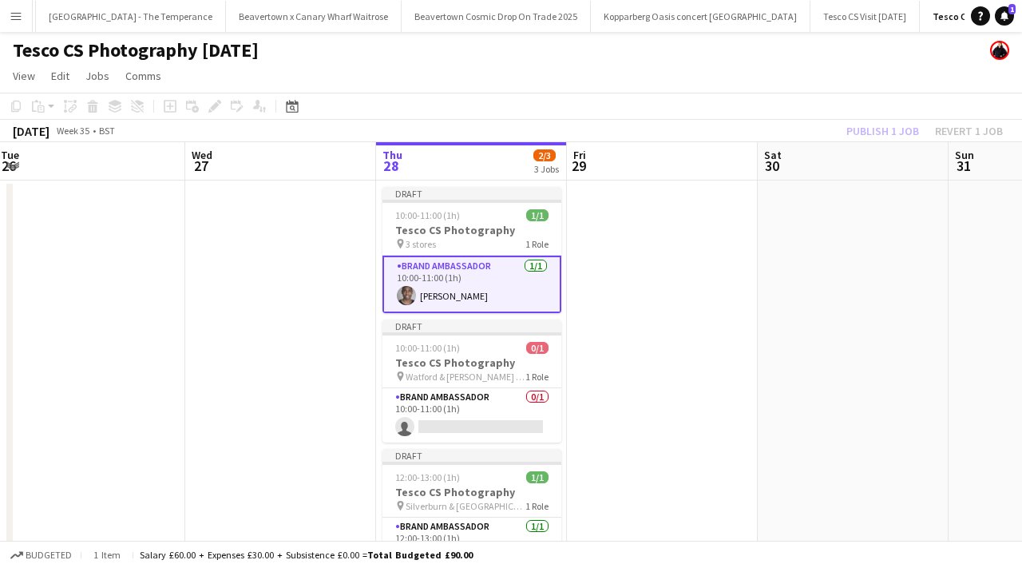
click at [645, 248] on app-date-cell at bounding box center [662, 413] width 191 height 467
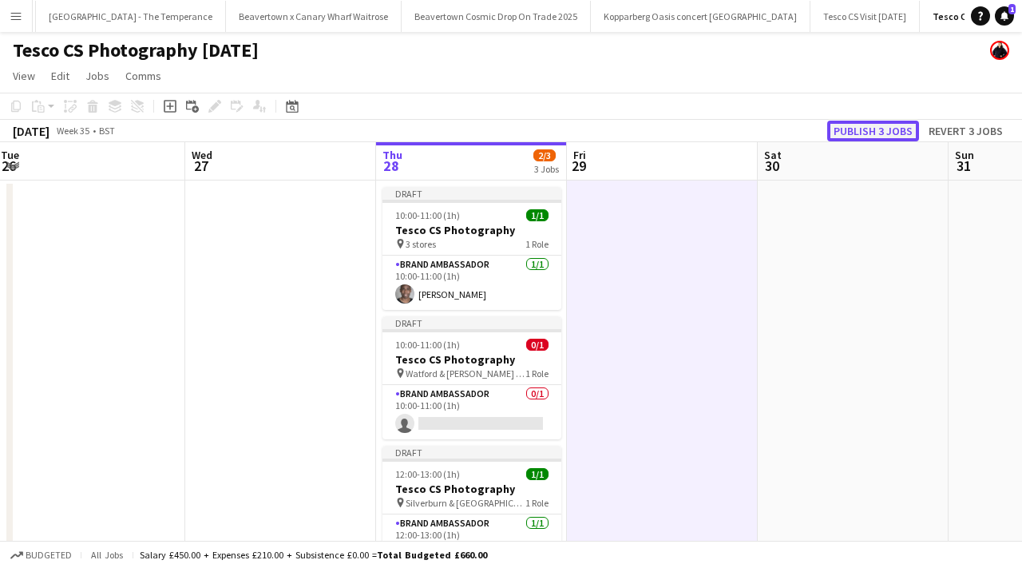
click at [875, 125] on button "Publish 3 jobs" at bounding box center [873, 131] width 92 height 21
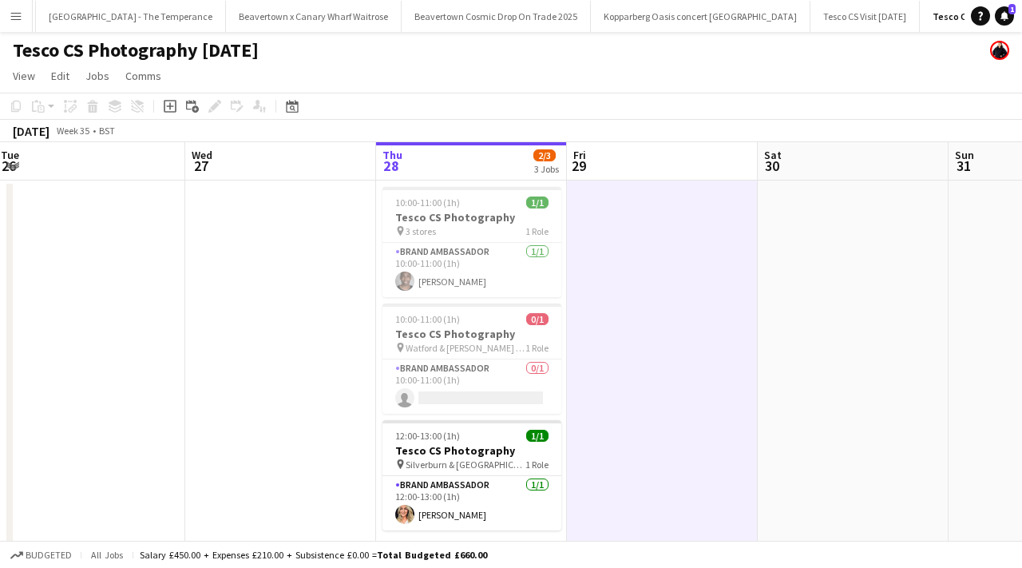
click at [21, 22] on button "Menu" at bounding box center [16, 16] width 32 height 32
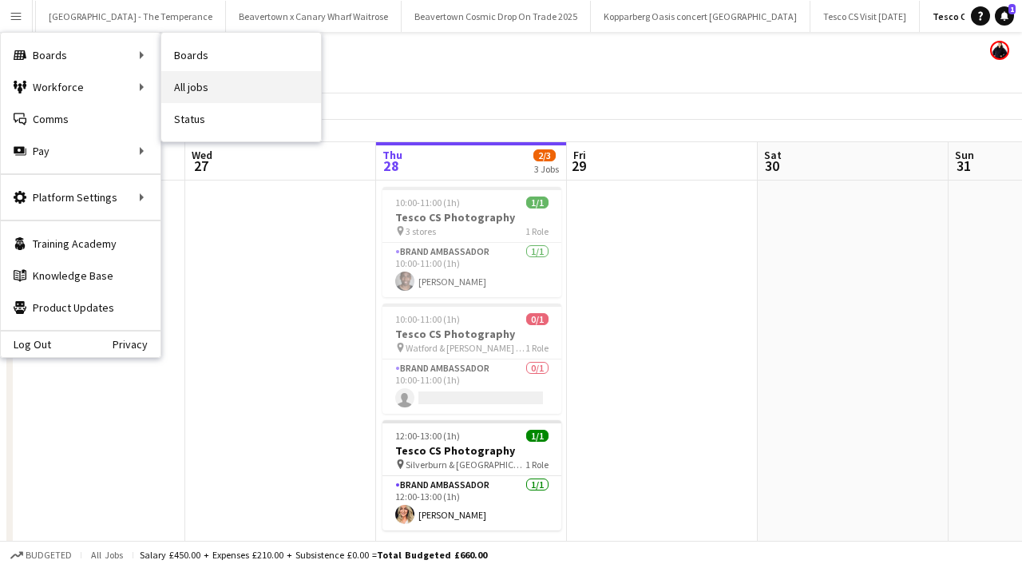
click at [185, 89] on link "All jobs" at bounding box center [241, 87] width 160 height 32
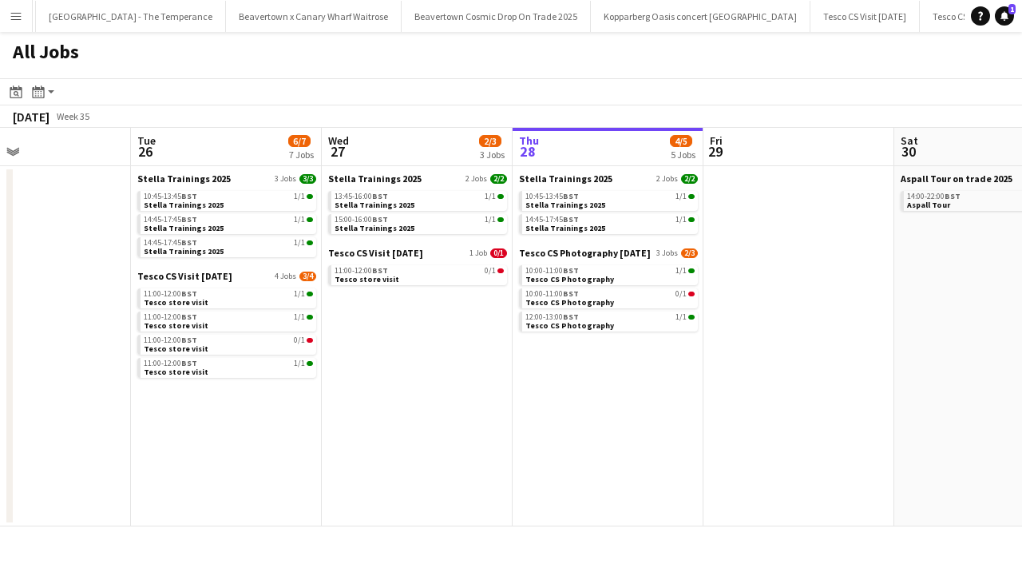
scroll to position [0, 441]
click at [442, 279] on link "11:00-12:00 BST 0/1 Tesco store visit" at bounding box center [419, 274] width 169 height 18
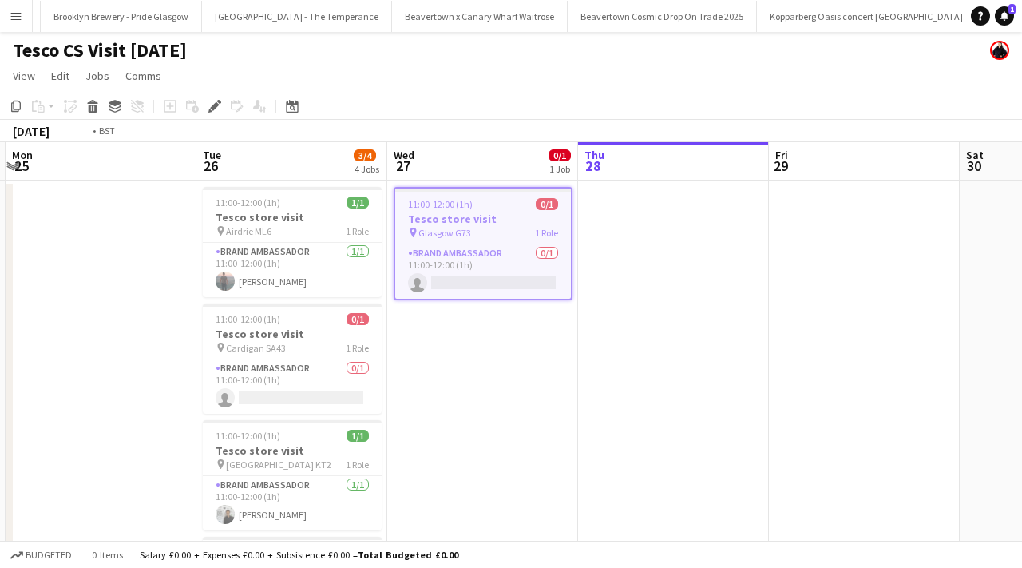
scroll to position [0, 593]
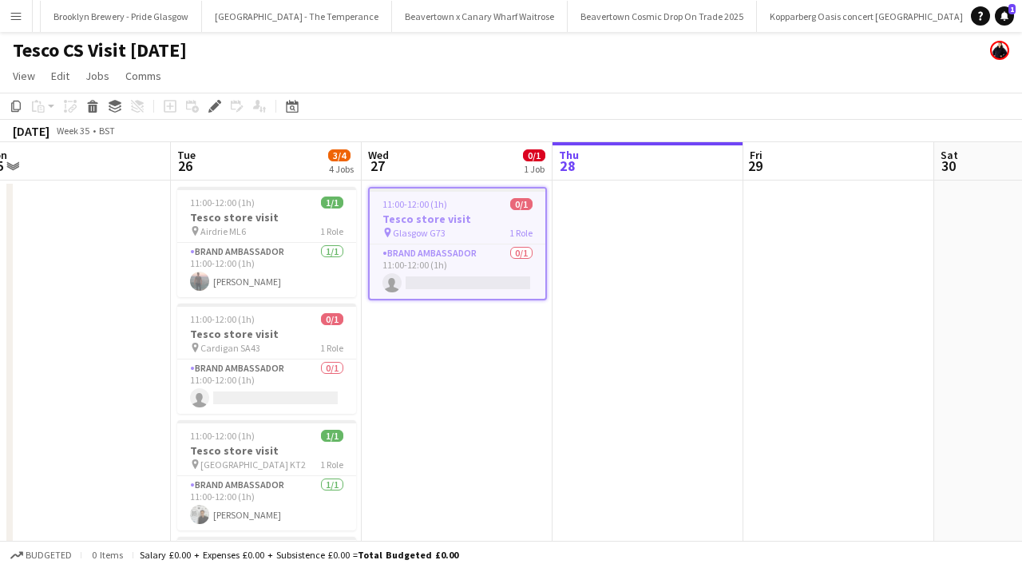
click at [459, 228] on div "pin Glasgow G73 1 Role" at bounding box center [458, 232] width 176 height 13
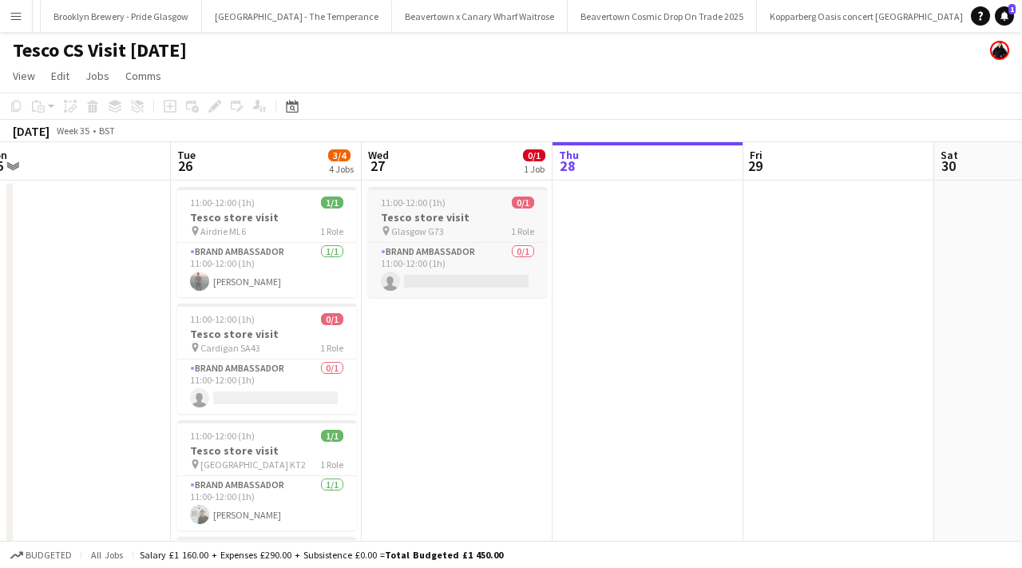
click at [459, 228] on div "pin Glasgow G73 1 Role" at bounding box center [457, 230] width 179 height 13
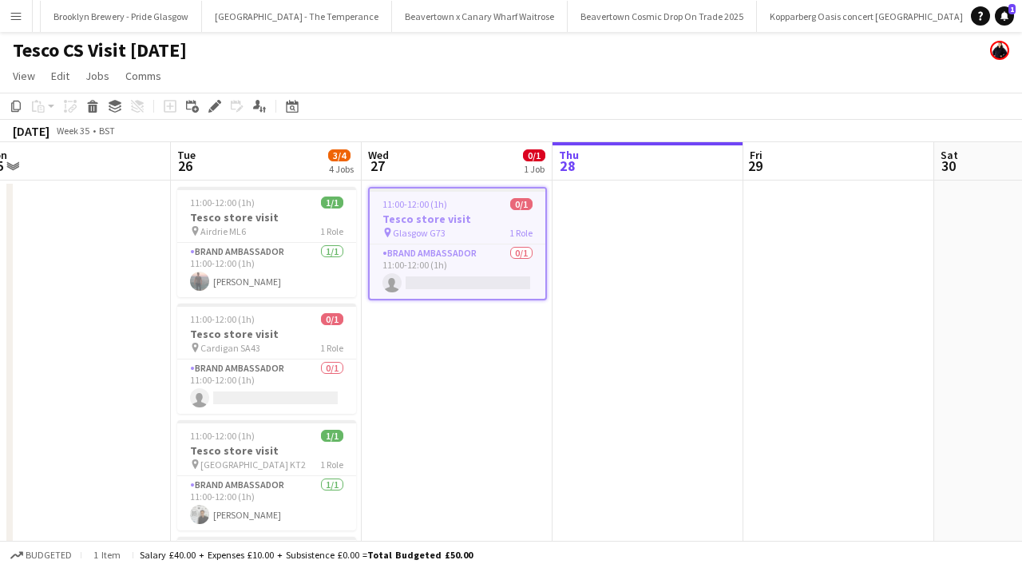
click at [632, 260] on app-date-cell at bounding box center [648, 431] width 191 height 503
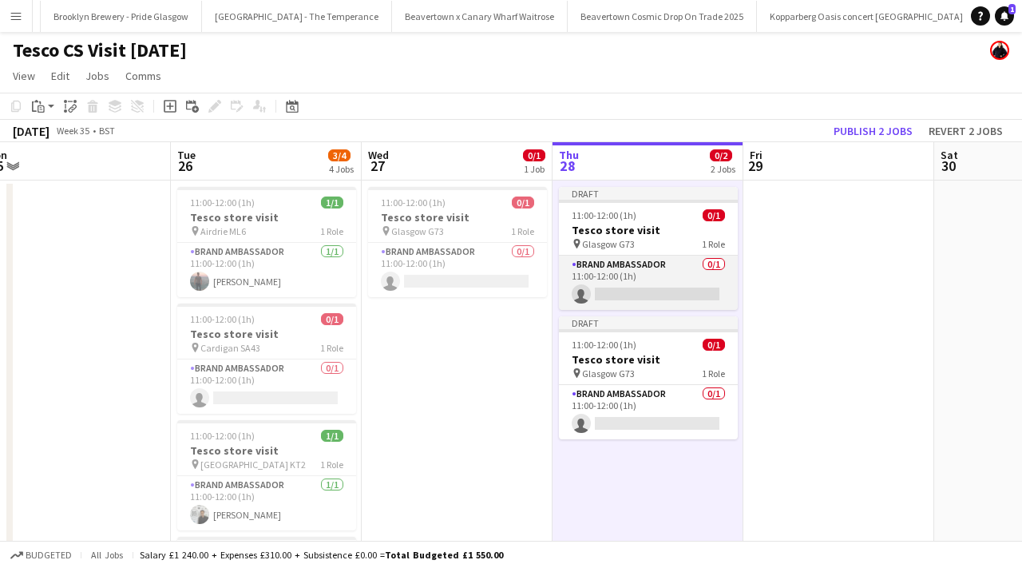
click at [631, 261] on app-card-role "Brand Ambassador 0/1 11:00-12:00 (1h) single-neutral-actions" at bounding box center [648, 283] width 179 height 54
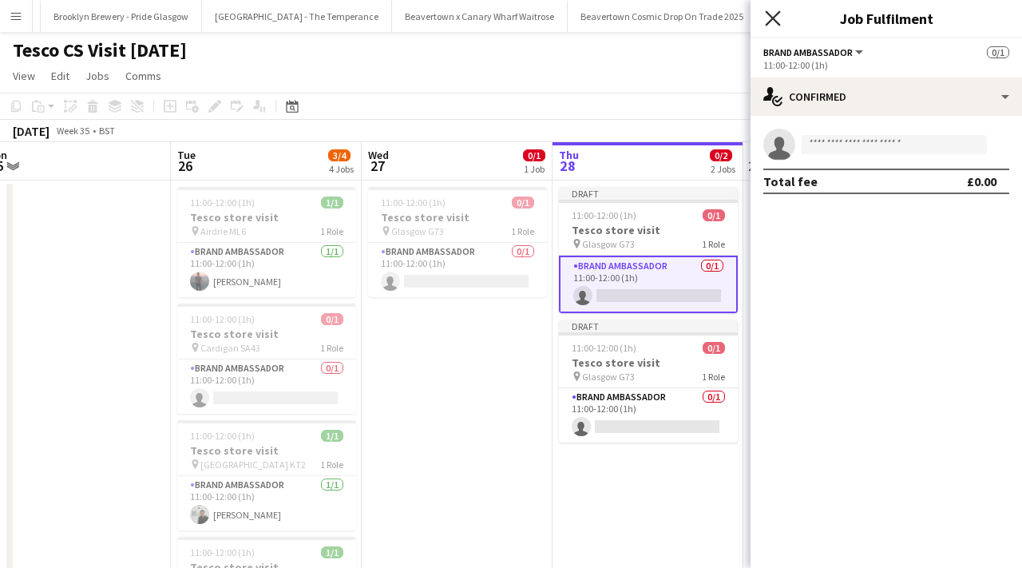
click at [774, 12] on icon "Close pop-in" at bounding box center [772, 17] width 15 height 15
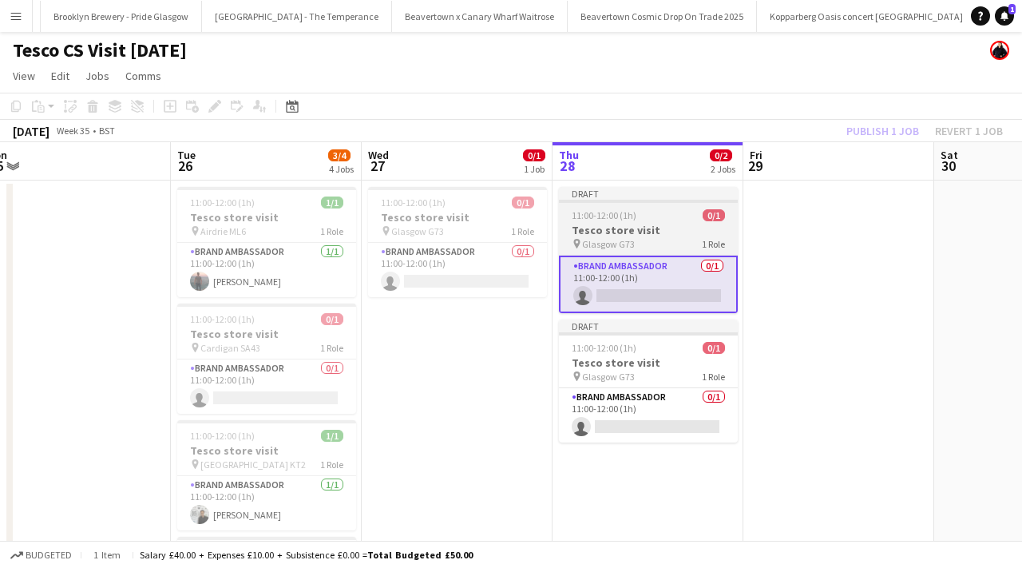
click at [636, 229] on h3 "Tesco store visit" at bounding box center [648, 230] width 179 height 14
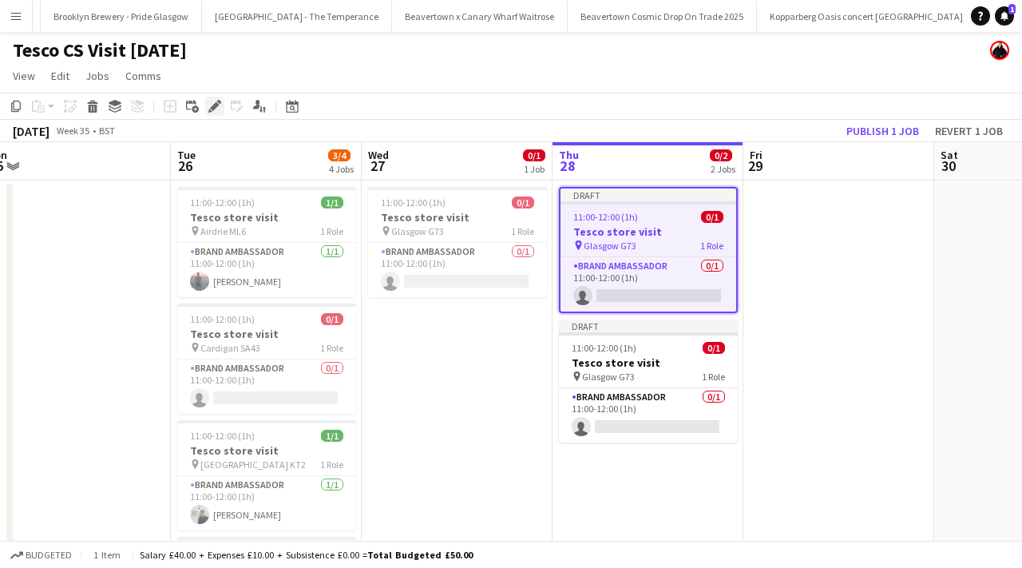
click at [212, 108] on icon at bounding box center [214, 106] width 9 height 9
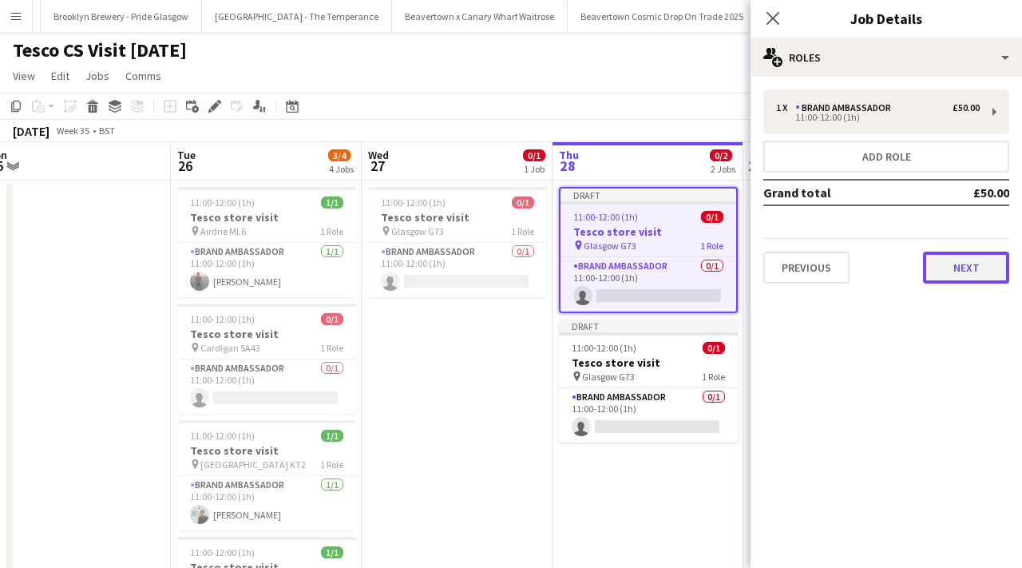
click at [967, 274] on button "Next" at bounding box center [966, 268] width 86 height 32
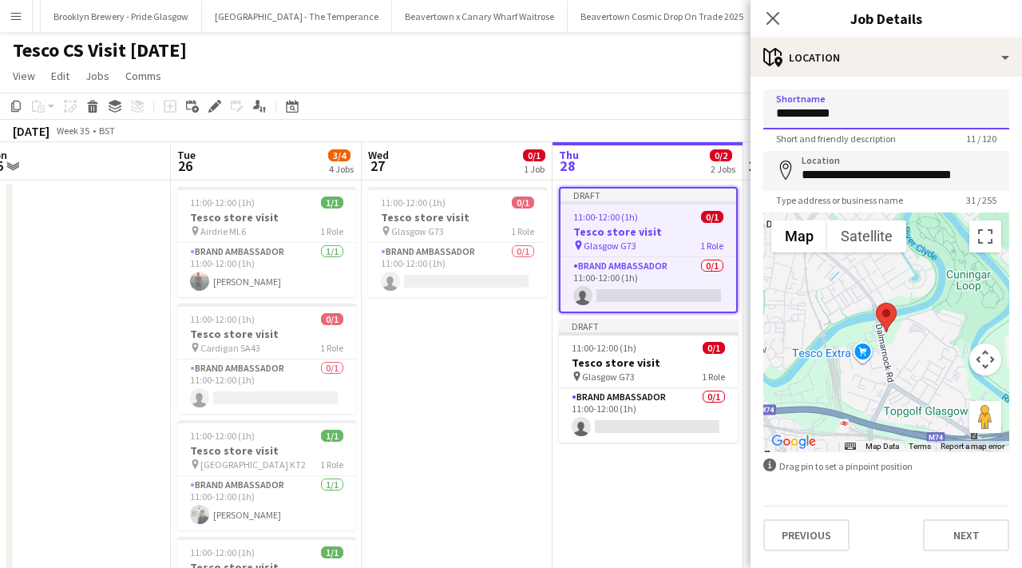
drag, startPoint x: 886, startPoint y: 118, endPoint x: 767, endPoint y: 112, distance: 120.0
click at [767, 111] on input "**********" at bounding box center [886, 109] width 246 height 40
paste input "**********"
type input "**********"
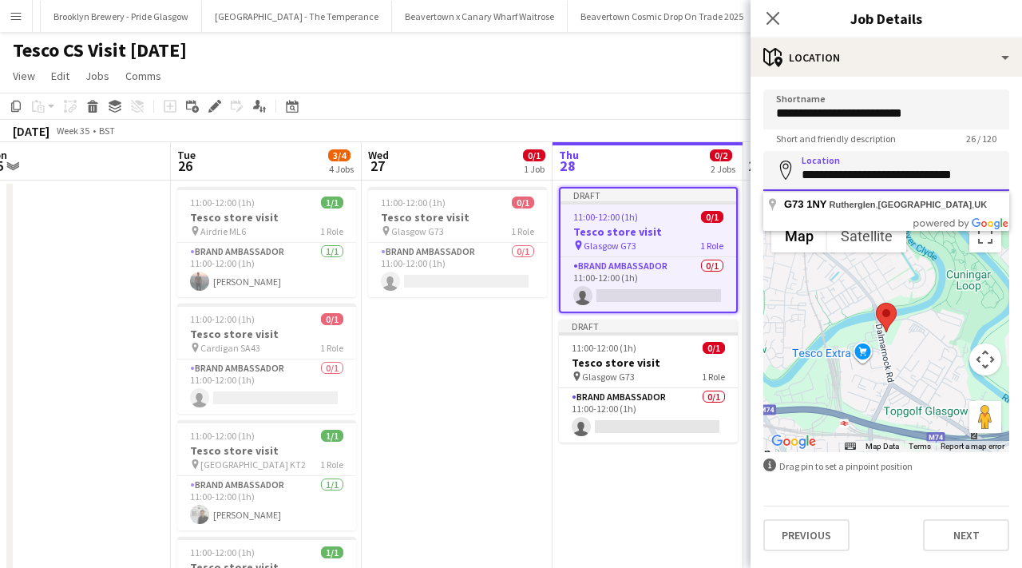
drag, startPoint x: 990, startPoint y: 181, endPoint x: 787, endPoint y: 180, distance: 203.6
click at [787, 180] on input "**********" at bounding box center [886, 171] width 246 height 40
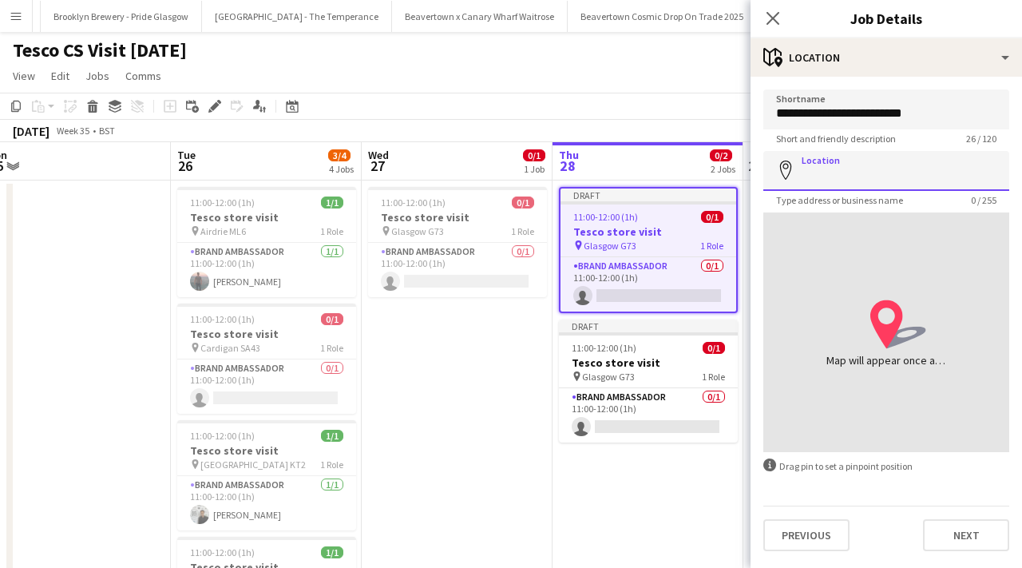
paste input "**********"
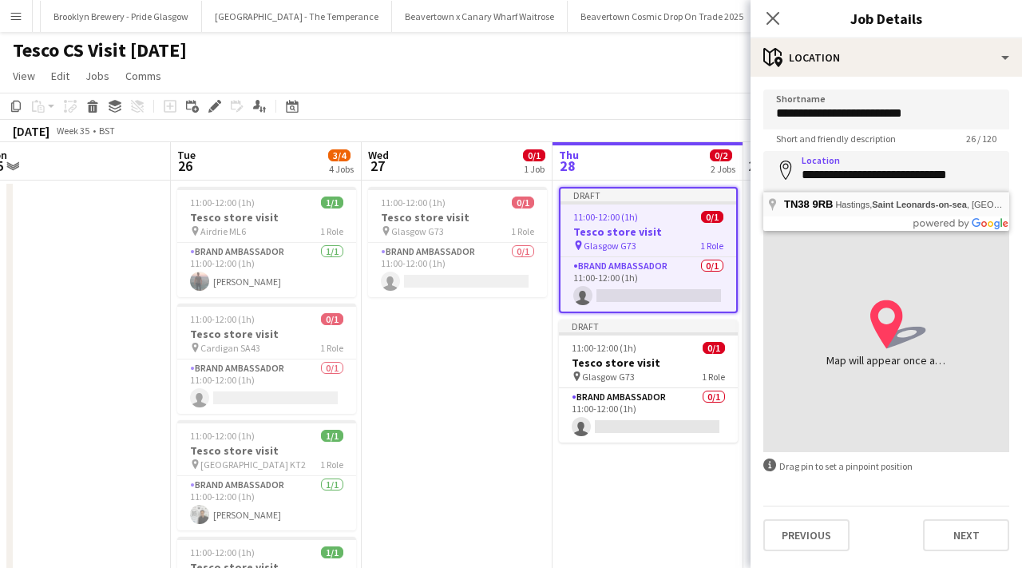
type input "**********"
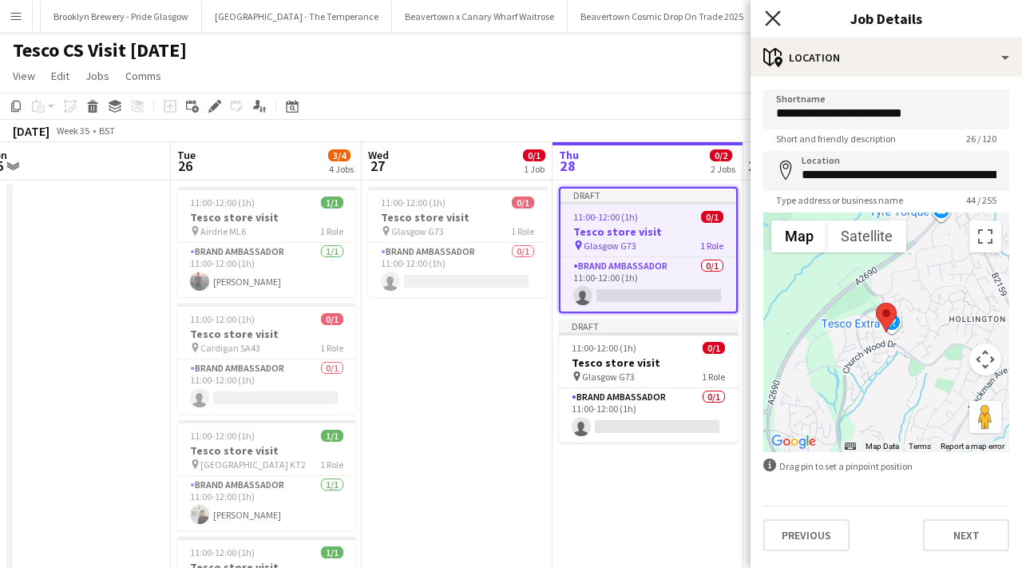
click at [778, 21] on icon "Close pop-in" at bounding box center [772, 17] width 15 height 15
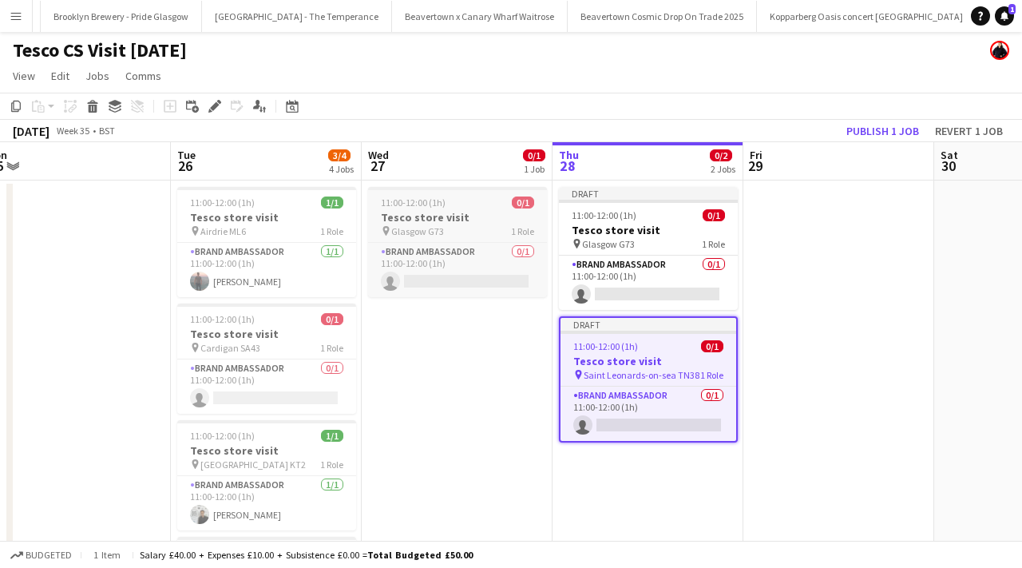
click at [496, 234] on div "pin Glasgow G73 1 Role" at bounding box center [457, 230] width 179 height 13
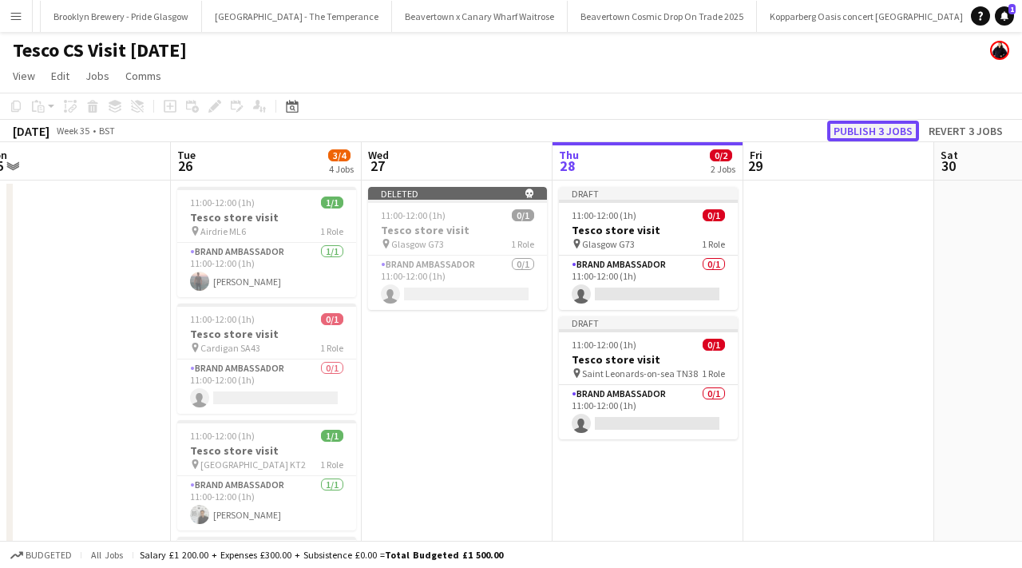
click at [885, 121] on button "Publish 3 jobs" at bounding box center [873, 131] width 92 height 21
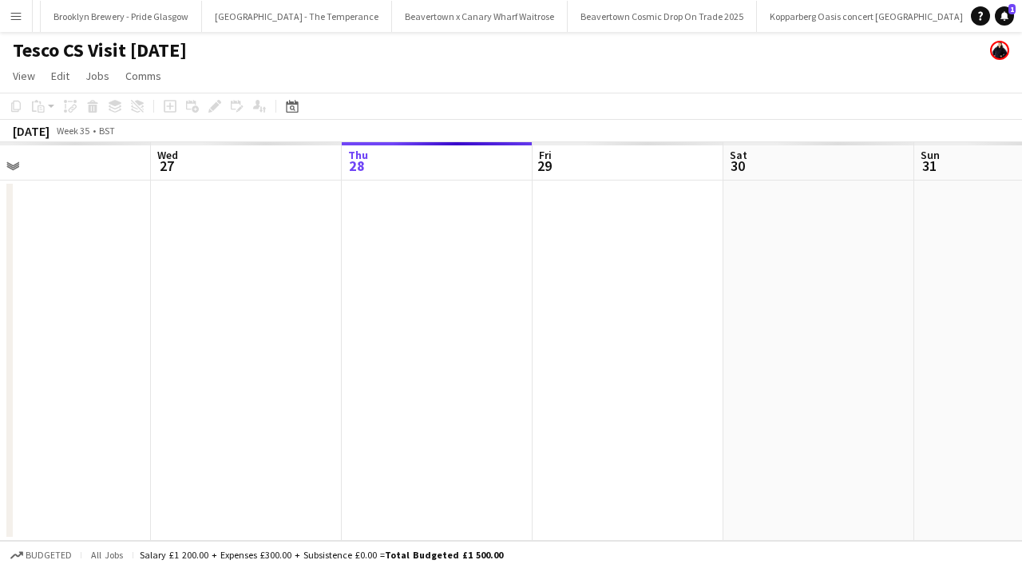
scroll to position [0, 427]
click at [15, 16] on app-icon "Menu" at bounding box center [16, 16] width 13 height 13
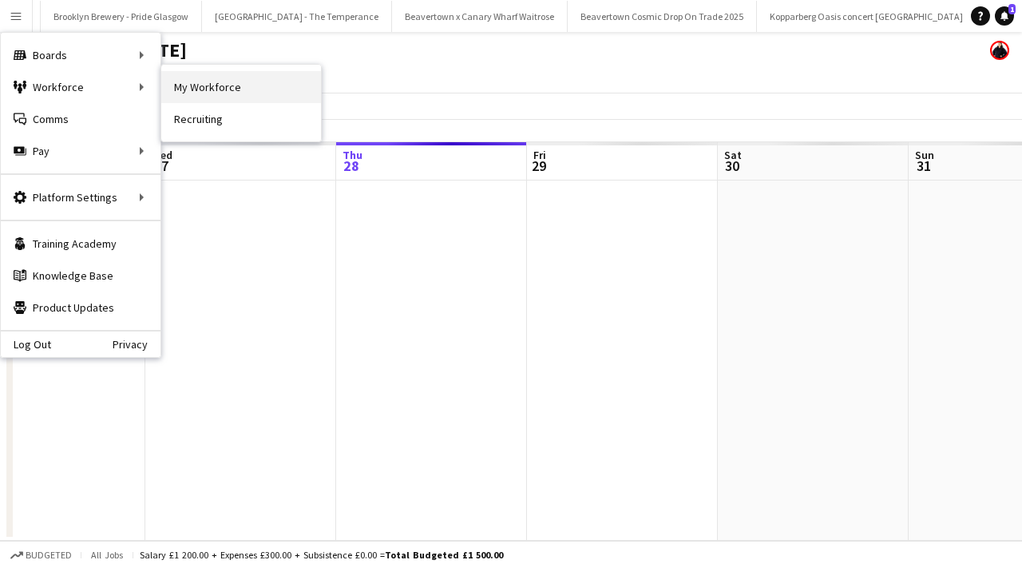
click at [191, 86] on link "My Workforce" at bounding box center [241, 87] width 160 height 32
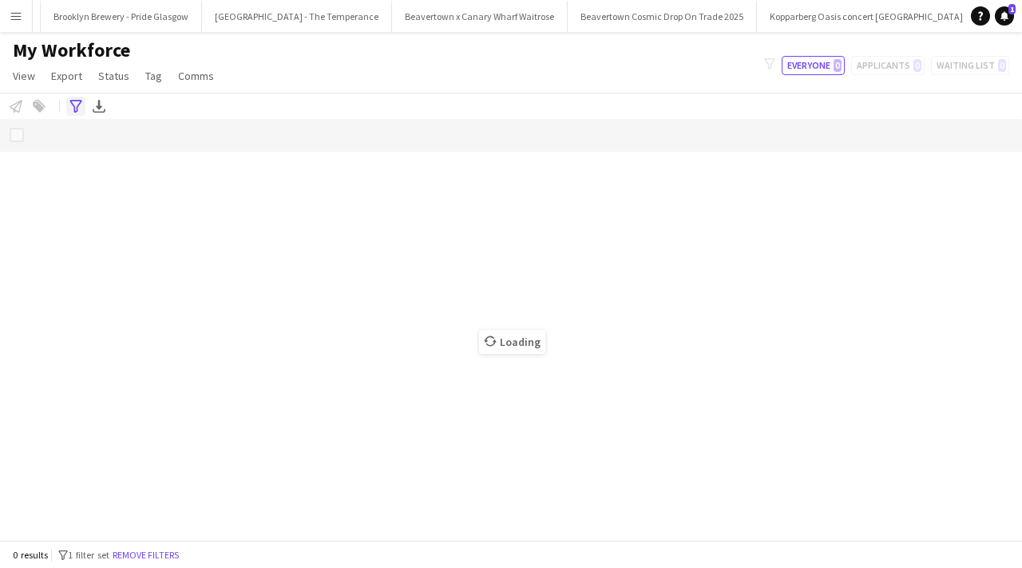
click at [68, 101] on div "Advanced filters" at bounding box center [75, 106] width 19 height 19
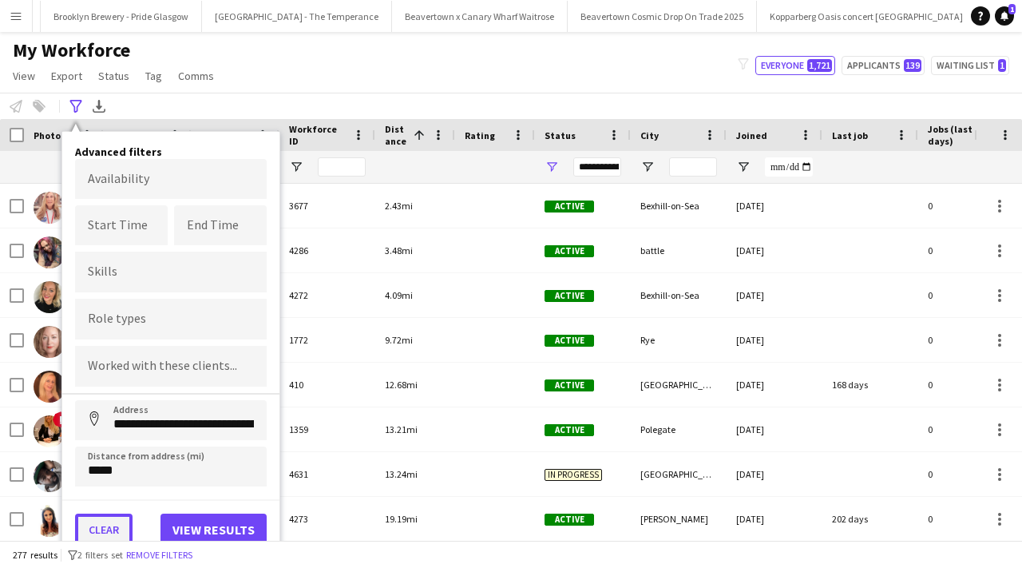
click at [105, 525] on button "Clear" at bounding box center [103, 529] width 57 height 32
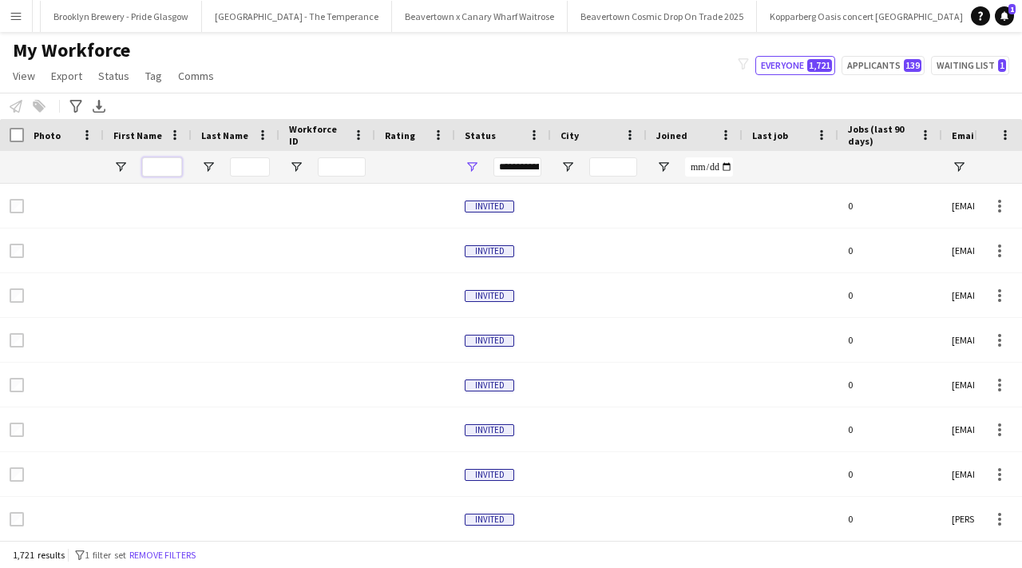
click at [169, 164] on input "First Name Filter Input" at bounding box center [162, 166] width 40 height 19
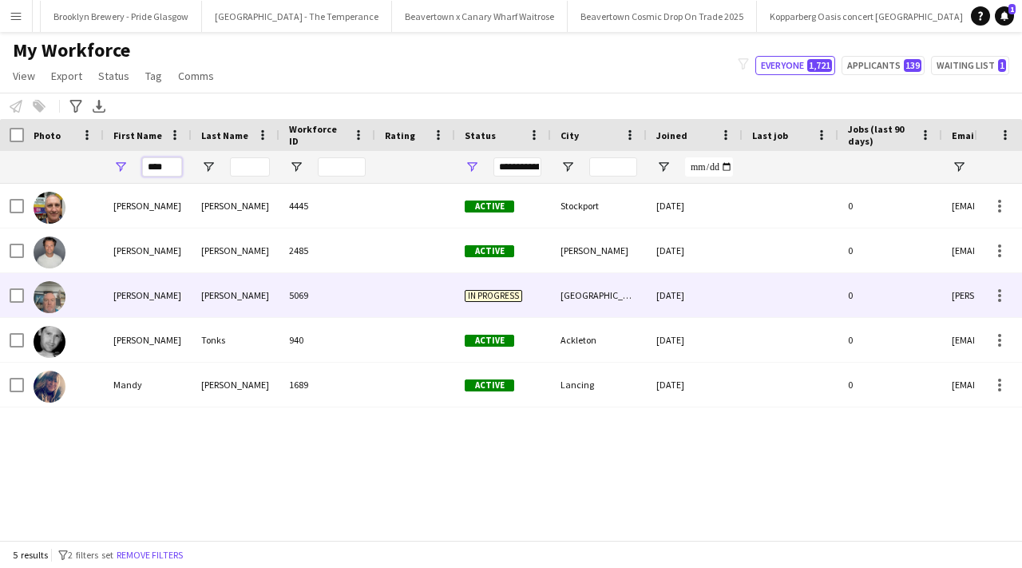
type input "****"
click at [203, 286] on div "[PERSON_NAME]" at bounding box center [236, 295] width 88 height 44
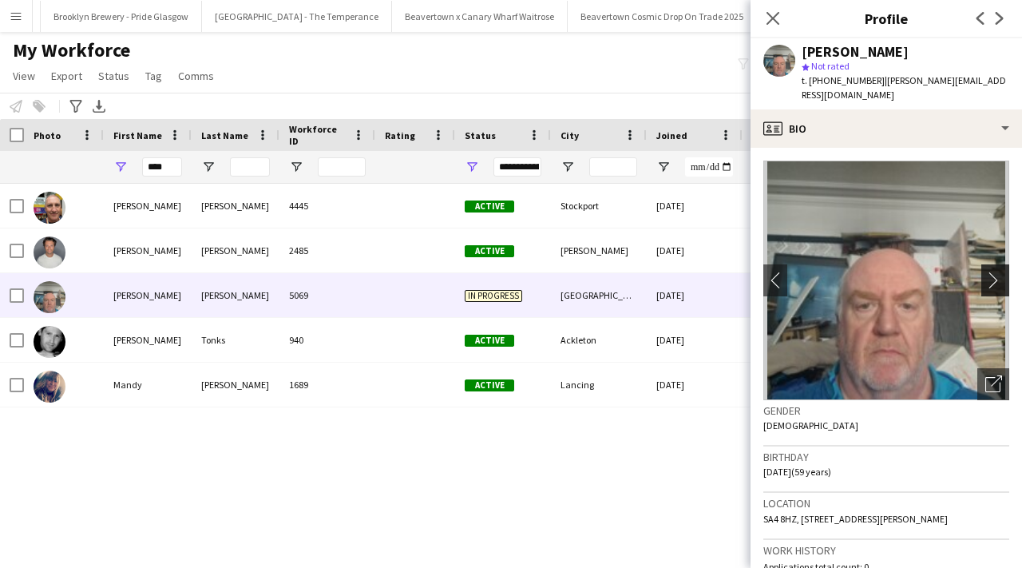
click at [993, 272] on app-icon "chevron-right" at bounding box center [997, 280] width 25 height 17
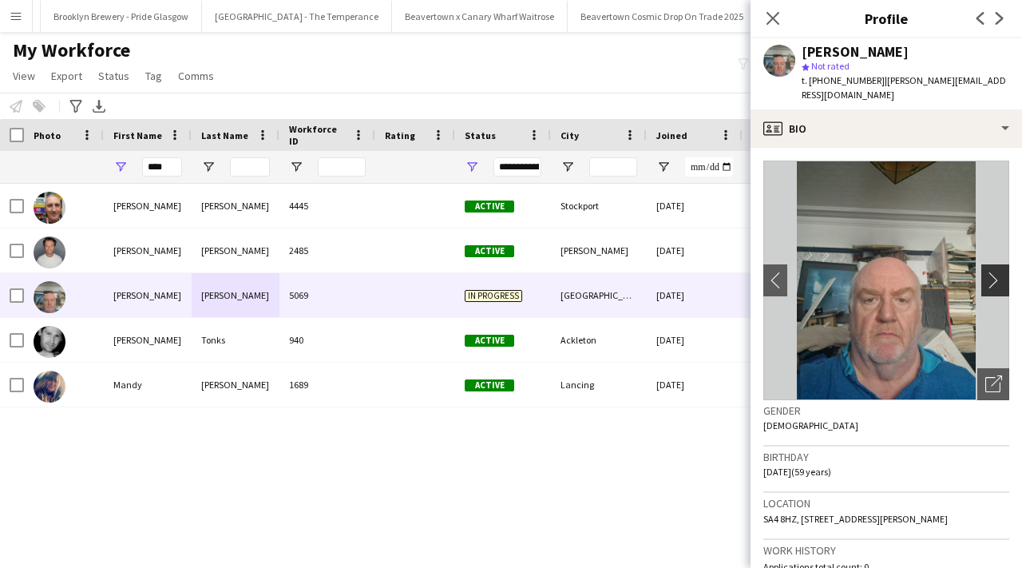
click at [993, 272] on app-icon "chevron-right" at bounding box center [997, 280] width 25 height 17
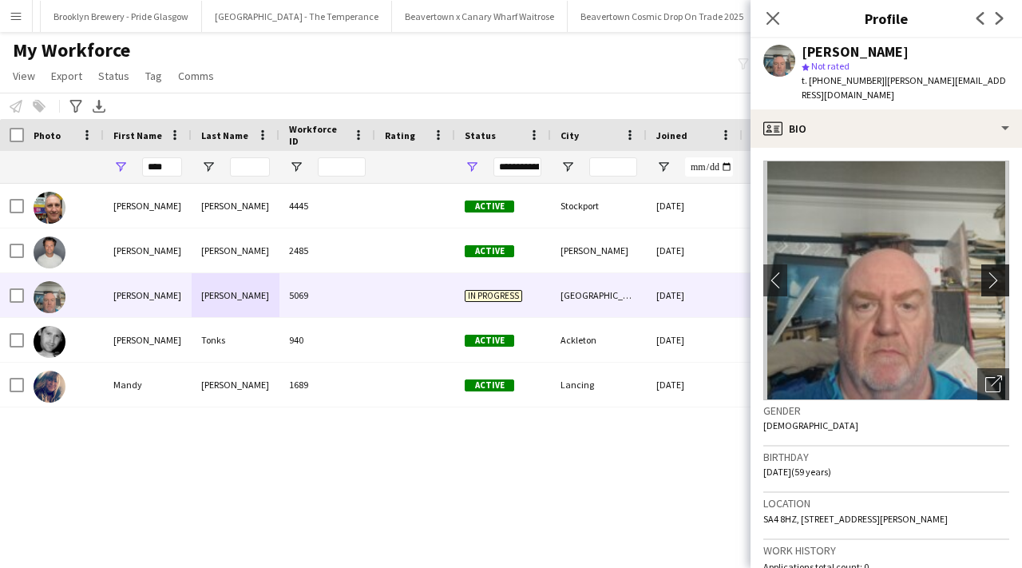
click at [993, 272] on app-icon "chevron-right" at bounding box center [997, 280] width 25 height 17
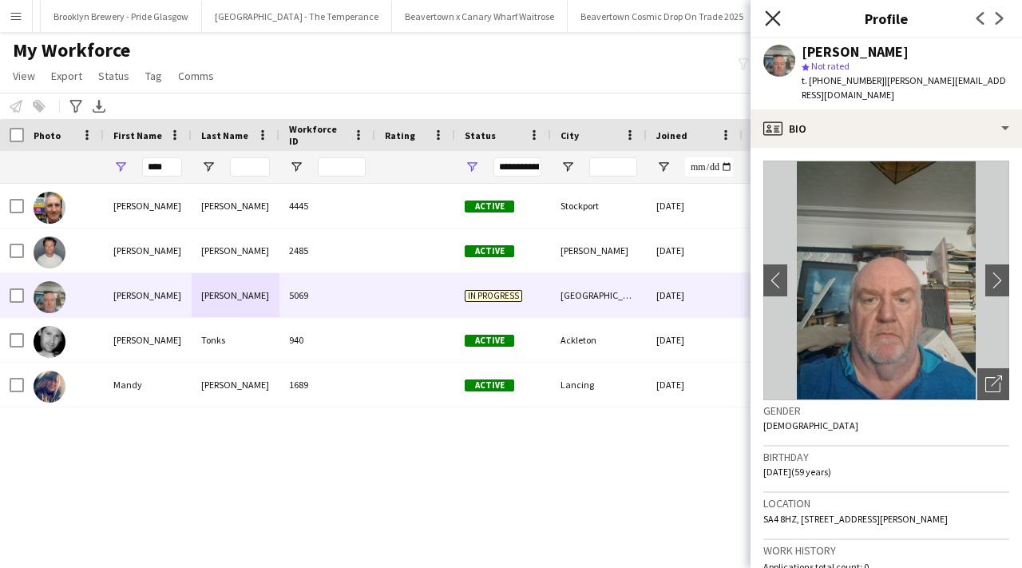
click at [773, 13] on icon "Close pop-in" at bounding box center [772, 17] width 15 height 15
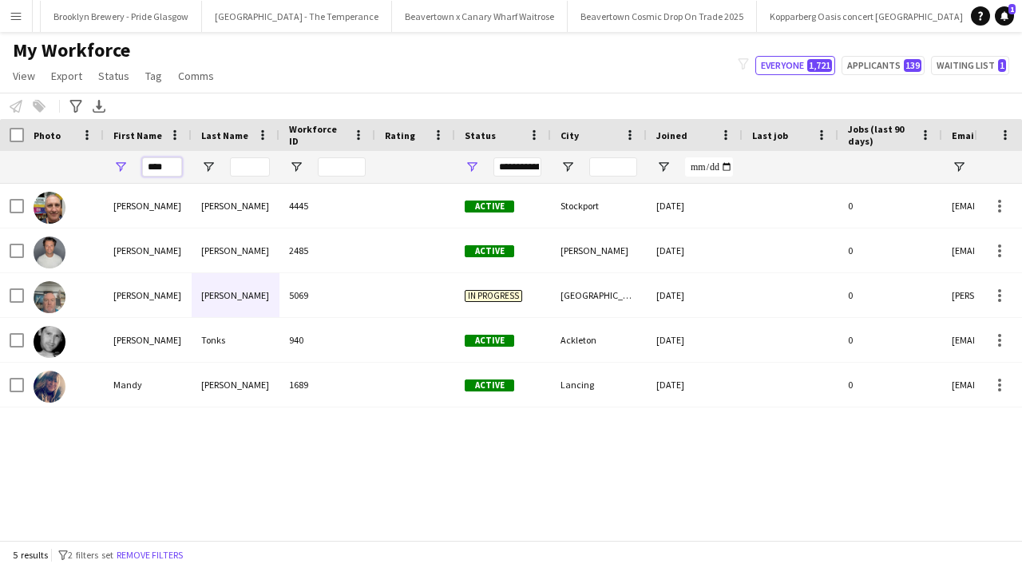
drag, startPoint x: 174, startPoint y: 169, endPoint x: 138, endPoint y: 168, distance: 35.9
click at [138, 168] on div "****" at bounding box center [148, 167] width 88 height 32
